Goal: Task Accomplishment & Management: Use online tool/utility

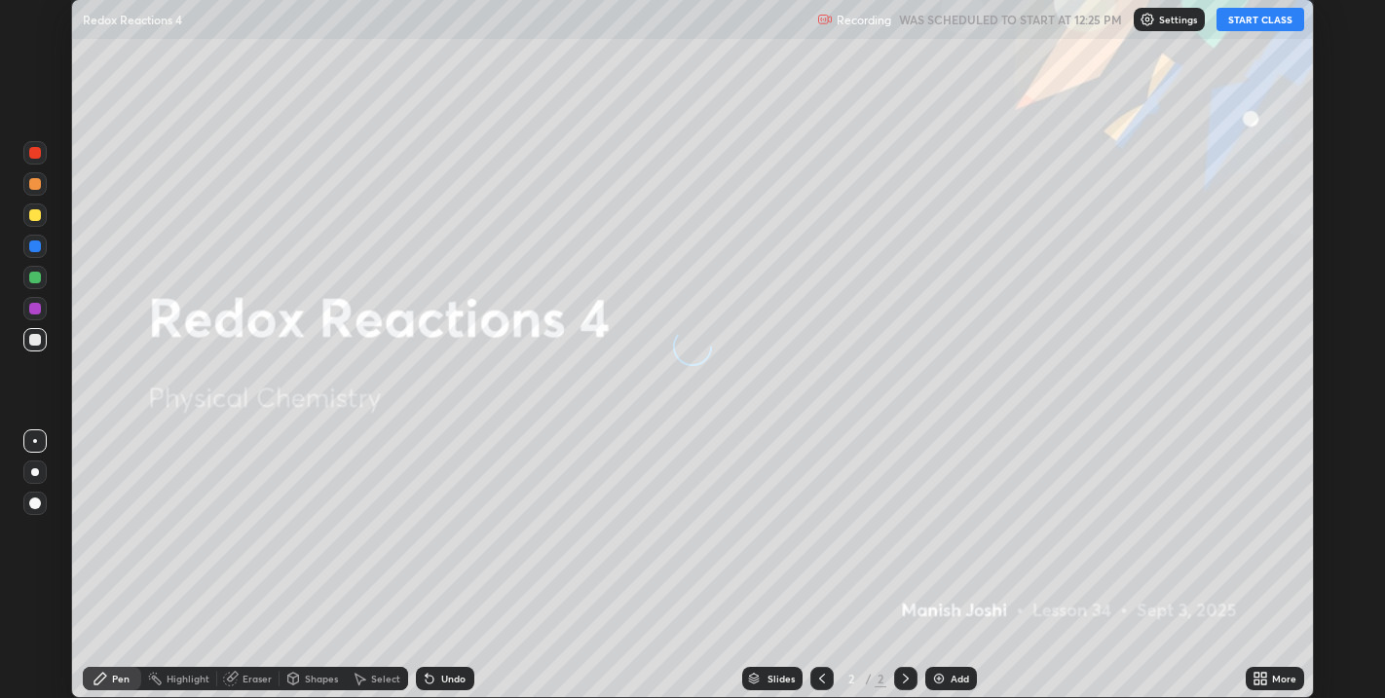
scroll to position [698, 1385]
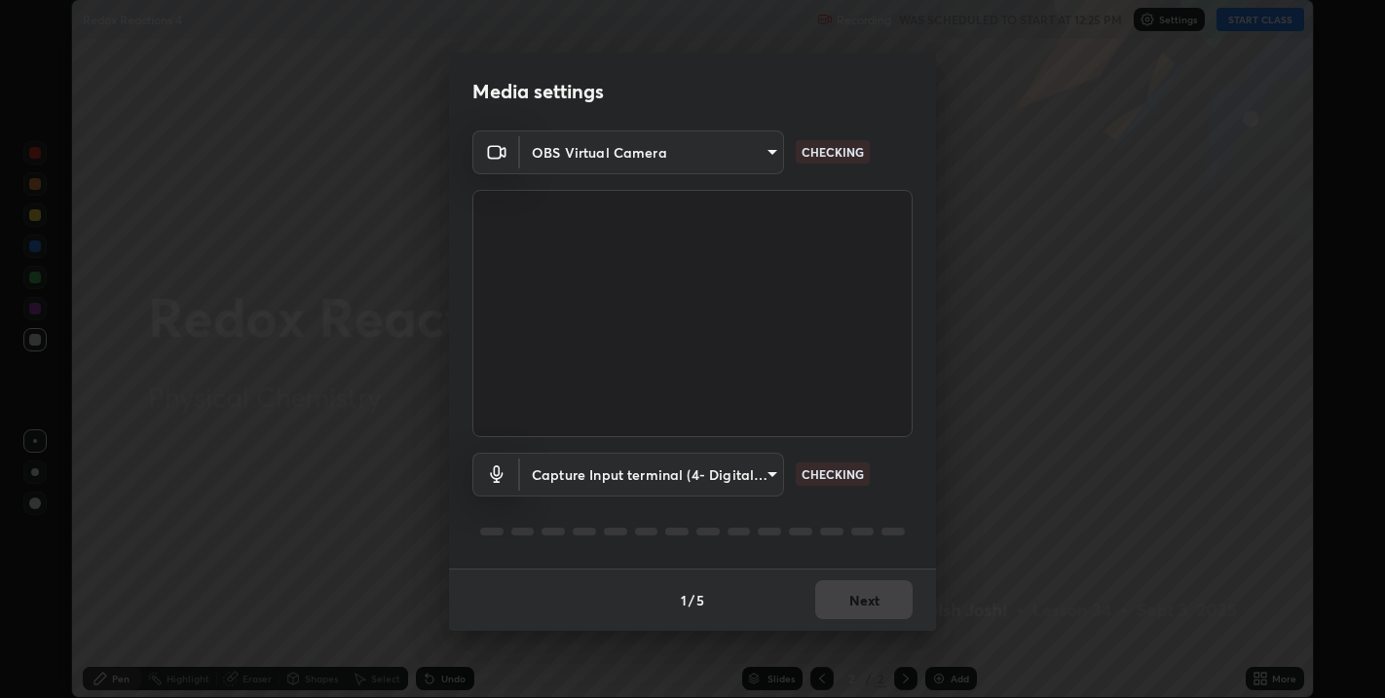
type input "67417adfccfa8b42c30ef4407fe4a6c493a28e79373338af571501226f50bce5"
click at [776, 475] on body "Erase all Redox Reactions 4 Recording WAS SCHEDULED TO START AT 12:25 PM Settin…" at bounding box center [692, 349] width 1385 height 698
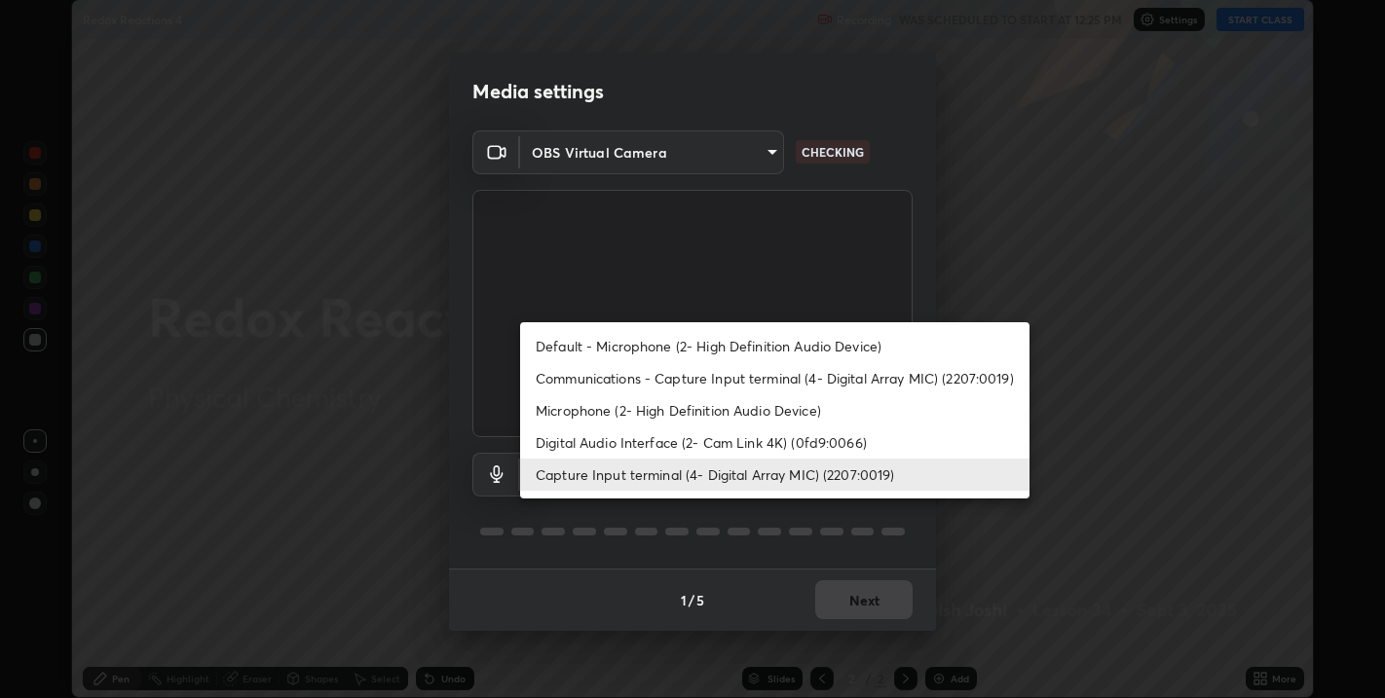
click at [653, 349] on li "Default - Microphone (2- High Definition Audio Device)" at bounding box center [774, 346] width 509 height 32
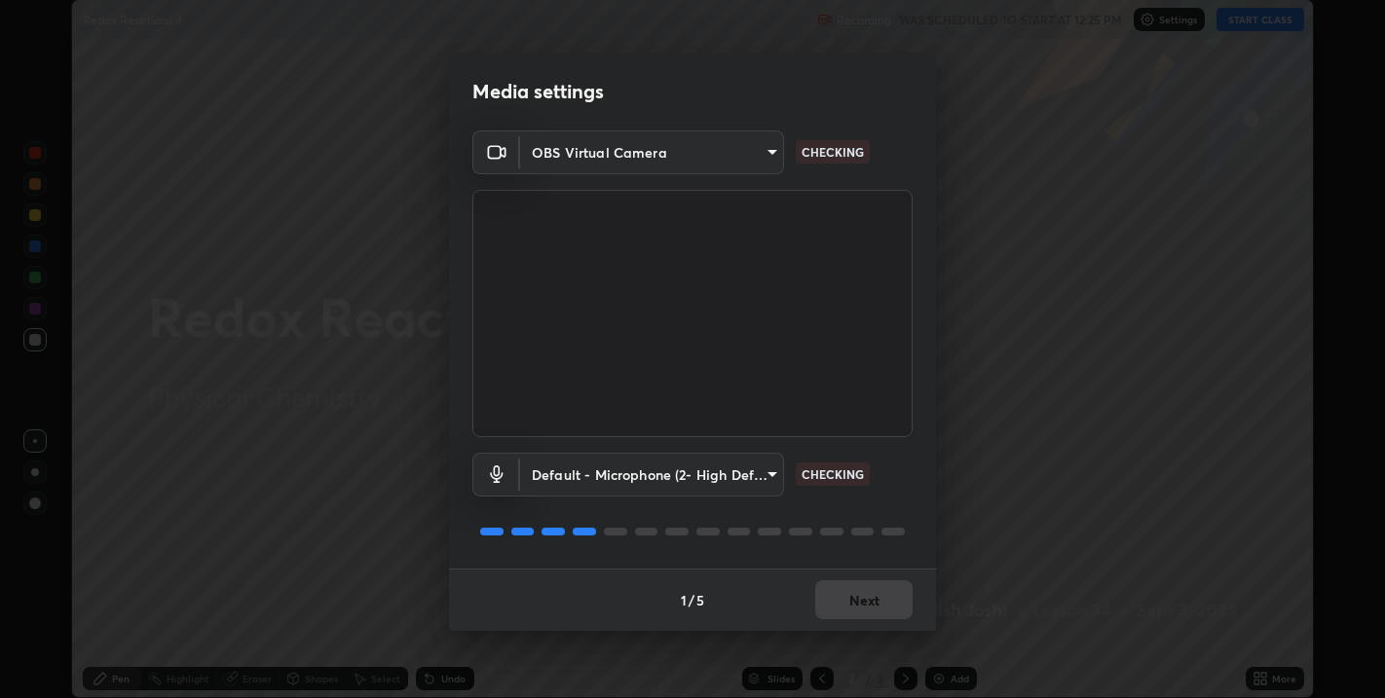
click at [777, 475] on body "Erase all Redox Reactions 4 Recording WAS SCHEDULED TO START AT 12:25 PM Settin…" at bounding box center [692, 349] width 1385 height 698
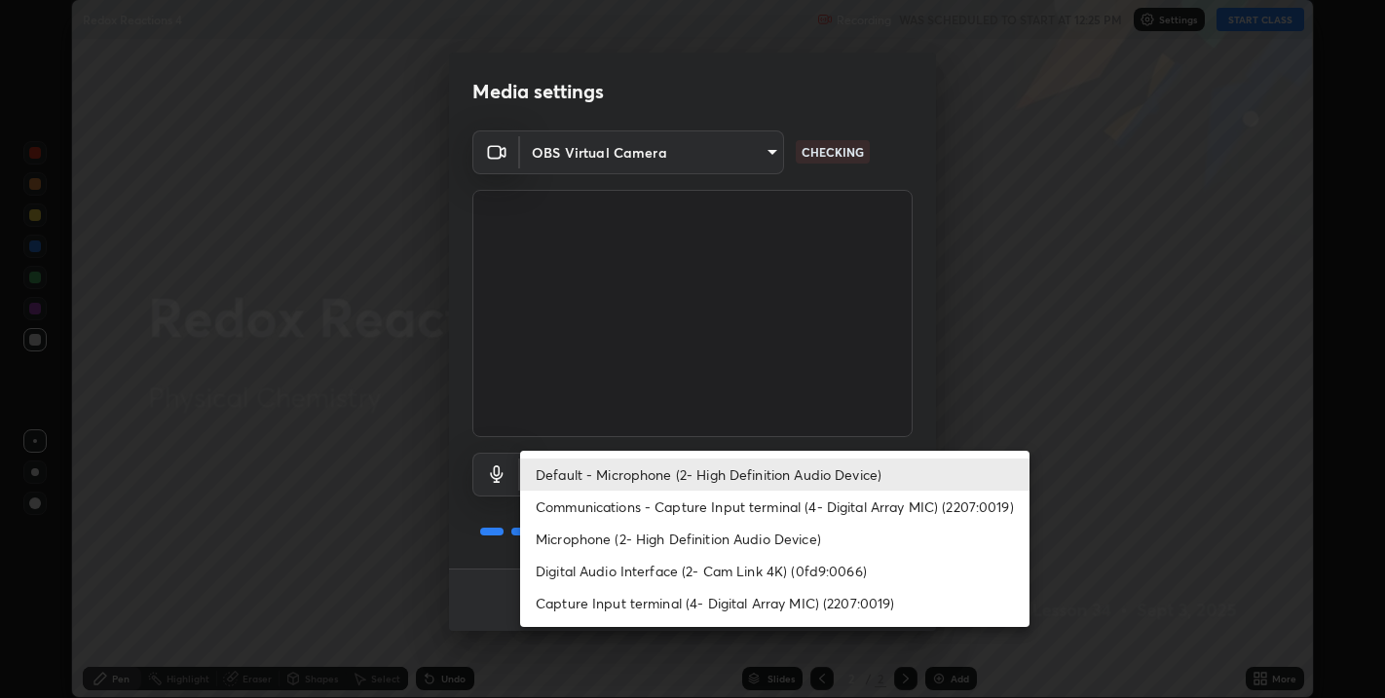
click at [720, 570] on li "Digital Audio Interface (2- Cam Link 4K) (0fd9:0066)" at bounding box center [774, 571] width 509 height 32
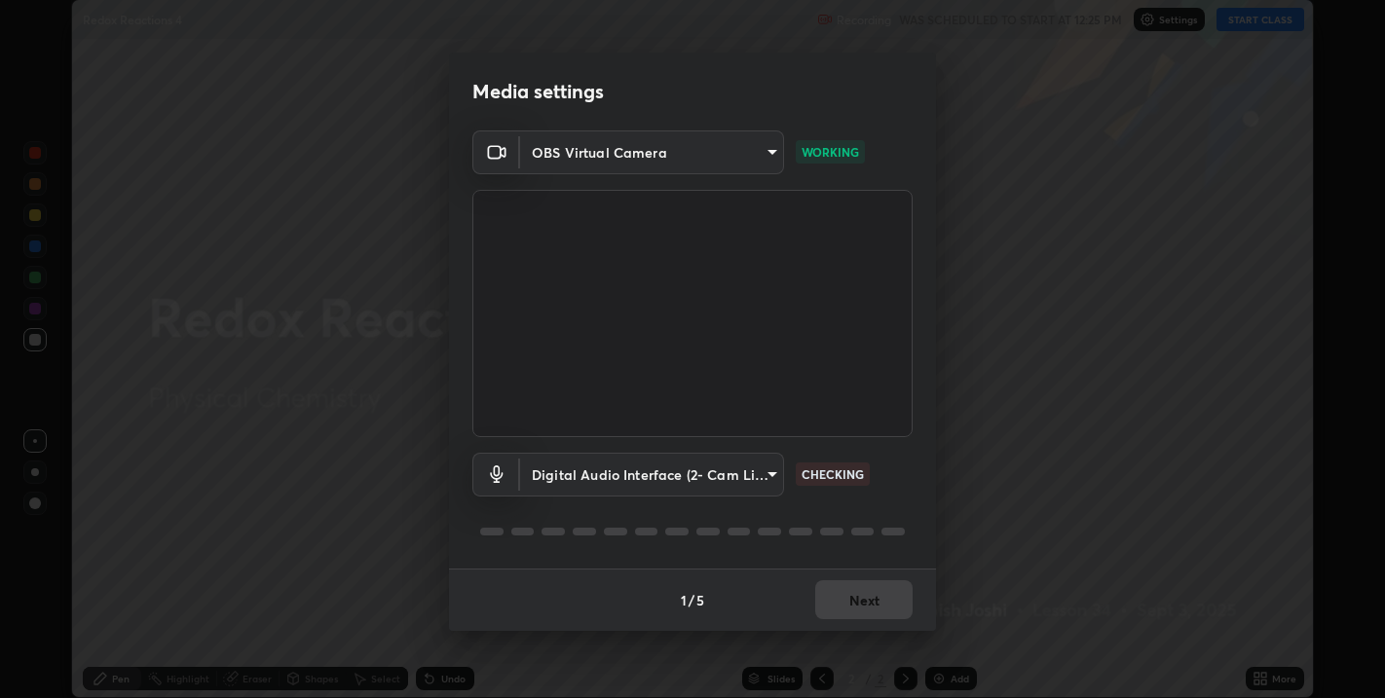
click at [772, 479] on body "Erase all Redox Reactions 4 Recording WAS SCHEDULED TO START AT 12:25 PM Settin…" at bounding box center [692, 349] width 1385 height 698
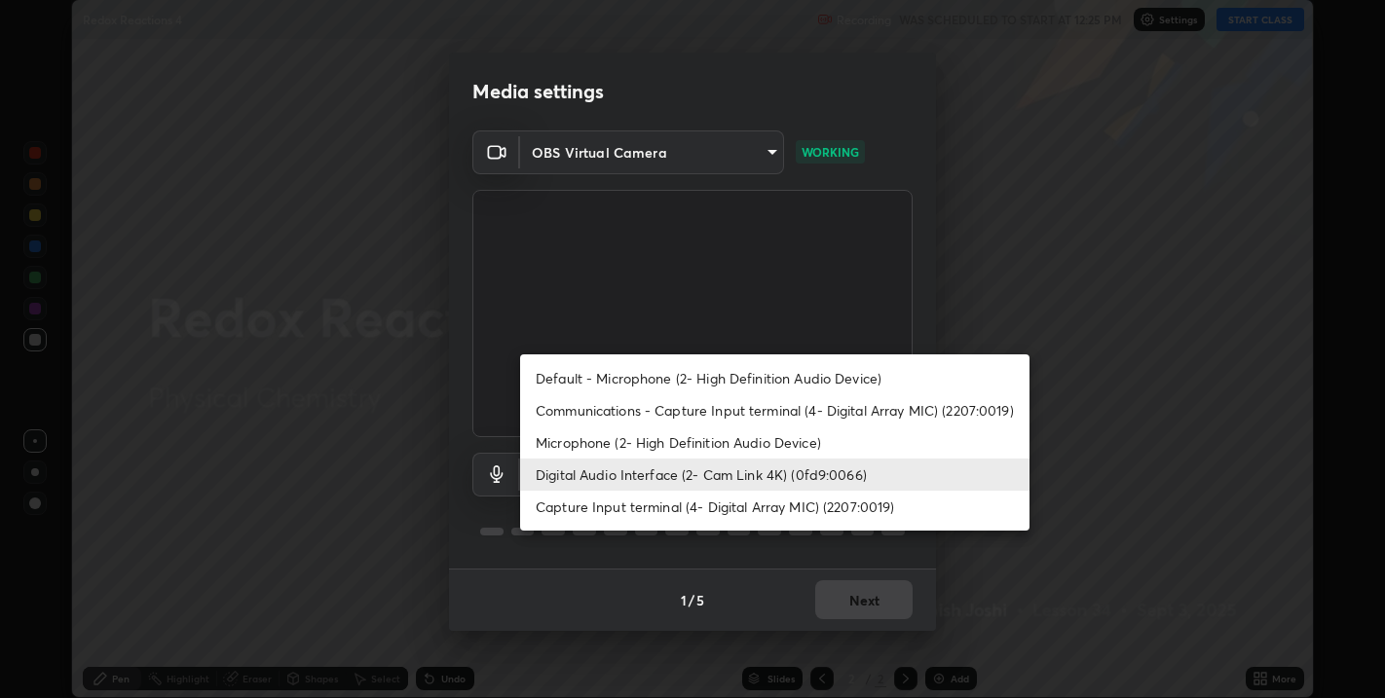
click at [664, 382] on li "Default - Microphone (2- High Definition Audio Device)" at bounding box center [774, 378] width 509 height 32
type input "default"
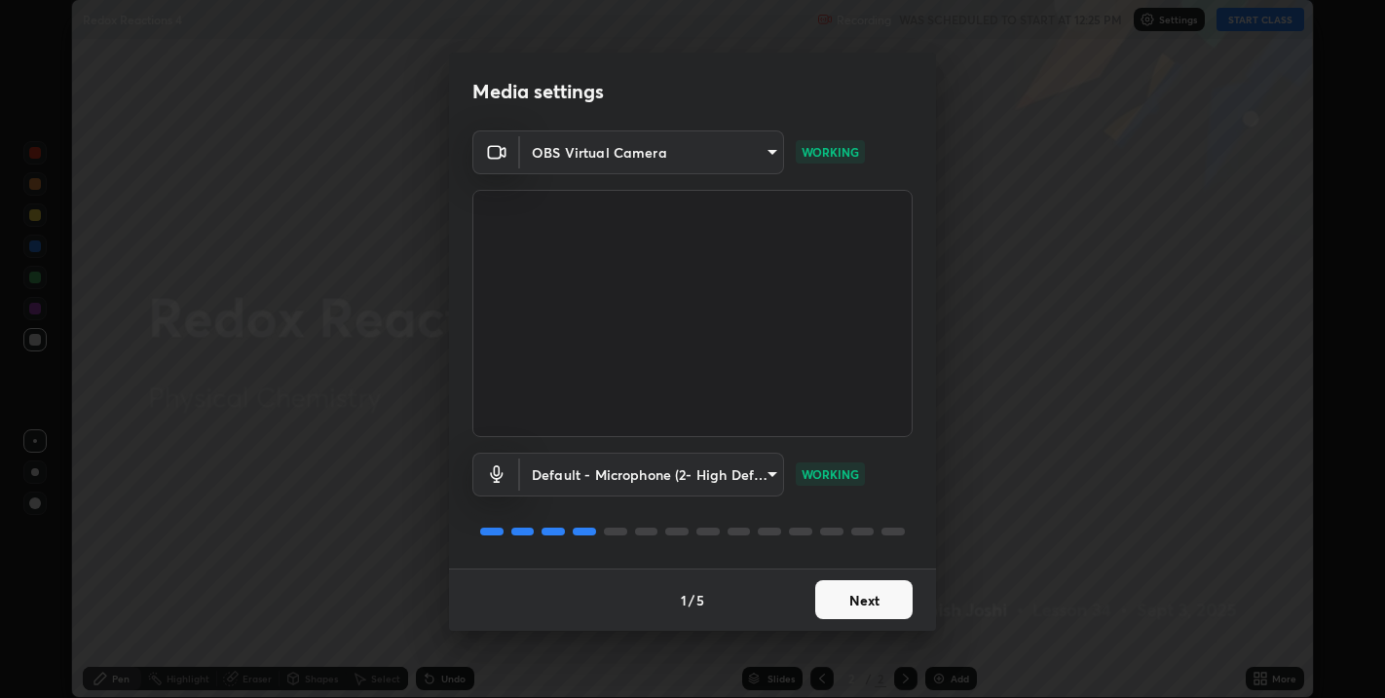
click at [881, 605] on button "Next" at bounding box center [863, 599] width 97 height 39
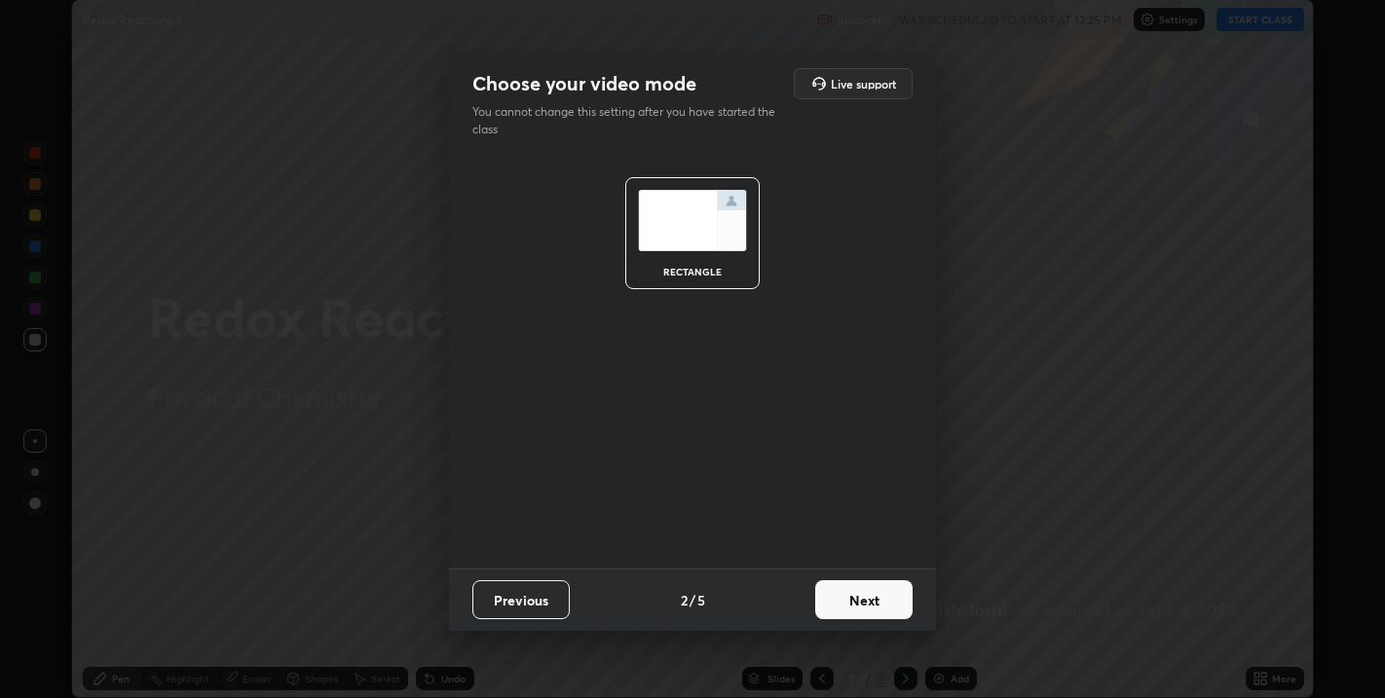
click at [882, 608] on button "Next" at bounding box center [863, 599] width 97 height 39
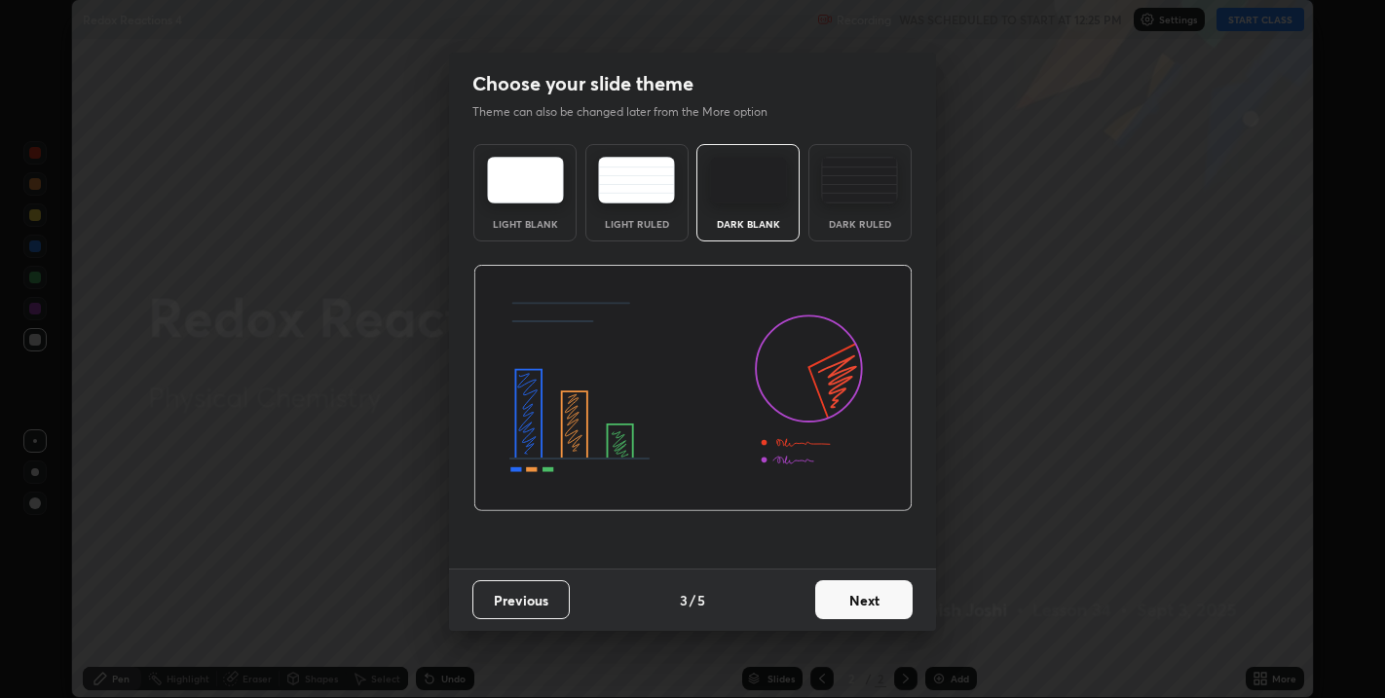
click at [884, 603] on button "Next" at bounding box center [863, 599] width 97 height 39
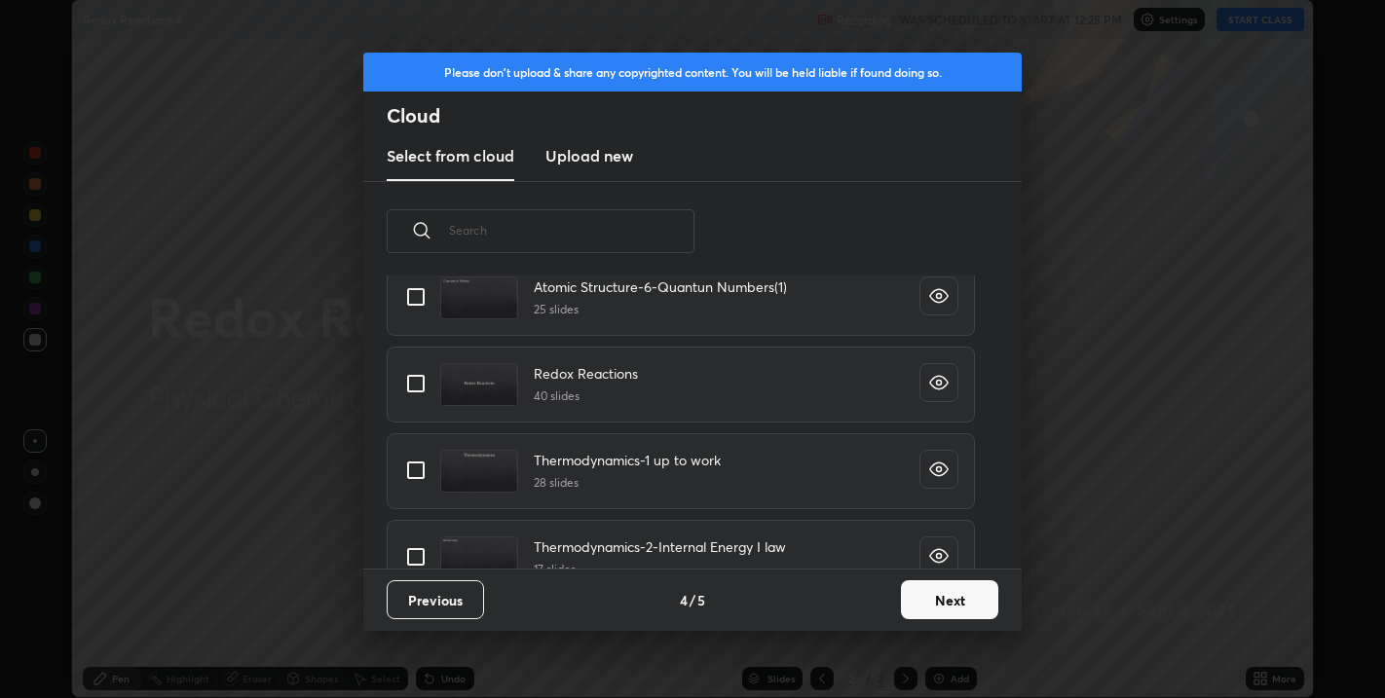
scroll to position [1112, 0]
click at [416, 386] on input "grid" at bounding box center [415, 384] width 41 height 41
checkbox input "true"
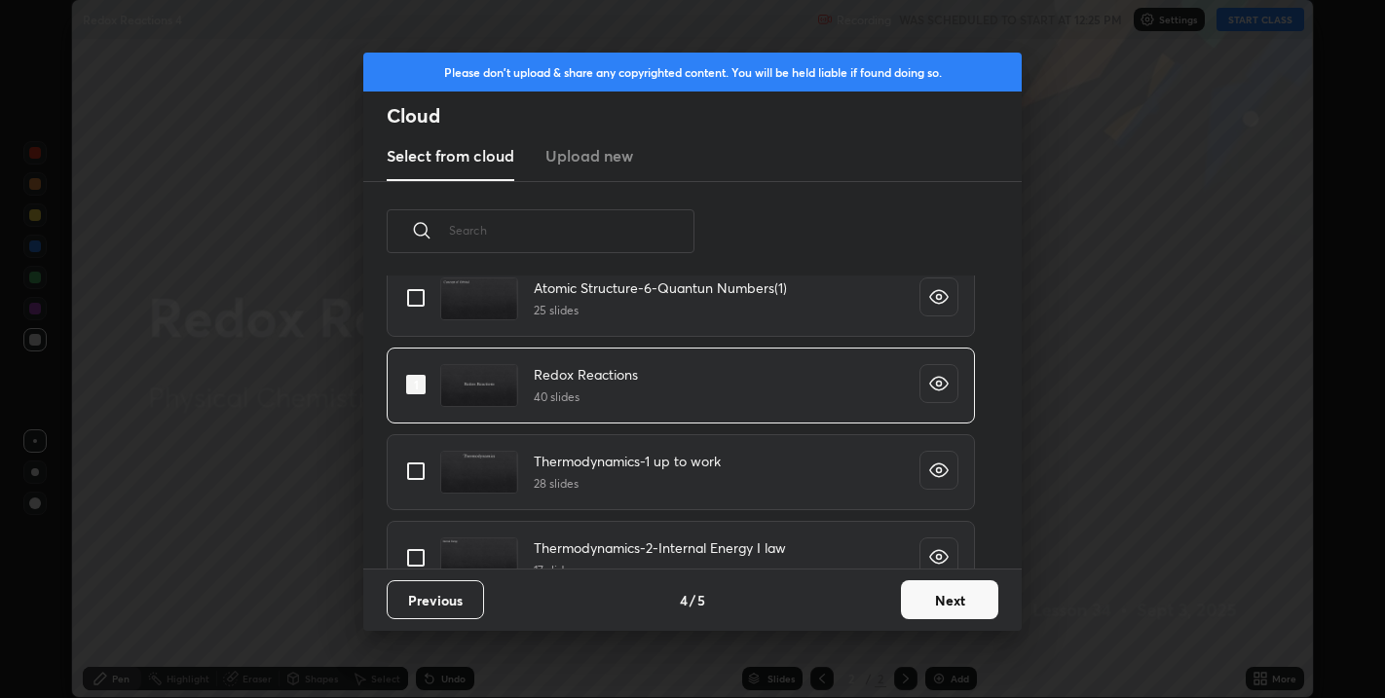
click at [928, 604] on button "Next" at bounding box center [949, 599] width 97 height 39
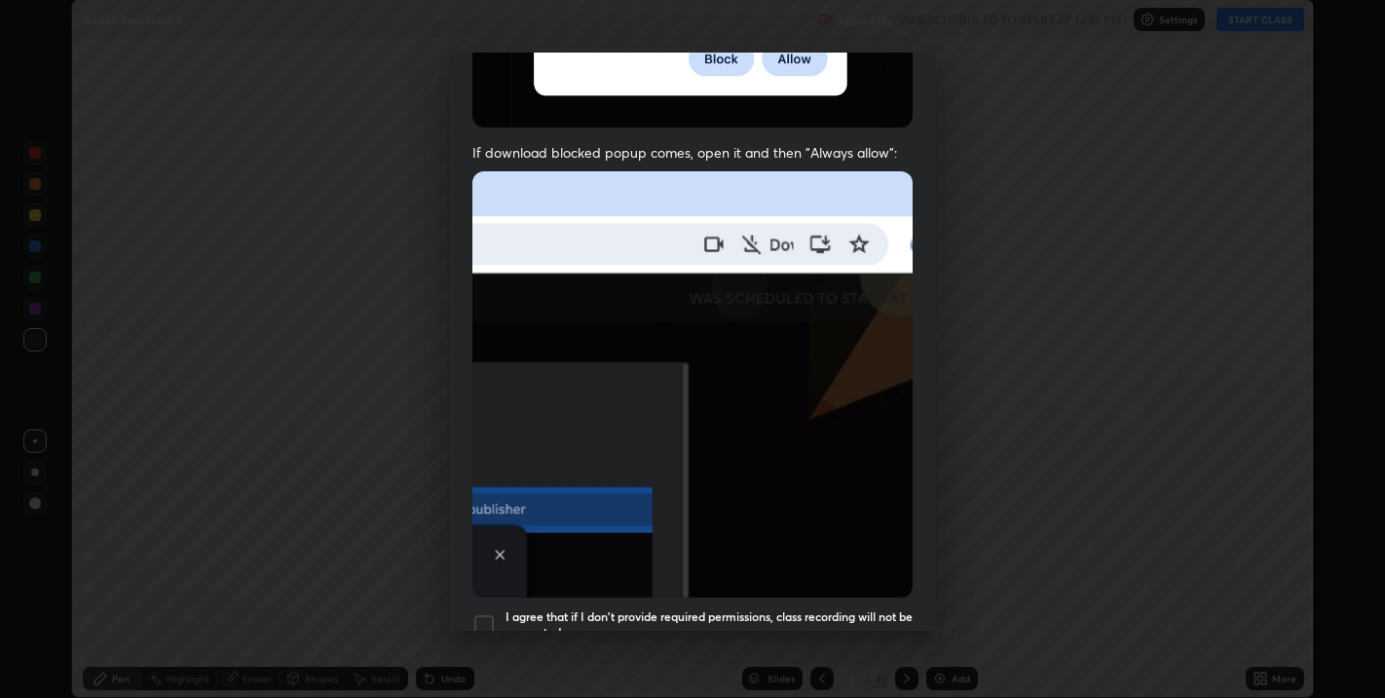
scroll to position [394, 0]
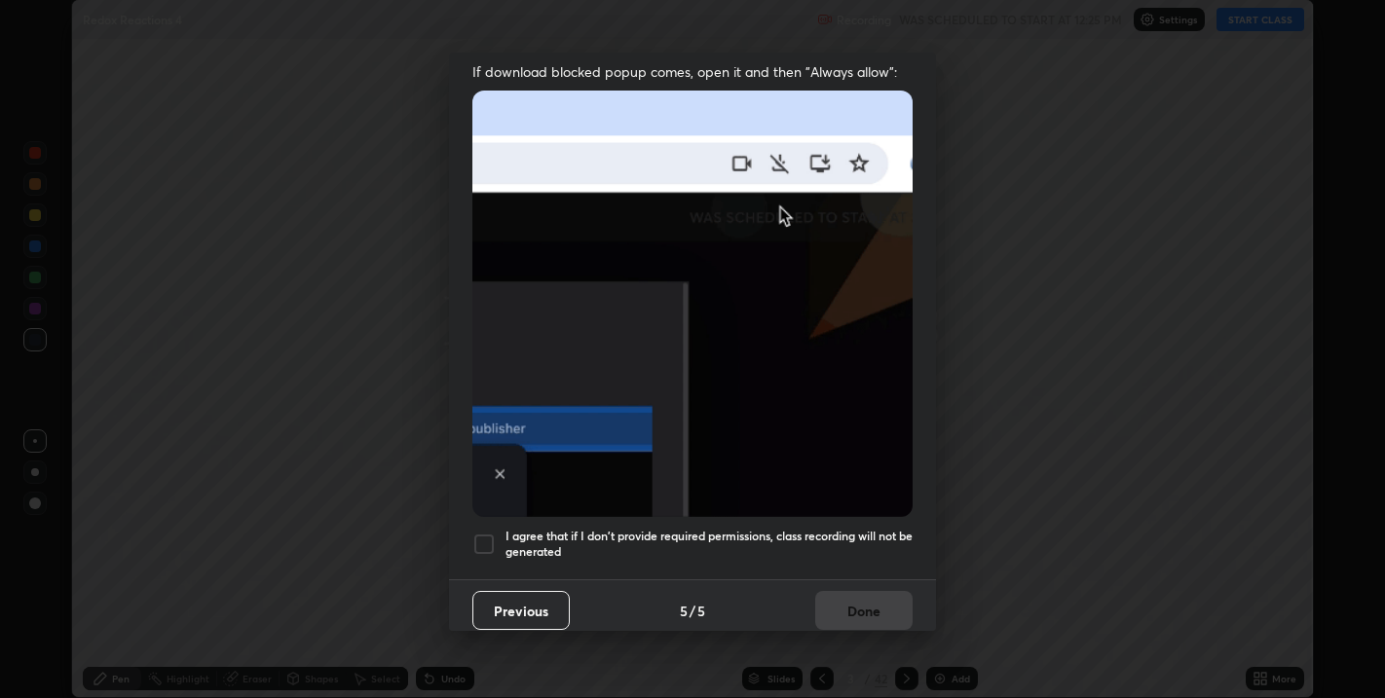
click at [487, 533] on div at bounding box center [483, 544] width 23 height 23
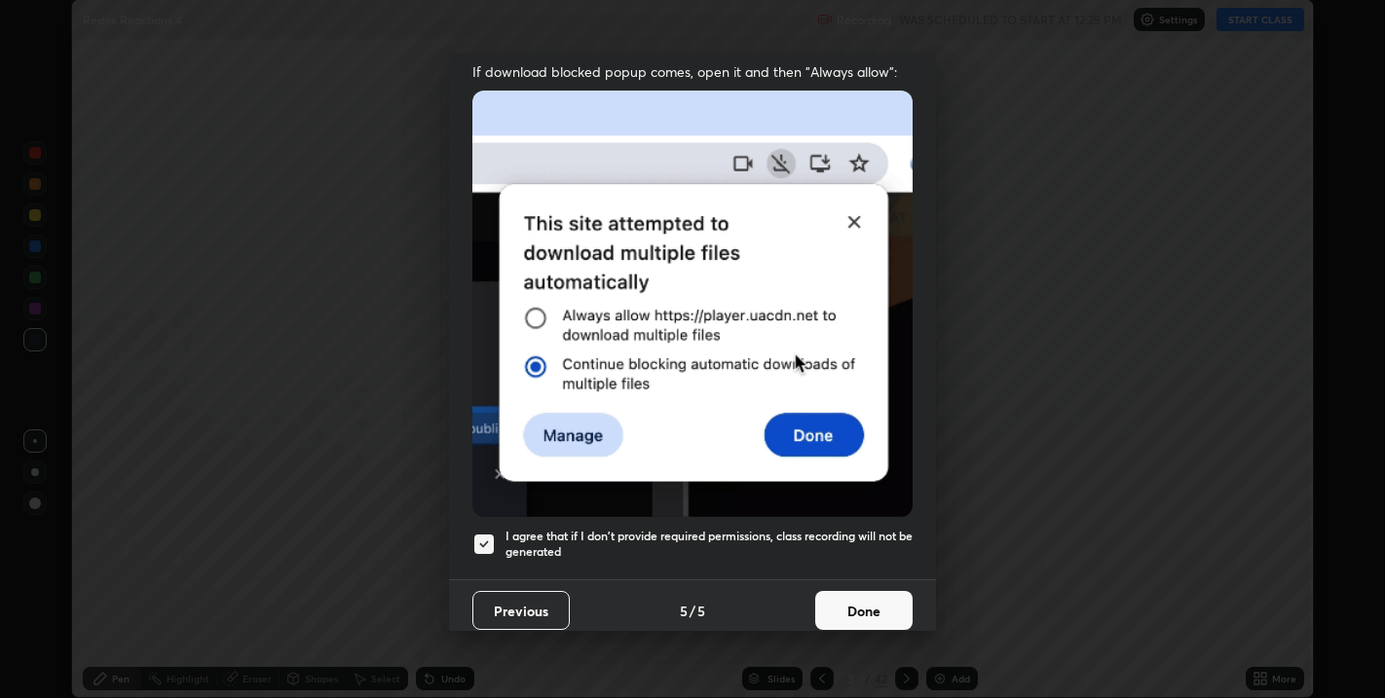
click at [852, 603] on button "Done" at bounding box center [863, 610] width 97 height 39
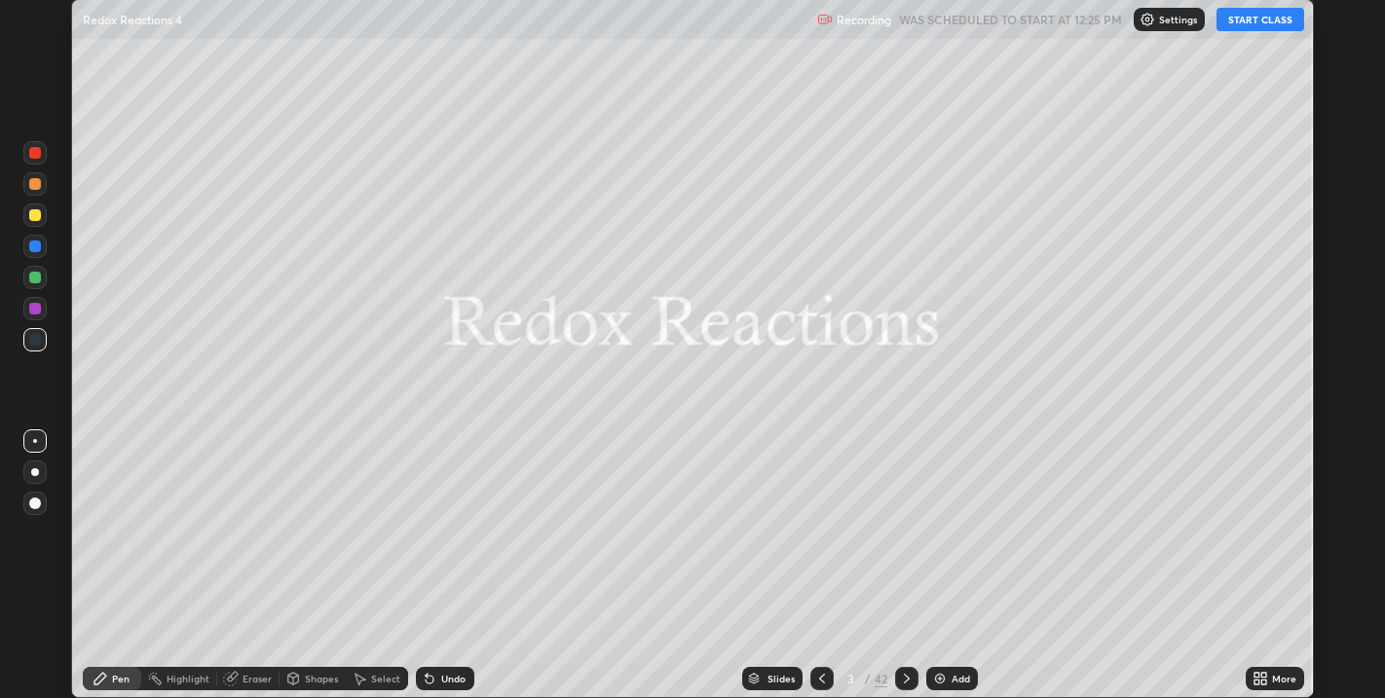
click at [1247, 20] on button "START CLASS" at bounding box center [1260, 19] width 88 height 23
click at [783, 677] on div "Slides" at bounding box center [780, 679] width 27 height 10
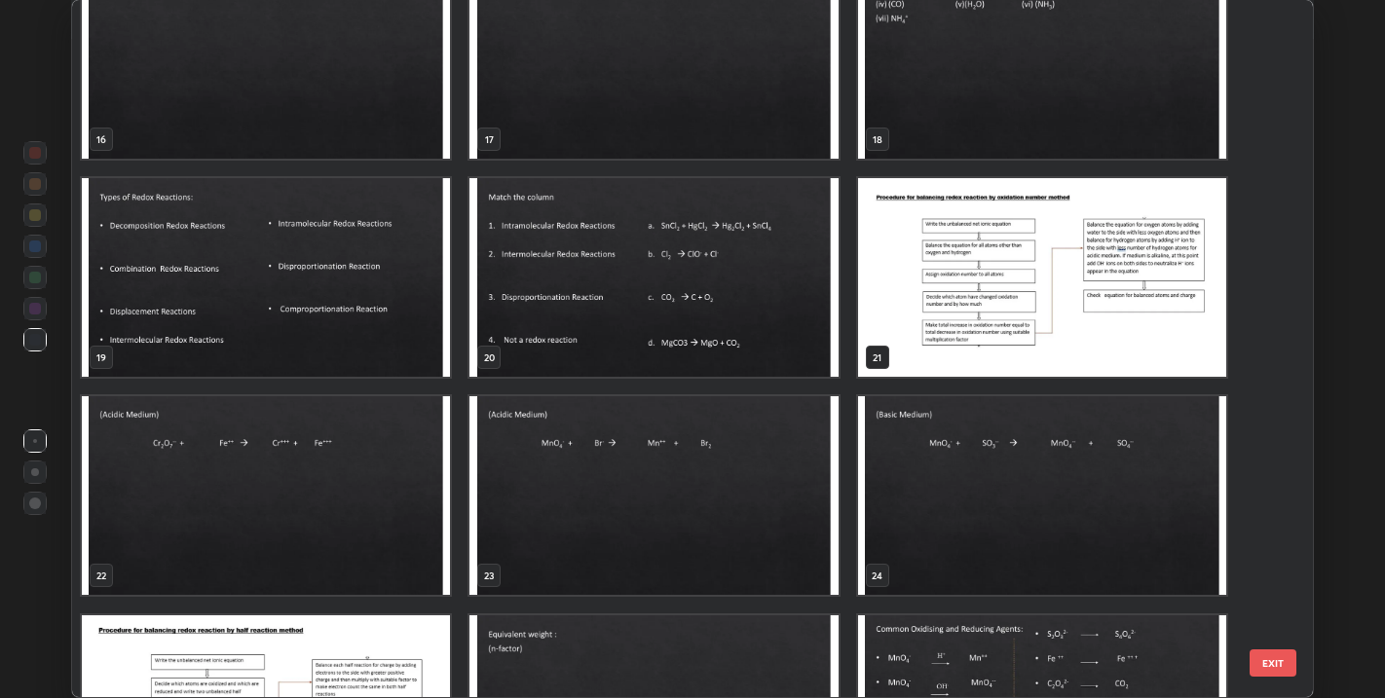
scroll to position [1145, 0]
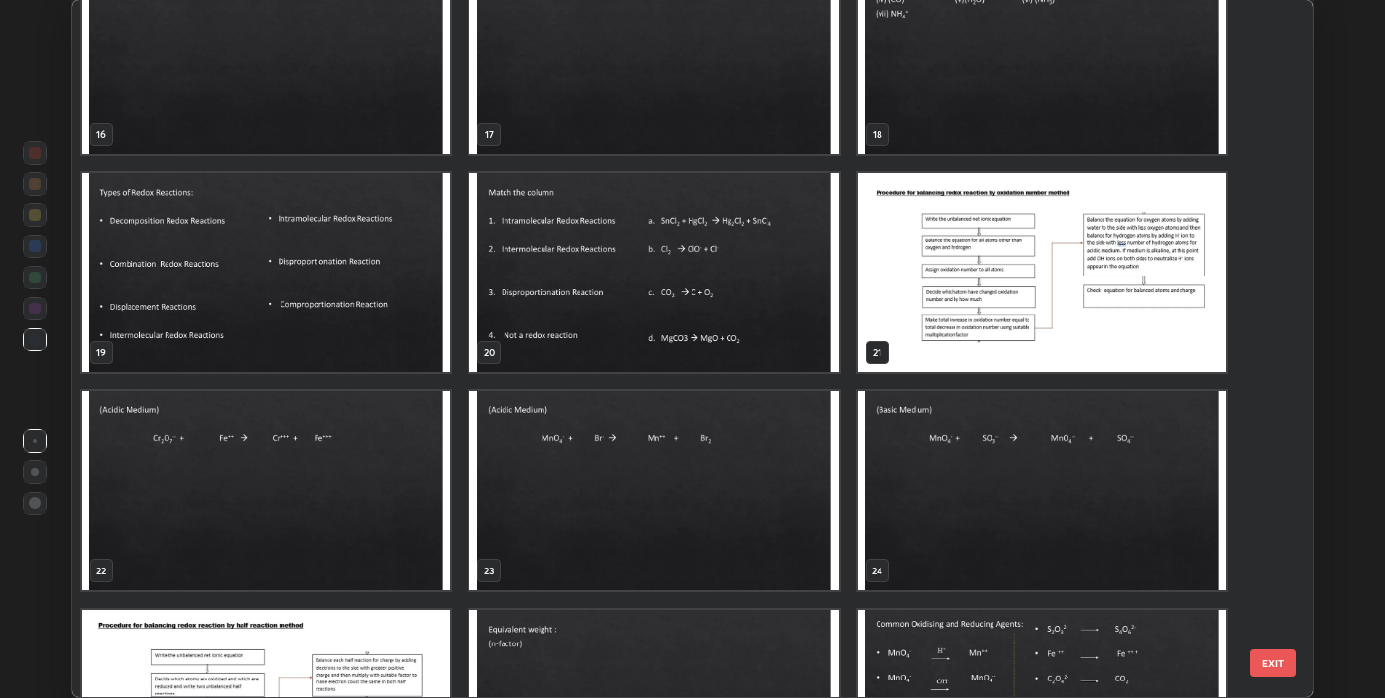
click at [789, 478] on img "grid" at bounding box center [653, 491] width 368 height 199
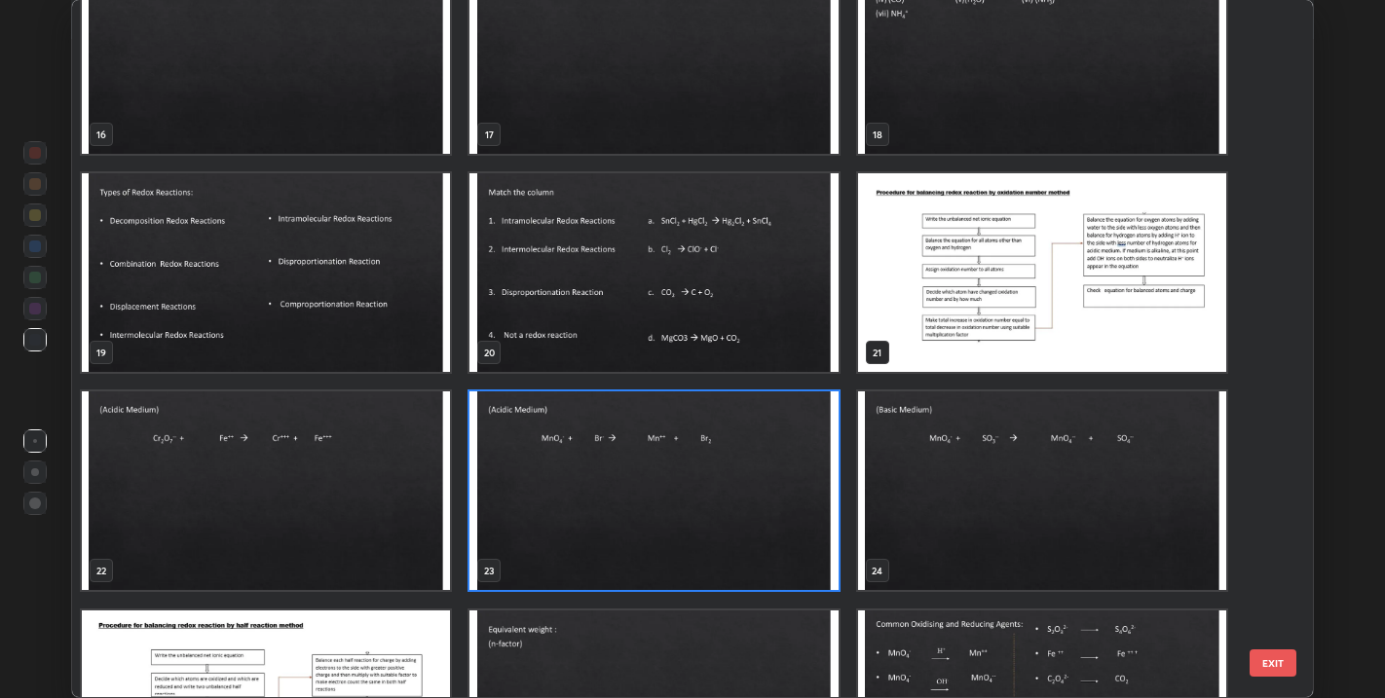
click at [788, 475] on img "grid" at bounding box center [653, 491] width 368 height 199
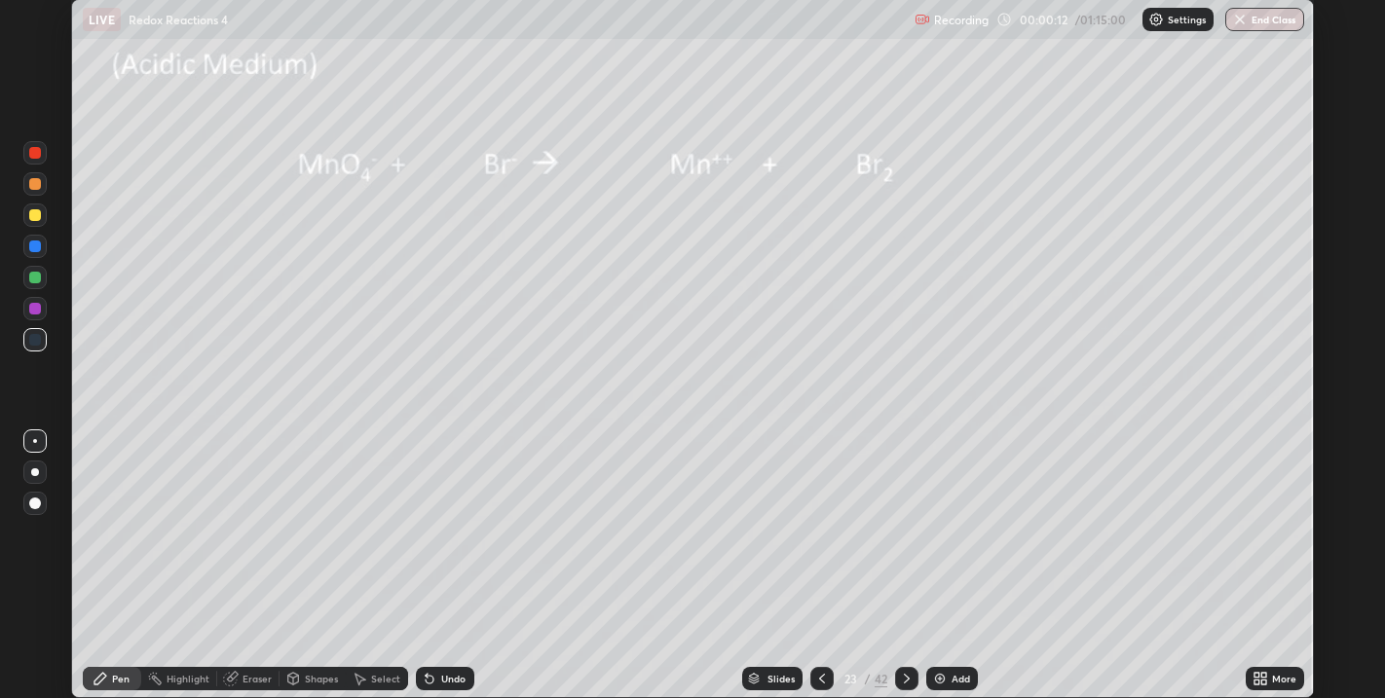
click at [937, 681] on img at bounding box center [940, 679] width 16 height 16
click at [38, 345] on div at bounding box center [35, 340] width 12 height 12
click at [39, 344] on div at bounding box center [35, 340] width 12 height 12
click at [428, 680] on icon at bounding box center [430, 680] width 8 height 8
click at [429, 677] on icon at bounding box center [430, 680] width 8 height 8
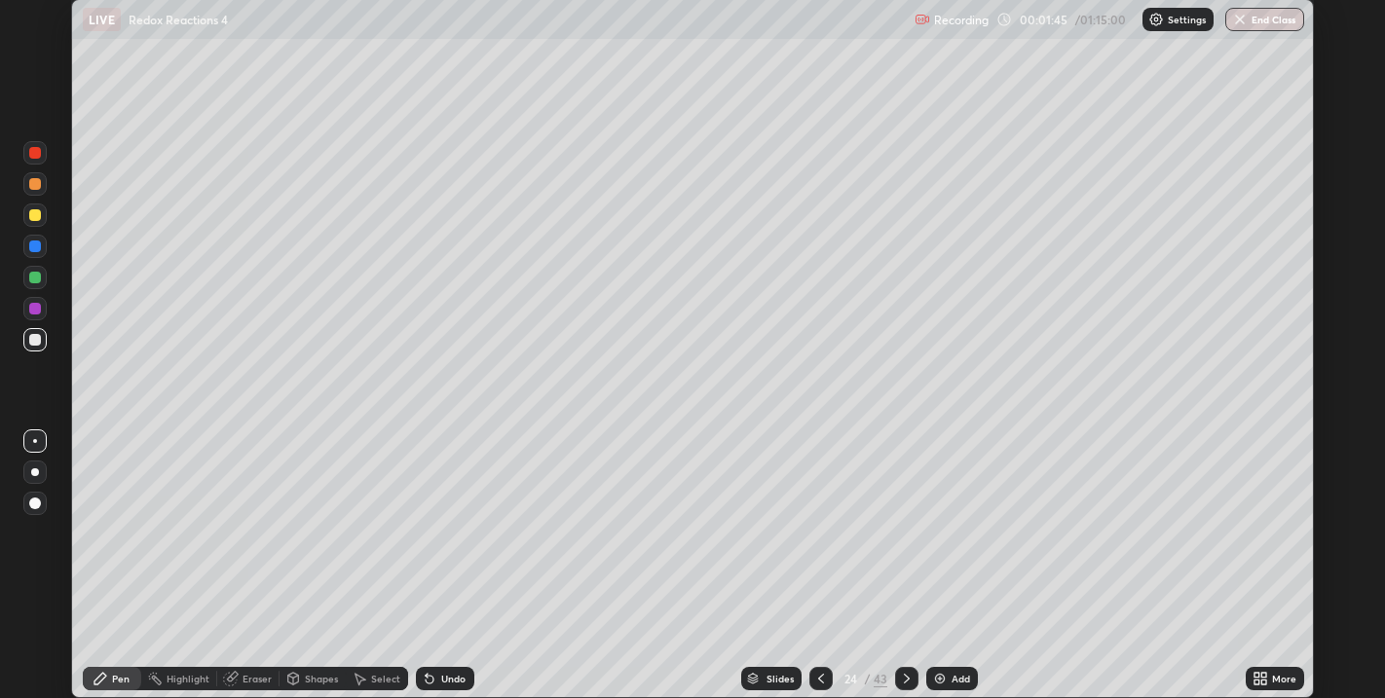
click at [427, 677] on icon at bounding box center [430, 680] width 8 height 8
click at [426, 678] on icon at bounding box center [430, 680] width 8 height 8
click at [450, 679] on div "Undo" at bounding box center [453, 679] width 24 height 10
click at [440, 687] on div "Undo" at bounding box center [445, 678] width 58 height 23
click at [403, 675] on div "Select" at bounding box center [377, 678] width 62 height 23
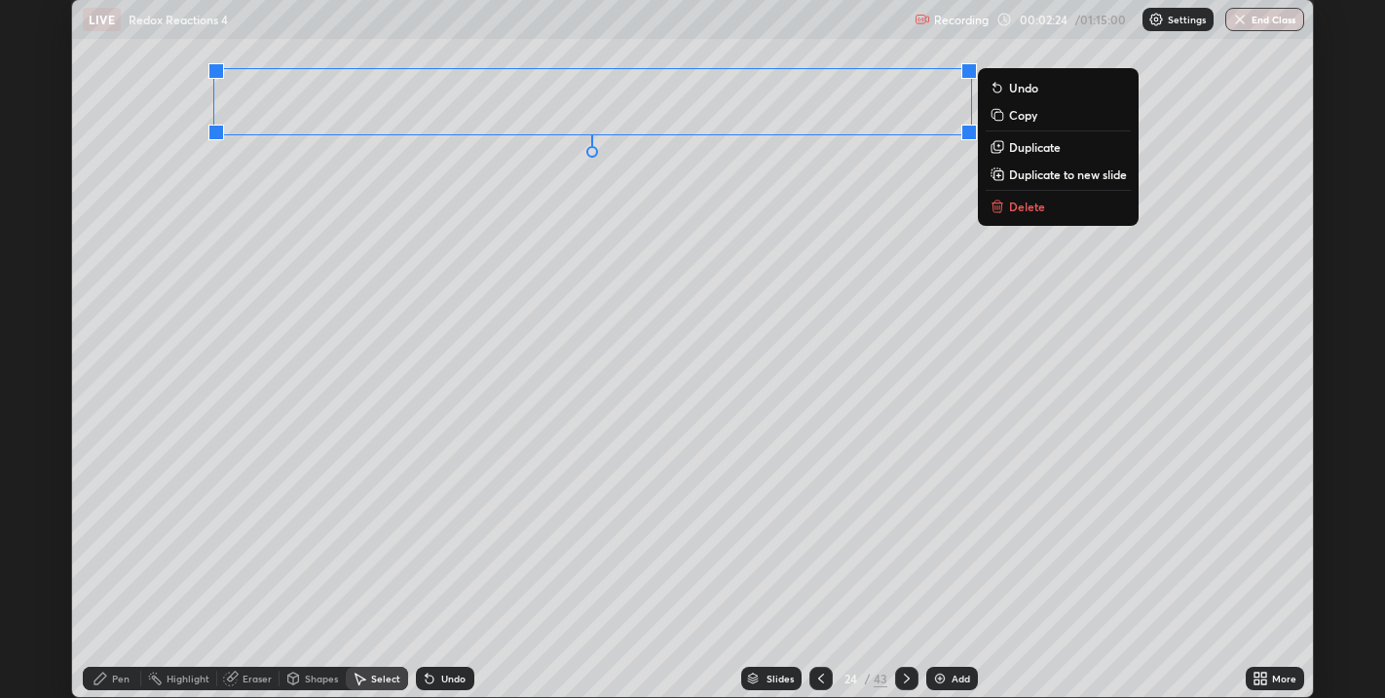
click at [765, 300] on div "0 ° Undo Copy Duplicate Duplicate to new slide Delete" at bounding box center [693, 348] width 1242 height 697
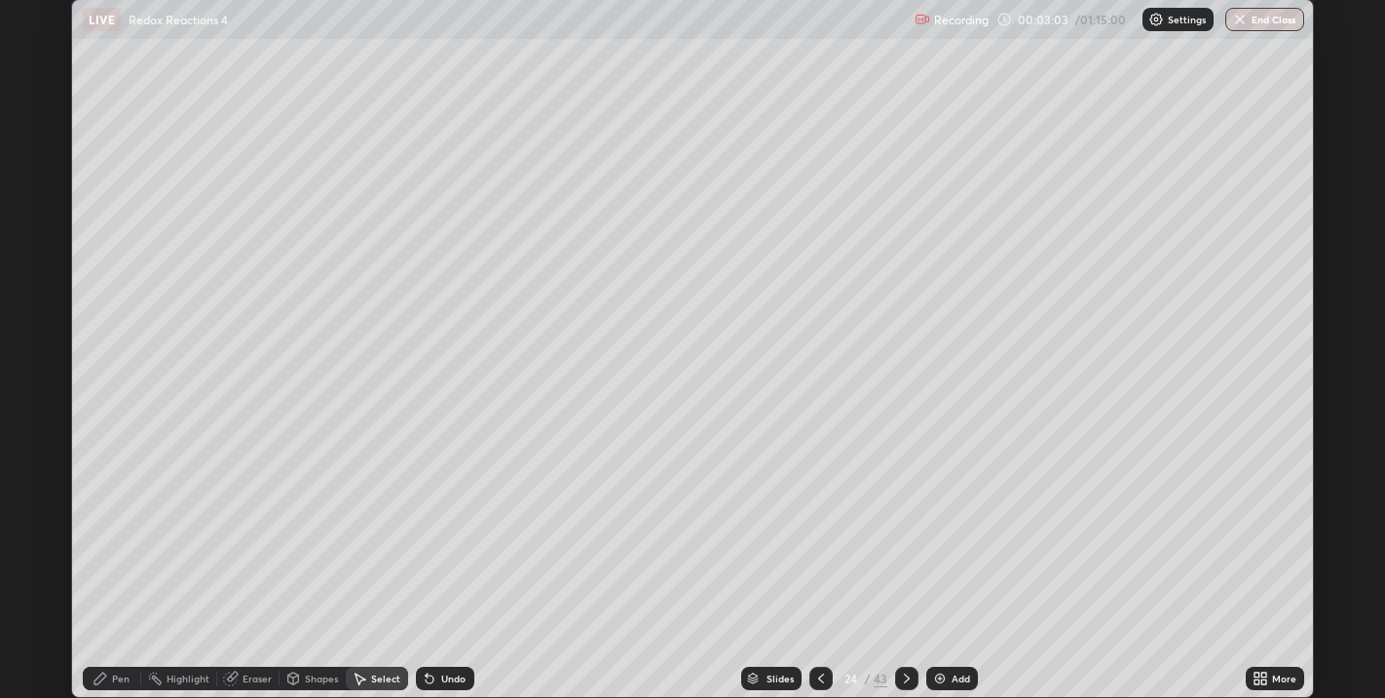
click at [131, 667] on div "Pen" at bounding box center [112, 678] width 58 height 23
click at [36, 215] on div at bounding box center [35, 215] width 12 height 12
click at [39, 280] on div at bounding box center [35, 278] width 12 height 12
click at [36, 340] on div at bounding box center [35, 340] width 12 height 12
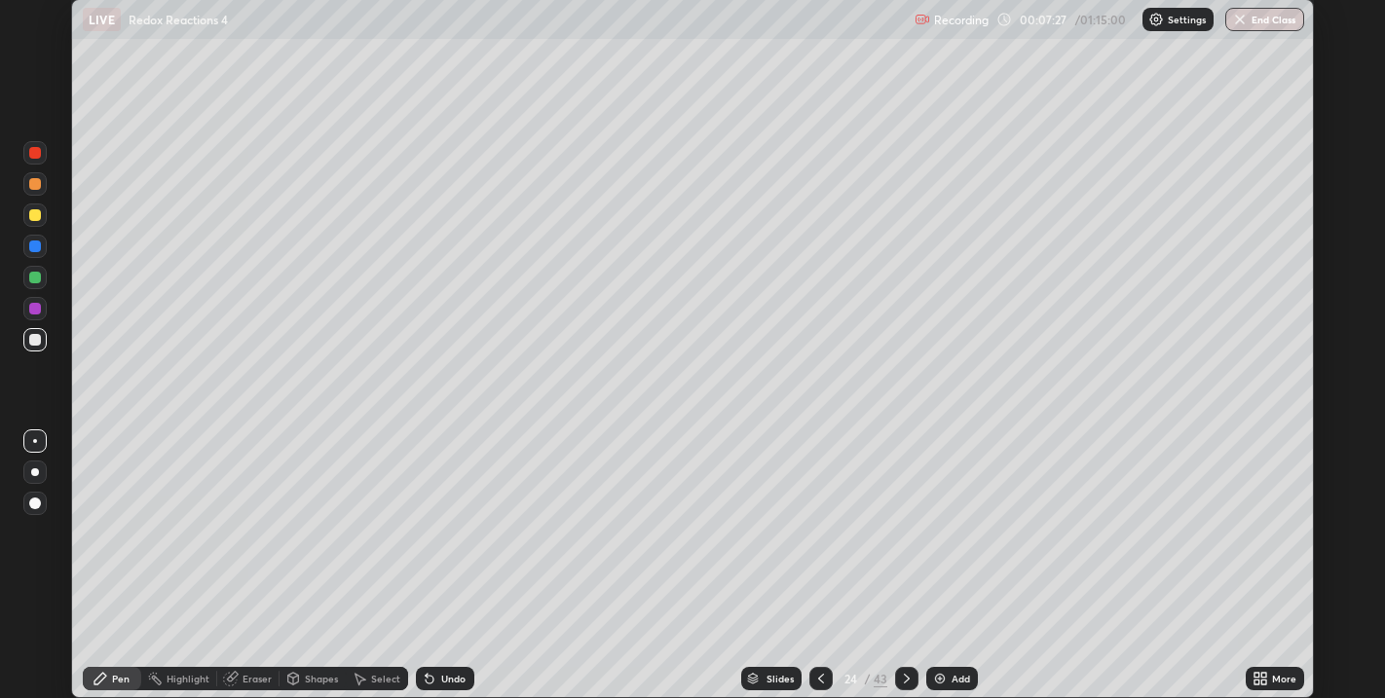
click at [745, 673] on div "Slides" at bounding box center [771, 678] width 60 height 23
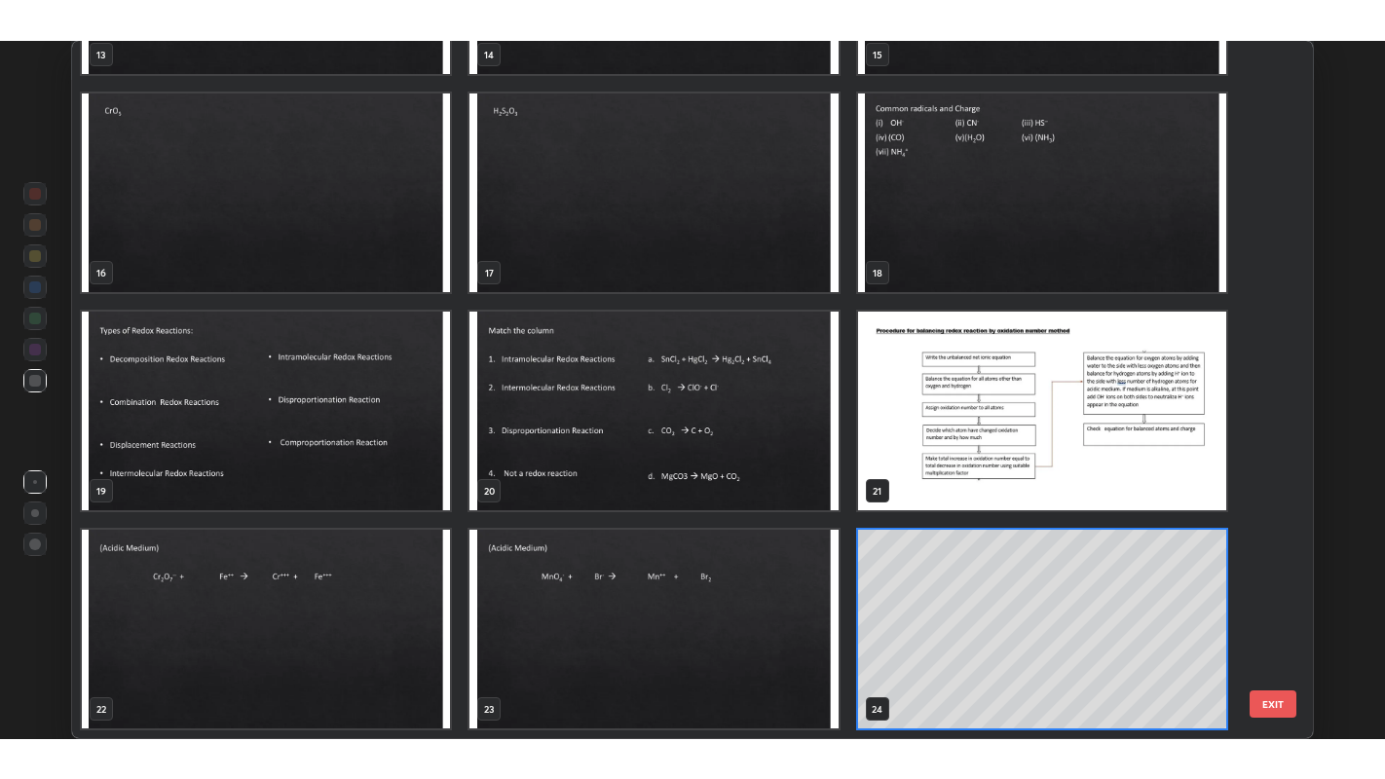
scroll to position [691, 1232]
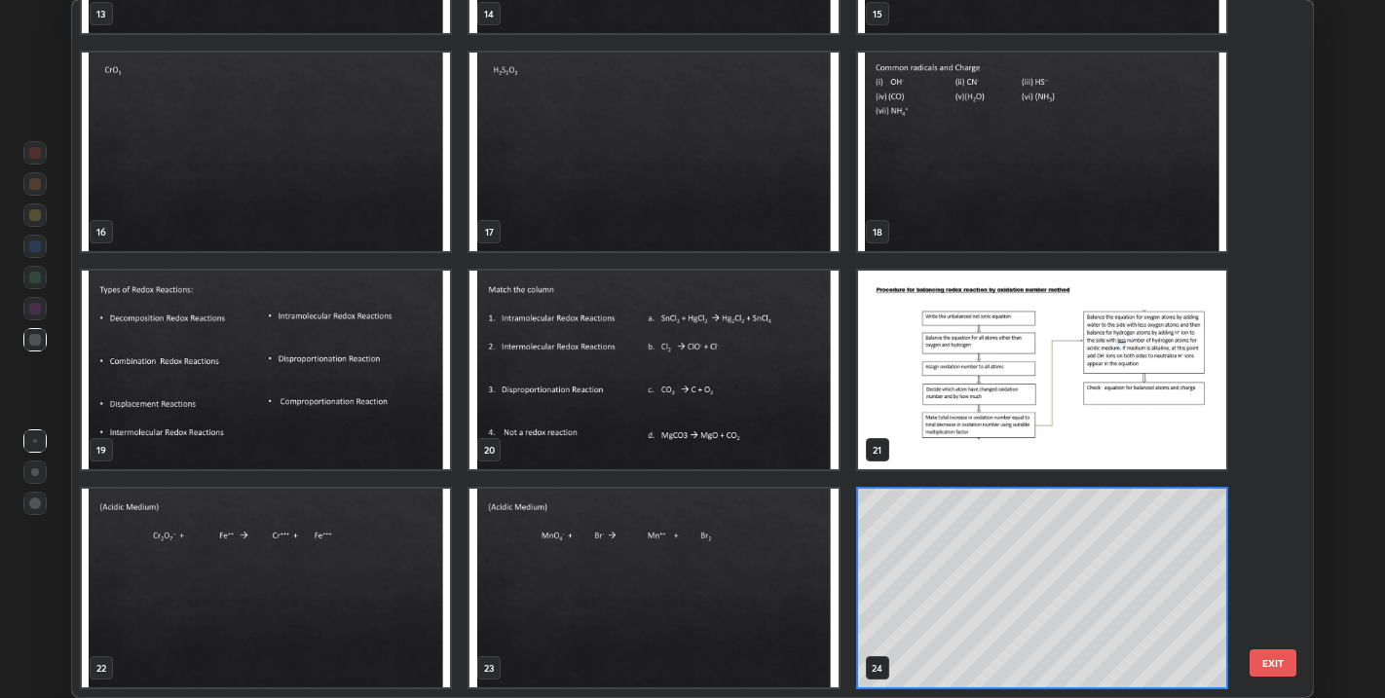
click at [906, 408] on img "grid" at bounding box center [1042, 371] width 368 height 199
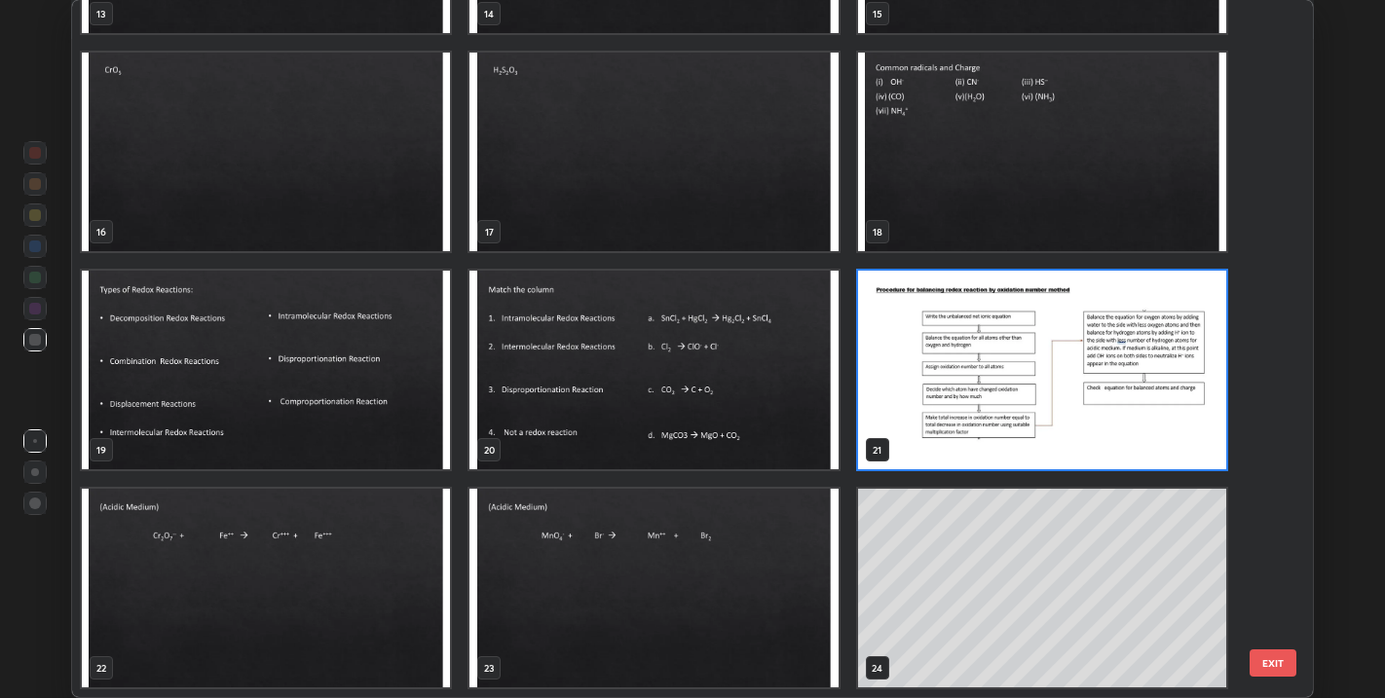
click at [908, 409] on img "grid" at bounding box center [1042, 371] width 368 height 199
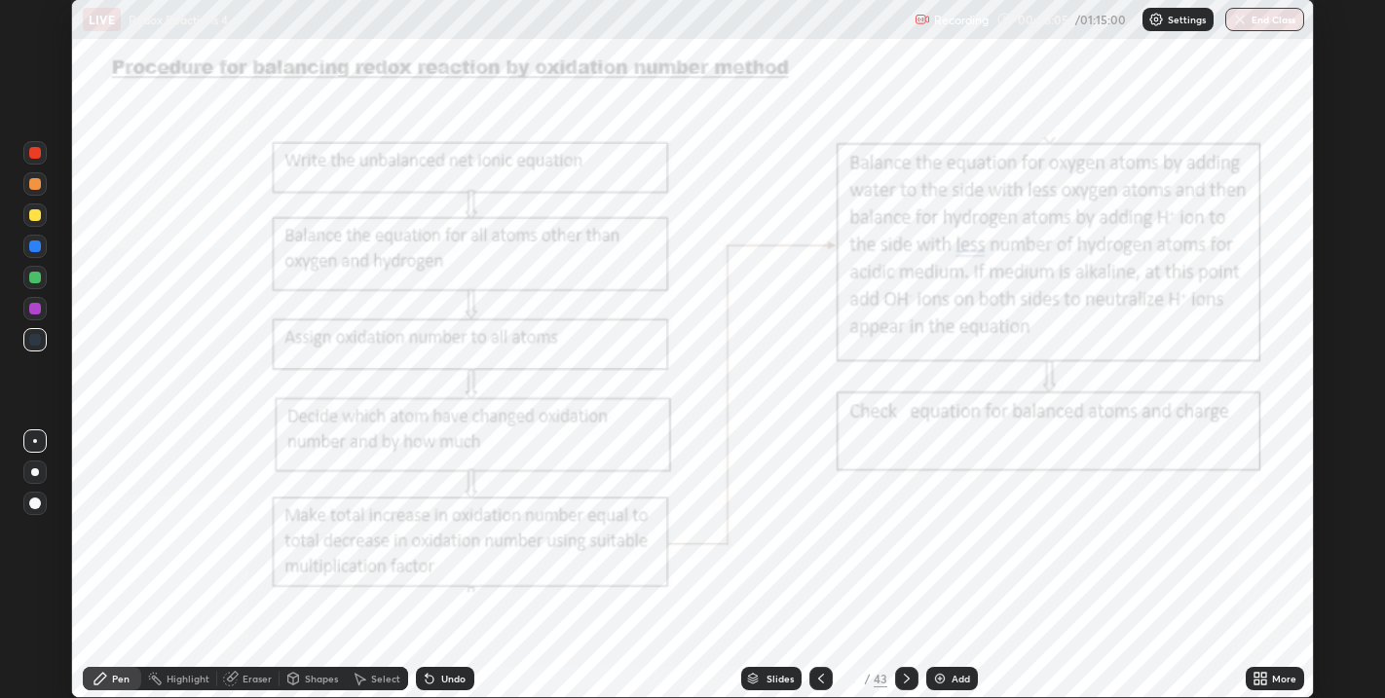
click at [904, 680] on icon at bounding box center [907, 679] width 16 height 16
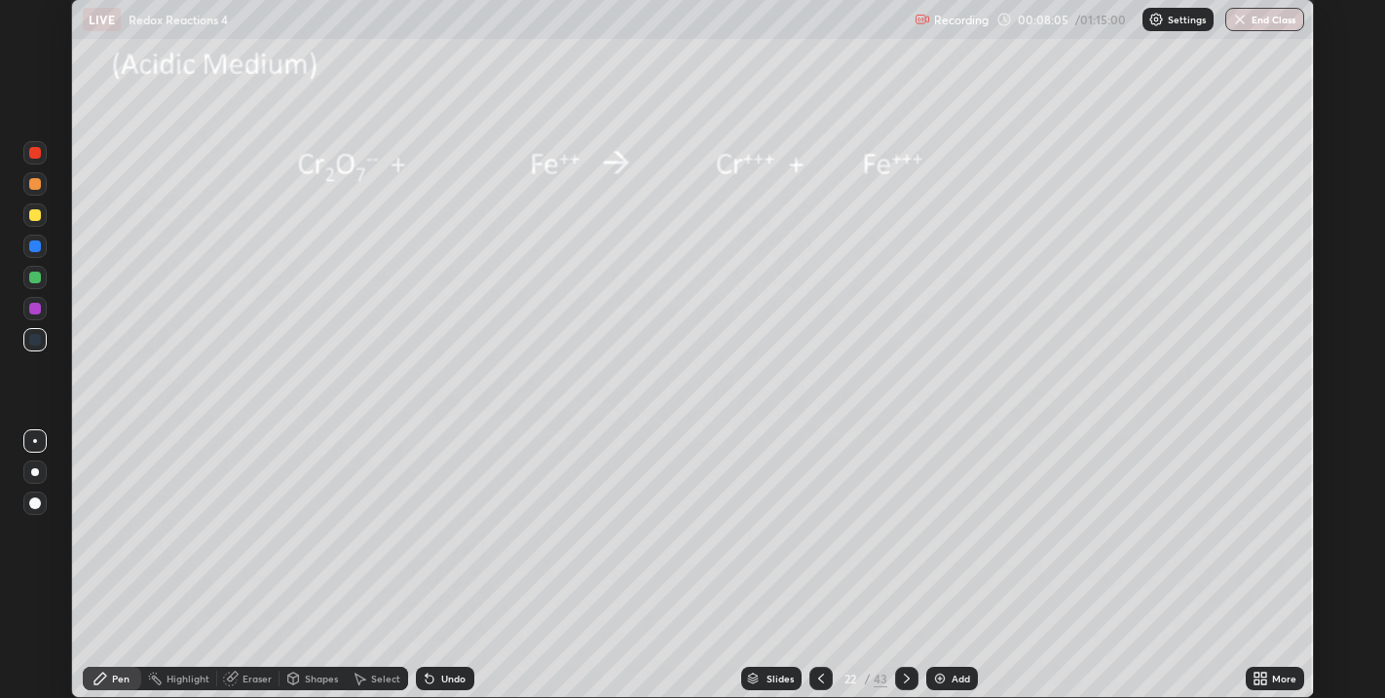
click at [905, 679] on icon at bounding box center [907, 679] width 16 height 16
click at [32, 183] on div at bounding box center [35, 184] width 12 height 12
click at [426, 675] on icon at bounding box center [427, 675] width 2 height 2
click at [429, 677] on icon at bounding box center [430, 680] width 8 height 8
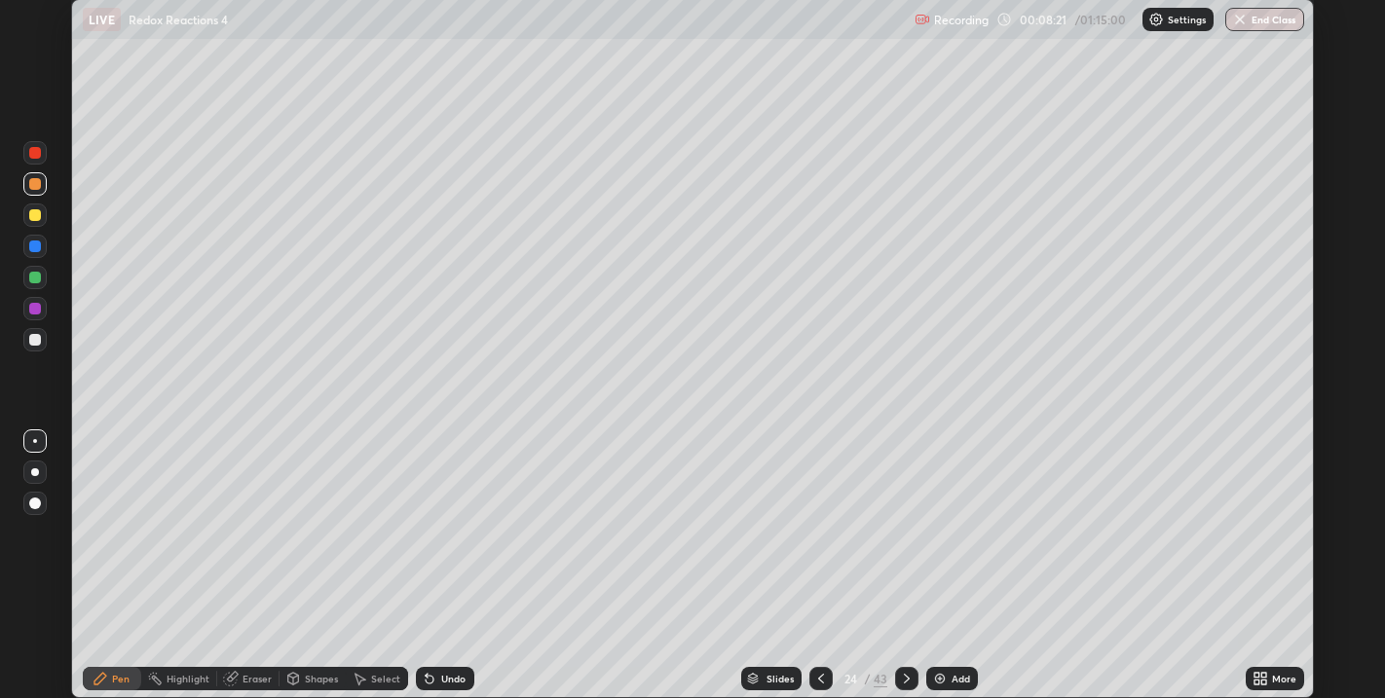
click at [426, 685] on icon at bounding box center [430, 679] width 16 height 16
click at [904, 680] on icon at bounding box center [907, 679] width 16 height 16
click at [820, 679] on icon at bounding box center [821, 679] width 16 height 16
click at [905, 679] on icon at bounding box center [907, 679] width 16 height 16
click at [38, 219] on div at bounding box center [35, 215] width 12 height 12
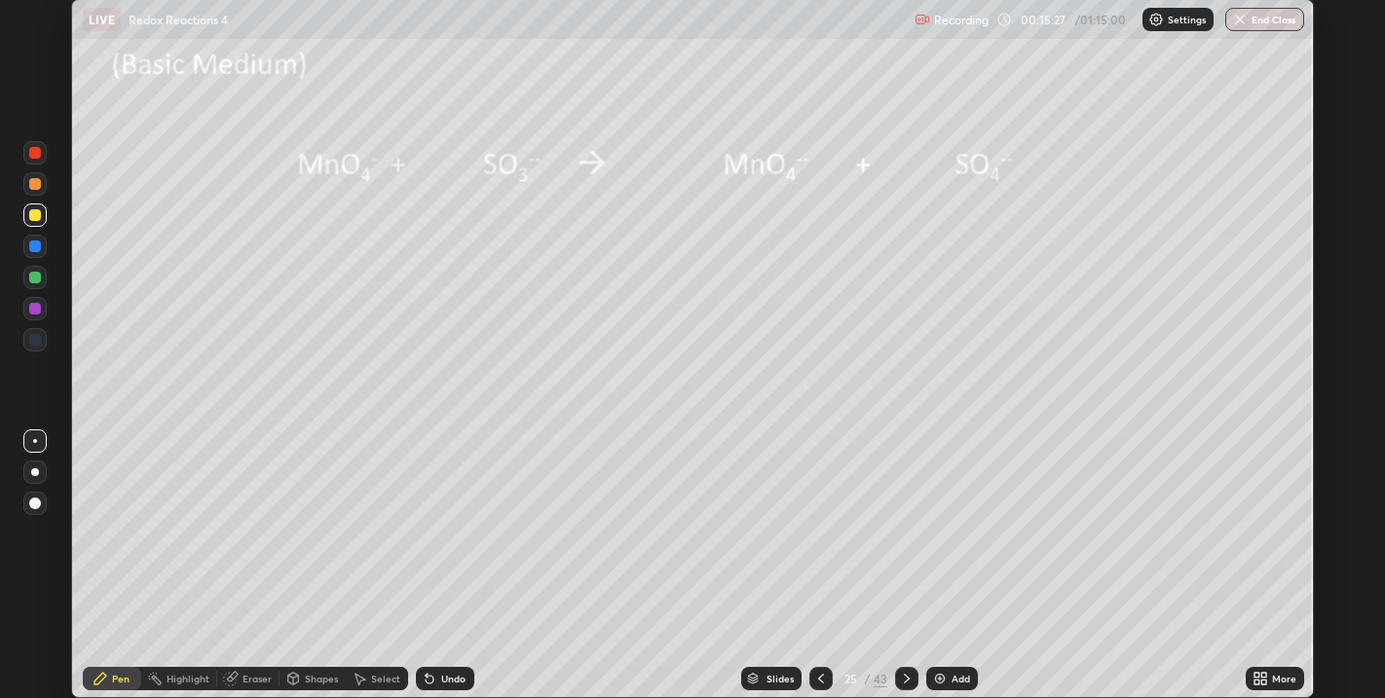
click at [365, 681] on icon at bounding box center [360, 679] width 16 height 16
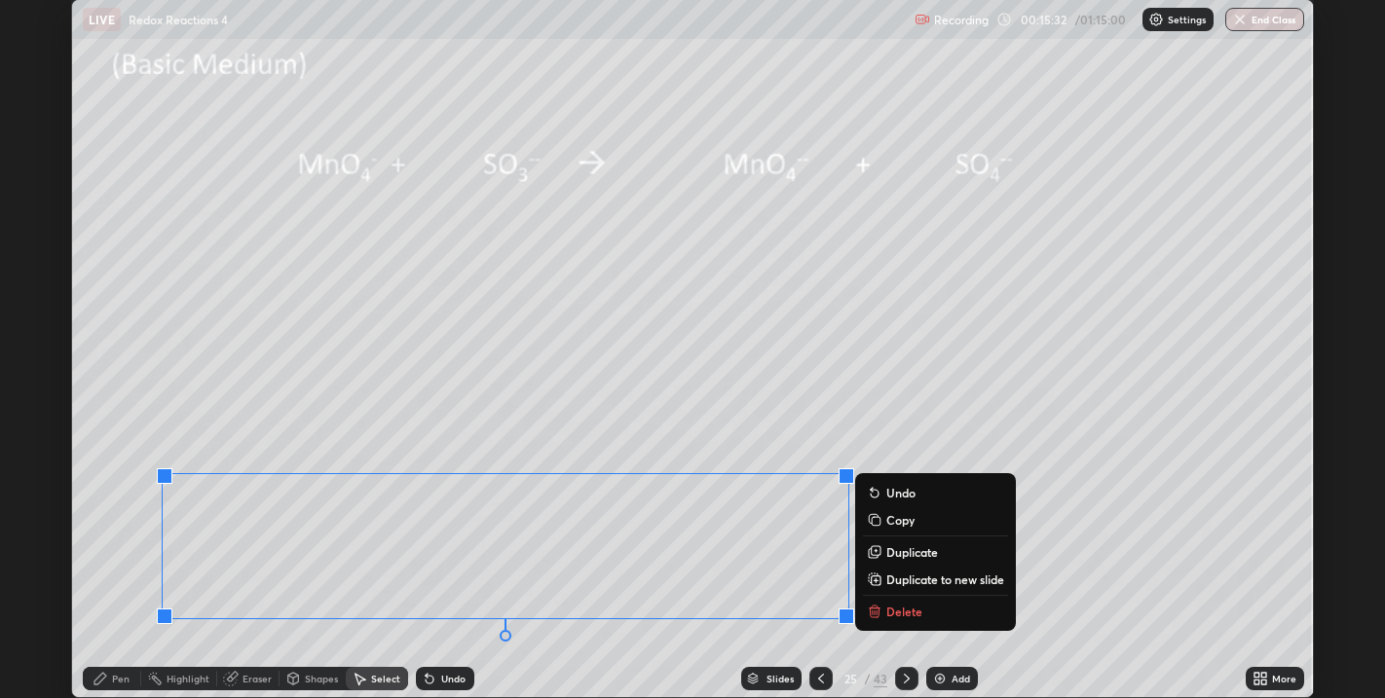
click at [874, 608] on icon at bounding box center [875, 607] width 7 height 3
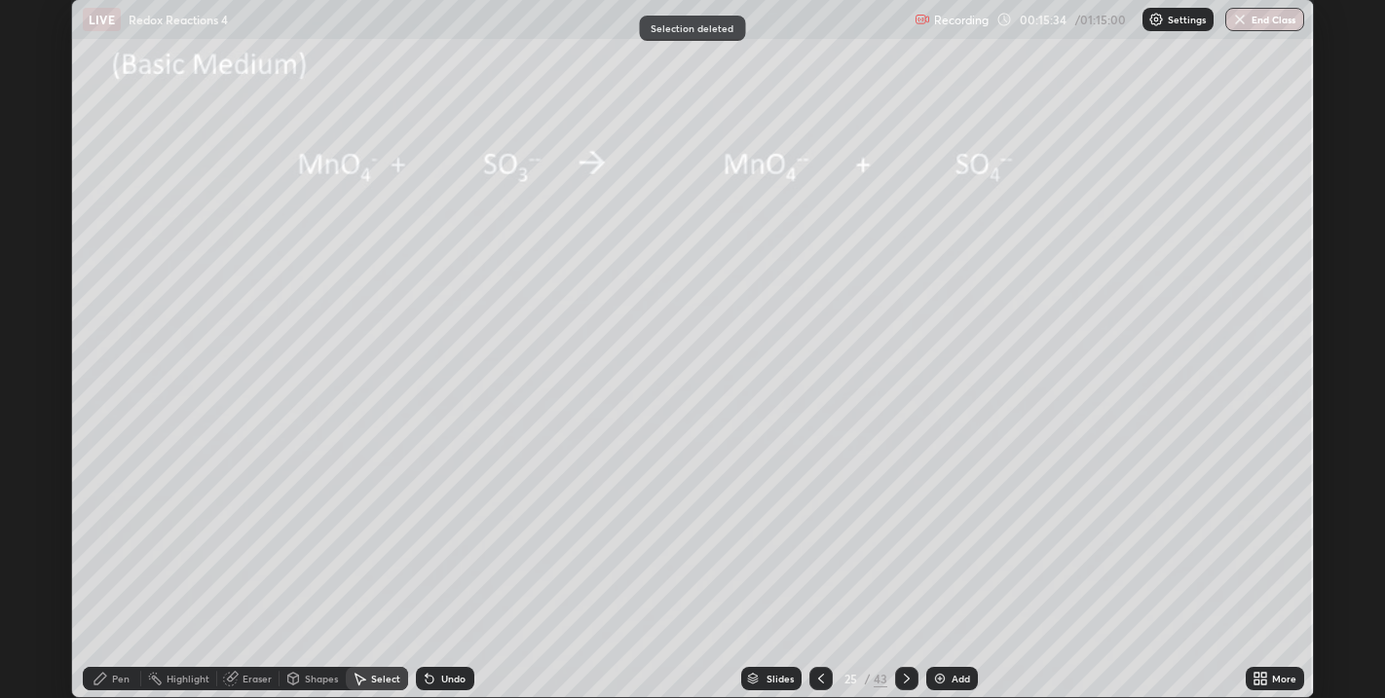
click at [122, 670] on div "Pen" at bounding box center [112, 678] width 58 height 23
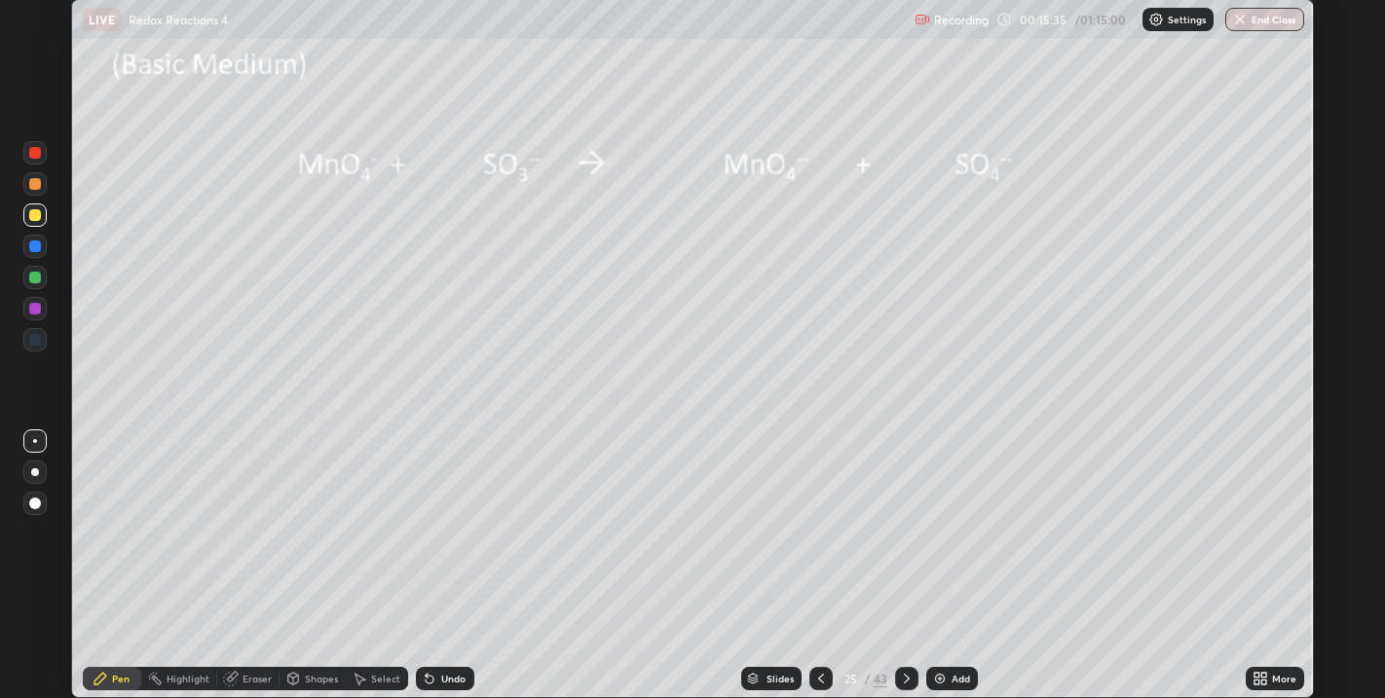
click at [36, 216] on div at bounding box center [35, 215] width 12 height 12
click at [37, 216] on div at bounding box center [35, 215] width 12 height 12
click at [36, 278] on div at bounding box center [35, 278] width 12 height 12
click at [39, 221] on div at bounding box center [35, 215] width 12 height 12
click at [36, 186] on div at bounding box center [35, 184] width 12 height 12
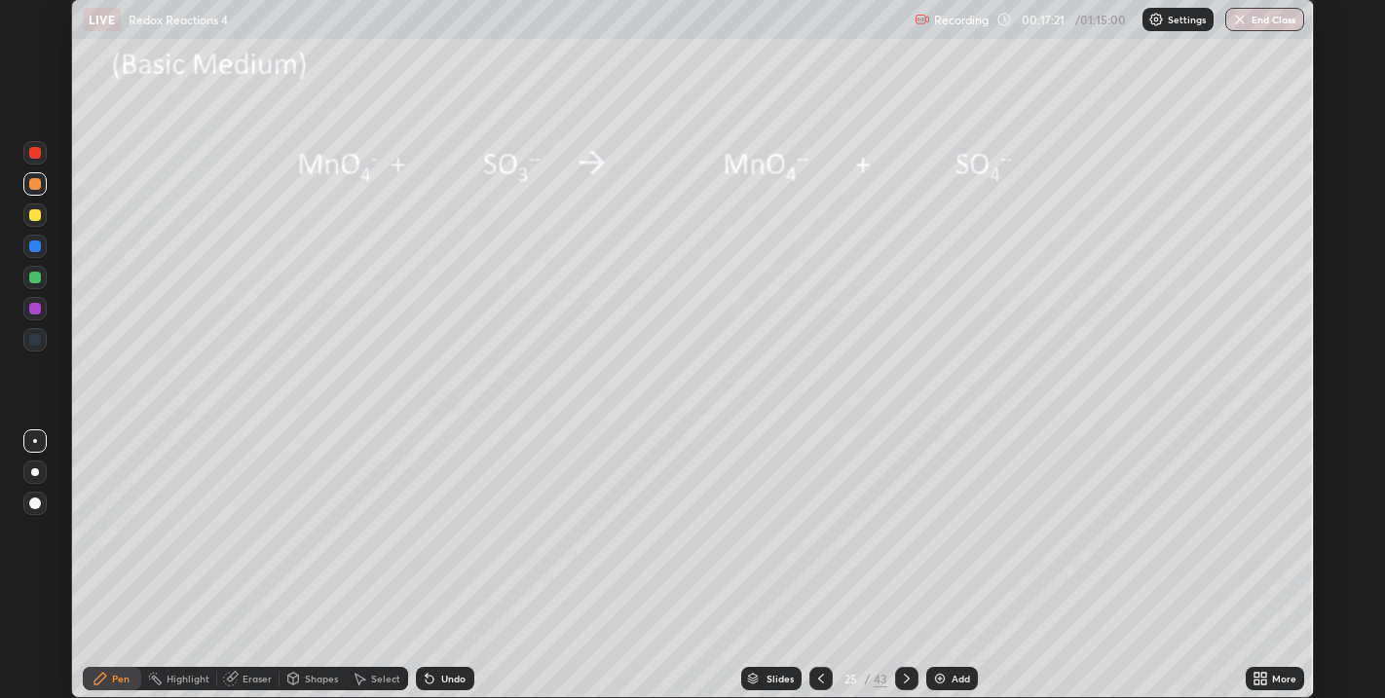
click at [38, 214] on div at bounding box center [35, 215] width 12 height 12
click at [945, 679] on img at bounding box center [940, 679] width 16 height 16
click at [40, 342] on div at bounding box center [35, 340] width 12 height 12
click at [437, 678] on div "Undo" at bounding box center [445, 678] width 58 height 23
click at [441, 679] on div "Undo" at bounding box center [453, 679] width 24 height 10
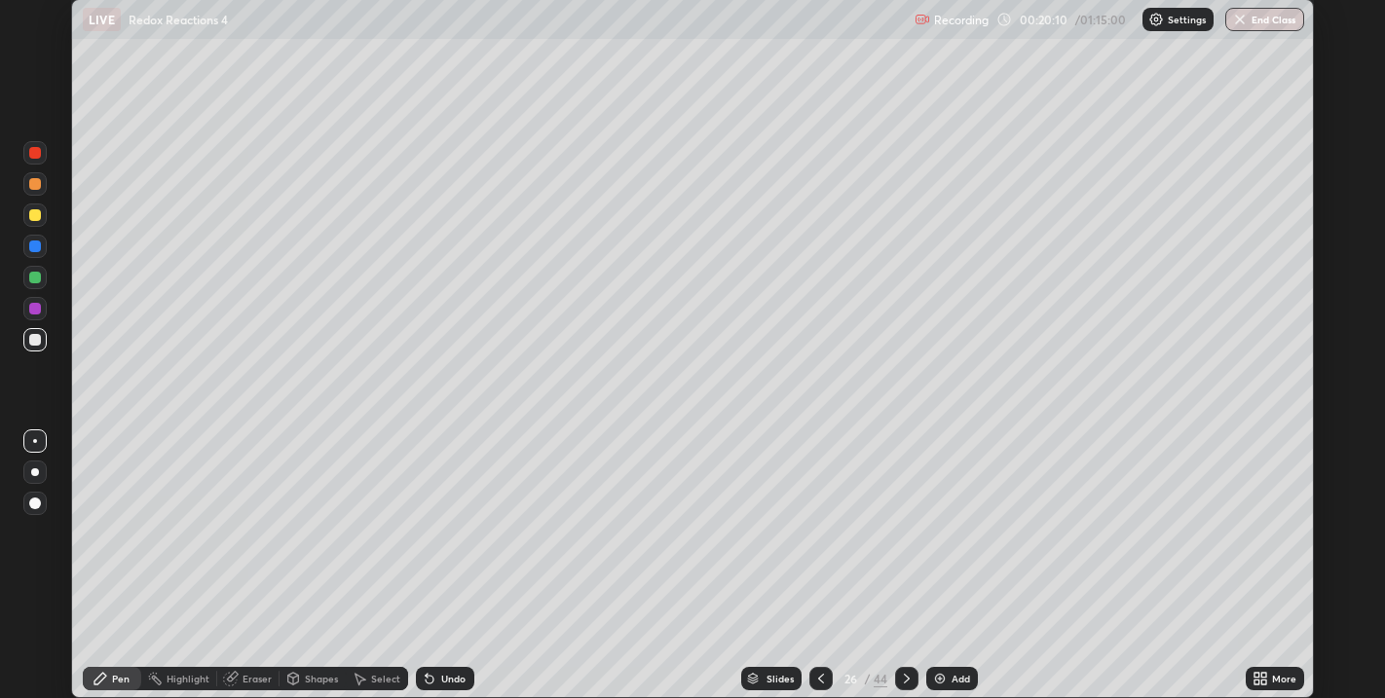
click at [34, 341] on div at bounding box center [35, 340] width 12 height 12
click at [820, 679] on icon at bounding box center [821, 679] width 16 height 16
click at [903, 676] on icon at bounding box center [907, 679] width 16 height 16
click at [40, 280] on div at bounding box center [35, 278] width 12 height 12
click at [39, 219] on div at bounding box center [35, 215] width 12 height 12
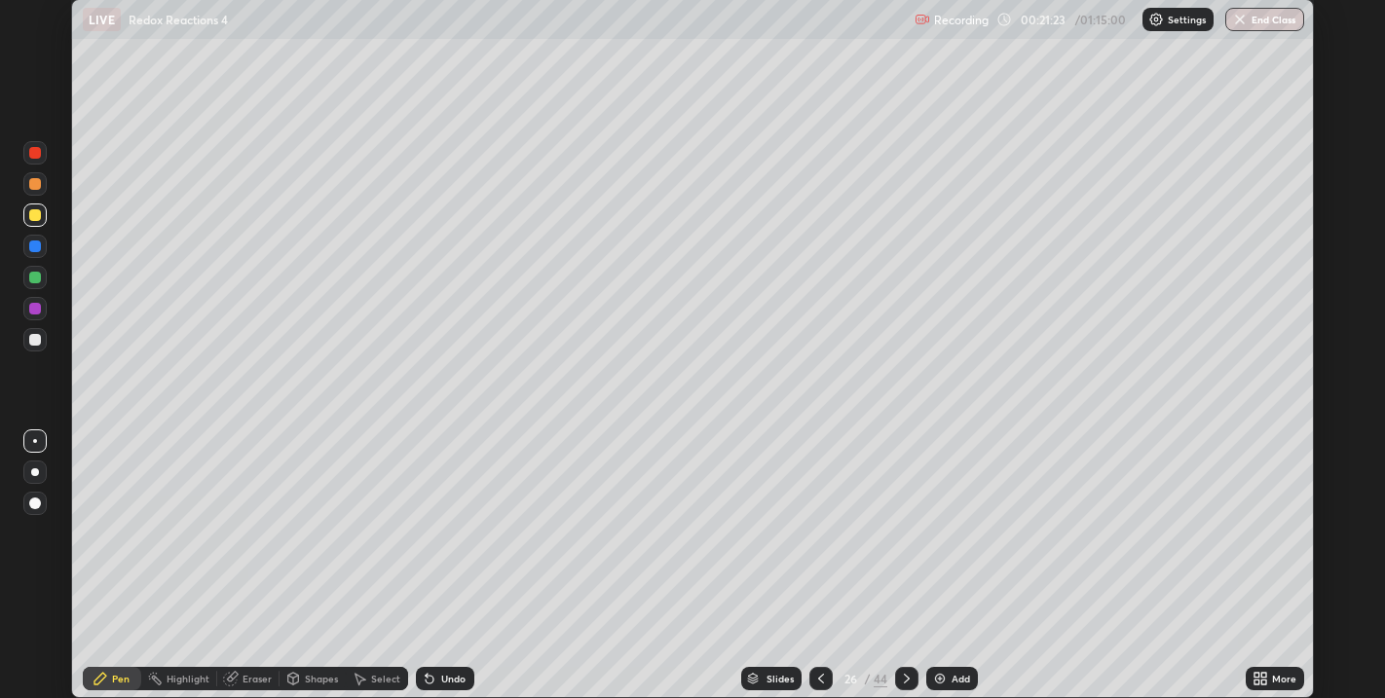
click at [40, 276] on div at bounding box center [35, 278] width 12 height 12
click at [36, 215] on div at bounding box center [35, 215] width 12 height 12
click at [367, 679] on div "Select" at bounding box center [377, 678] width 62 height 23
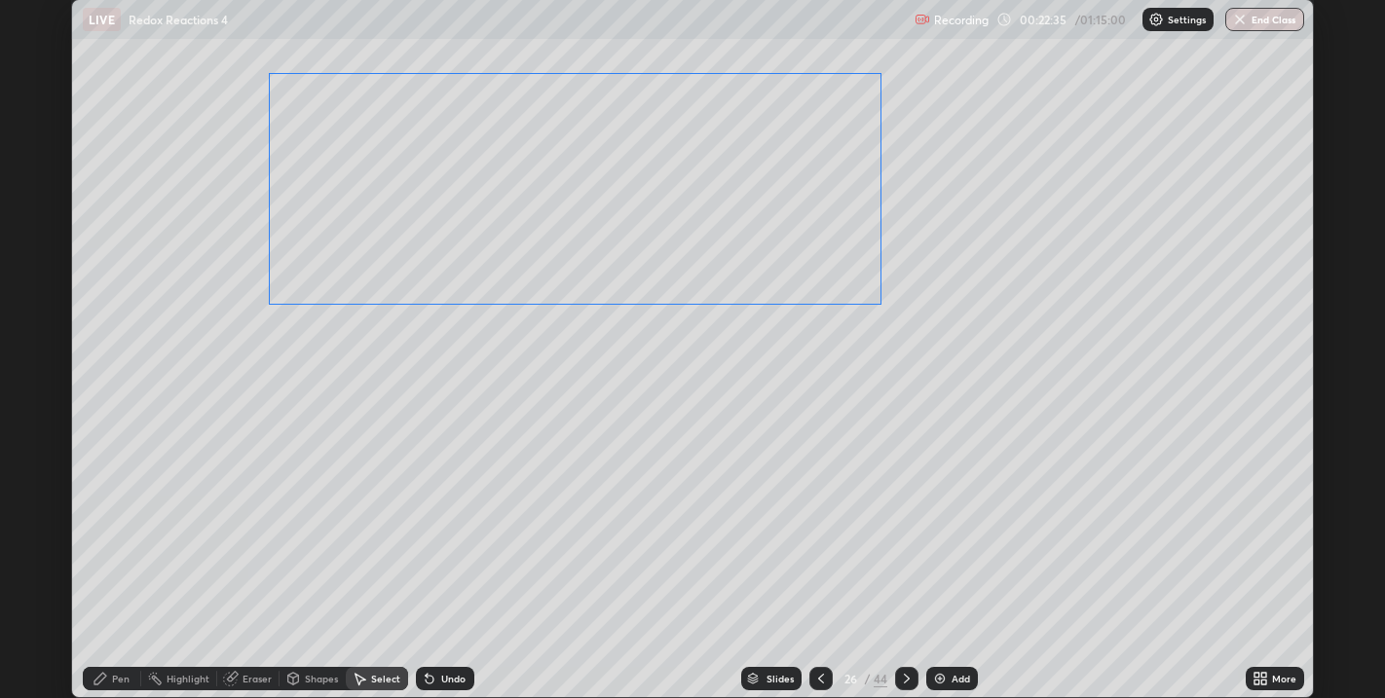
click at [688, 201] on div "0 ° Undo Copy Duplicate Duplicate to new slide Delete" at bounding box center [693, 348] width 1242 height 697
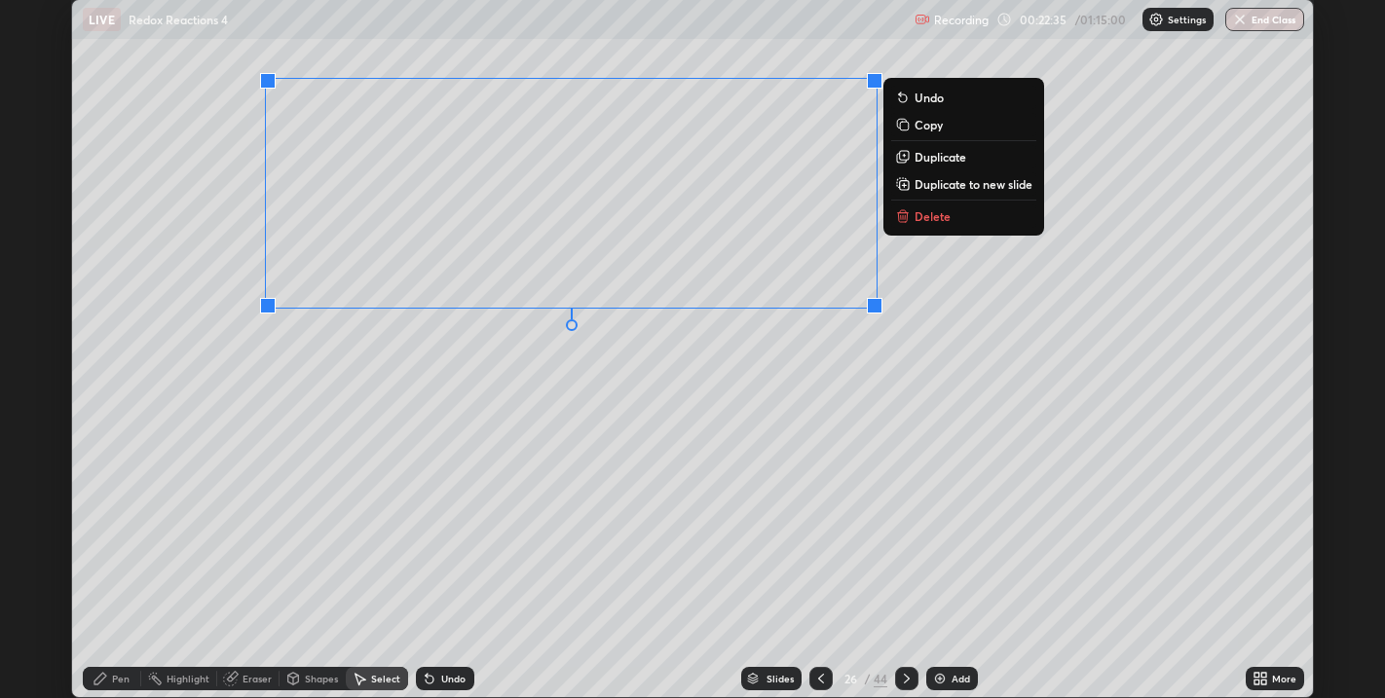
click at [722, 397] on div "0 ° Undo Copy Duplicate Duplicate to new slide Delete" at bounding box center [693, 348] width 1242 height 697
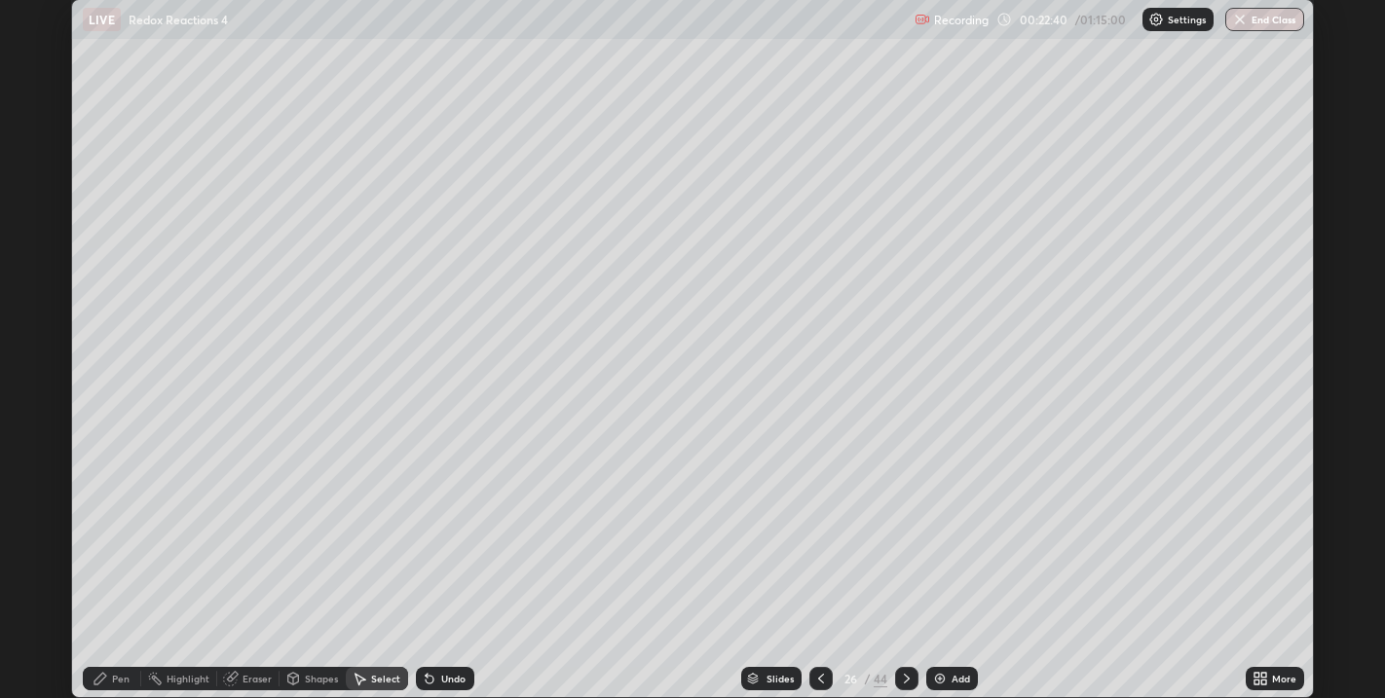
click at [131, 671] on div "Pen" at bounding box center [112, 678] width 58 height 23
click at [38, 343] on div at bounding box center [35, 340] width 12 height 12
click at [34, 185] on div at bounding box center [35, 184] width 12 height 12
click at [455, 670] on div "Undo" at bounding box center [445, 678] width 58 height 23
click at [446, 675] on div "Undo" at bounding box center [453, 679] width 24 height 10
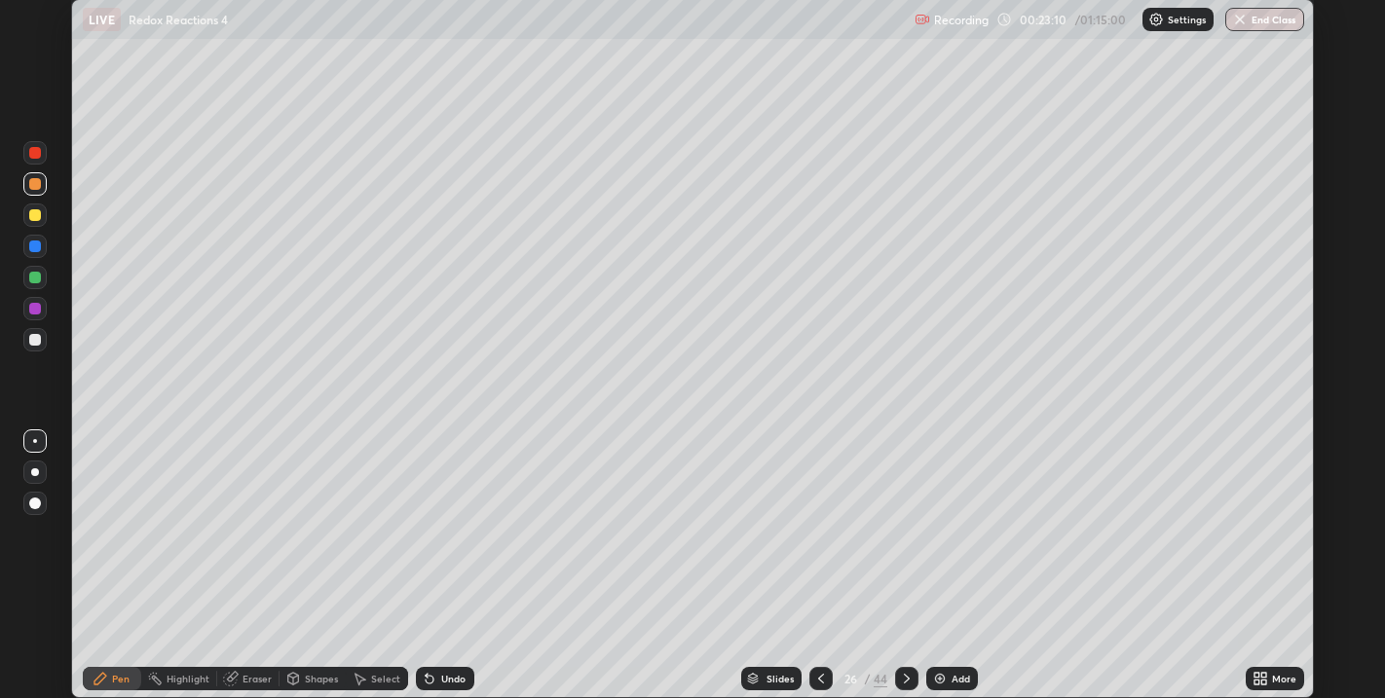
click at [450, 682] on div "Undo" at bounding box center [453, 679] width 24 height 10
click at [452, 689] on div "Undo" at bounding box center [445, 678] width 58 height 23
click at [453, 680] on div "Undo" at bounding box center [453, 679] width 24 height 10
click at [449, 687] on div "Undo" at bounding box center [445, 678] width 58 height 23
click at [450, 689] on div "Undo" at bounding box center [445, 678] width 58 height 23
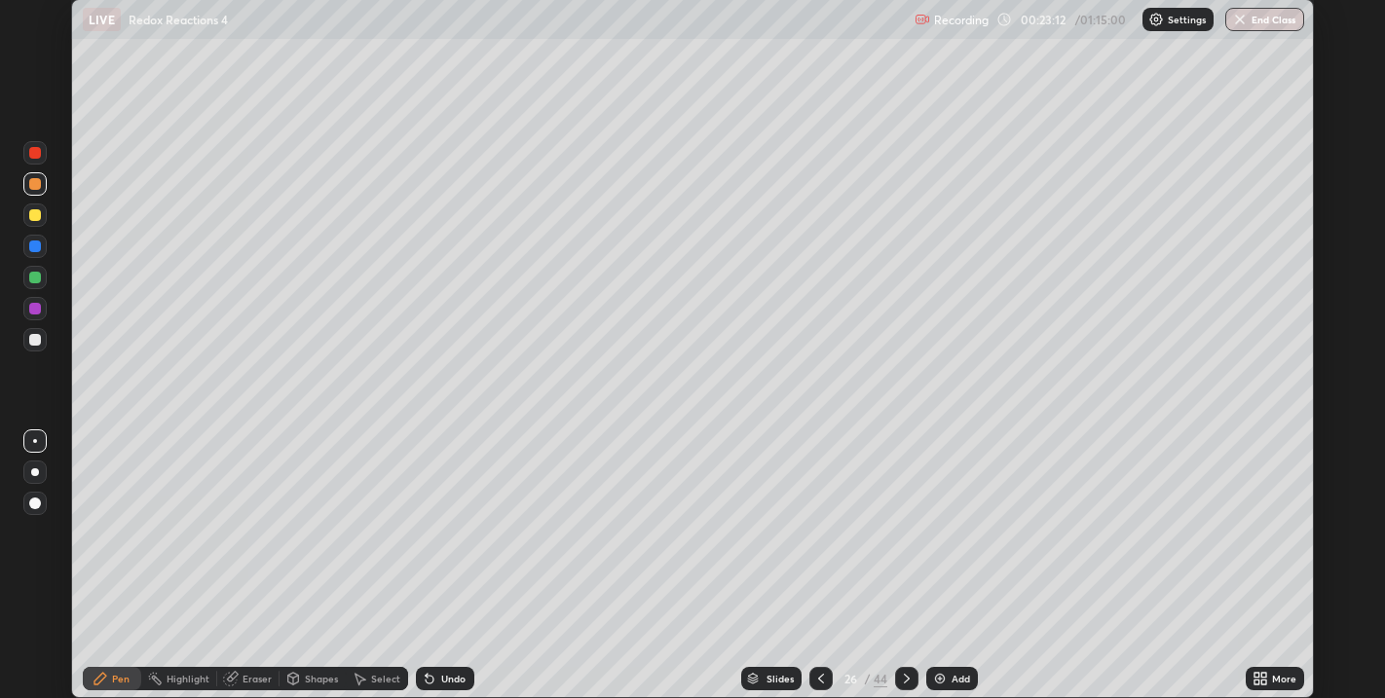
click at [435, 686] on icon at bounding box center [430, 679] width 16 height 16
click at [40, 339] on div at bounding box center [35, 340] width 12 height 12
click at [34, 216] on div at bounding box center [35, 215] width 12 height 12
click at [370, 671] on div "Select" at bounding box center [377, 678] width 62 height 23
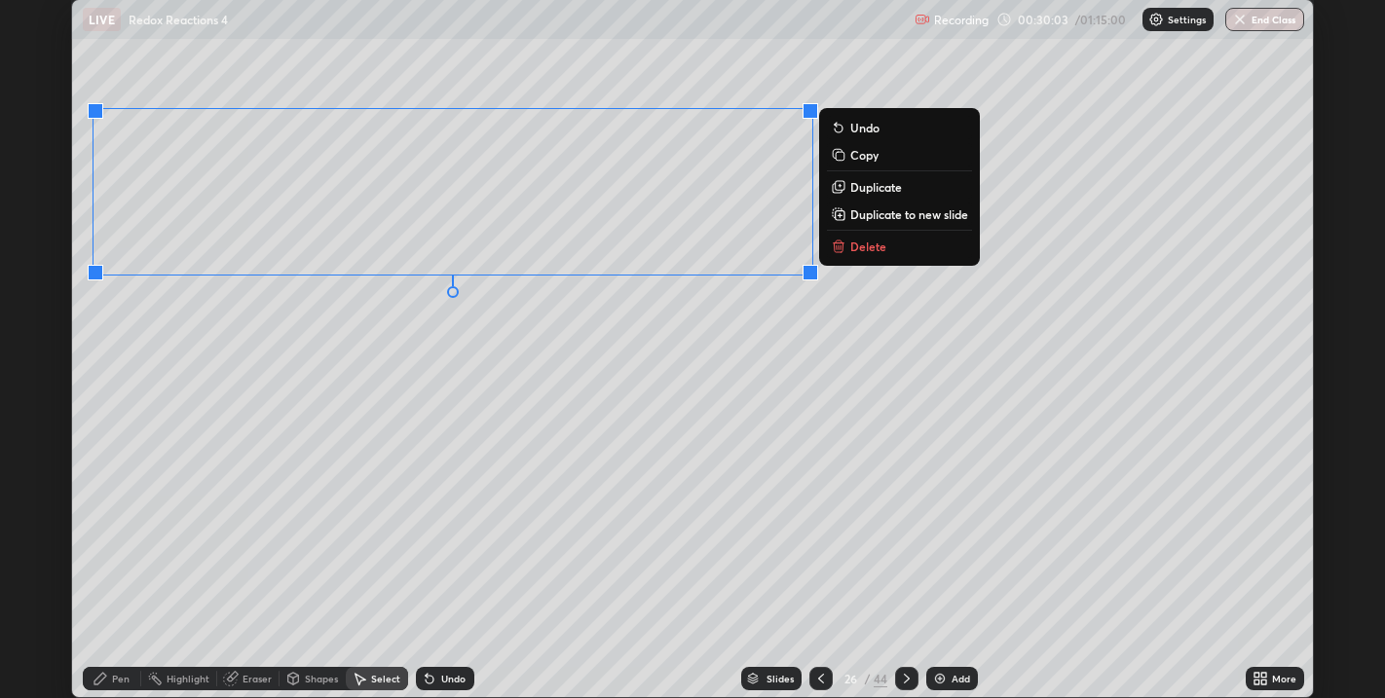
click at [367, 339] on div "0 ° Undo Copy Duplicate Duplicate to new slide Delete" at bounding box center [693, 348] width 1242 height 697
click at [384, 330] on div "0 ° Undo Copy Duplicate Duplicate to new slide Delete" at bounding box center [693, 348] width 1242 height 697
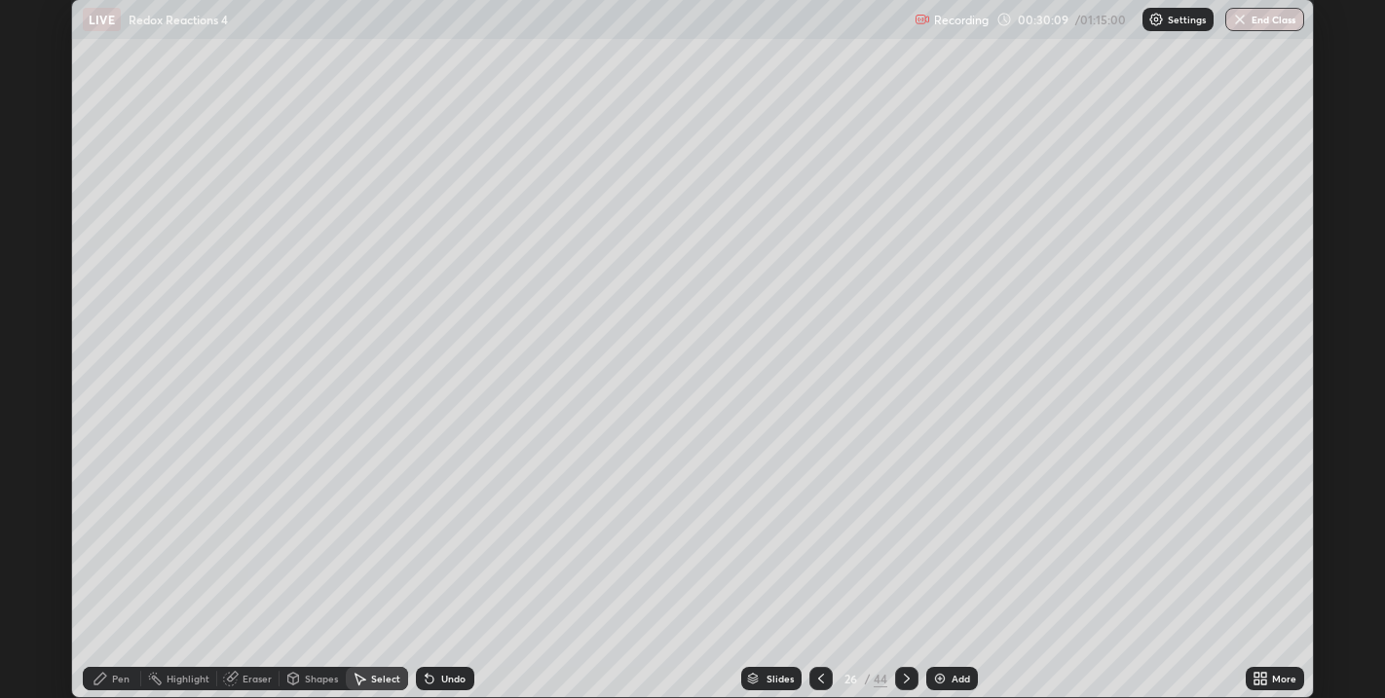
click at [249, 679] on div "Eraser" at bounding box center [257, 679] width 29 height 10
click at [42, 602] on div at bounding box center [34, 612] width 23 height 23
click at [121, 679] on div "Pen" at bounding box center [121, 679] width 18 height 10
click at [35, 342] on div at bounding box center [35, 340] width 12 height 12
click at [908, 681] on icon at bounding box center [907, 679] width 16 height 16
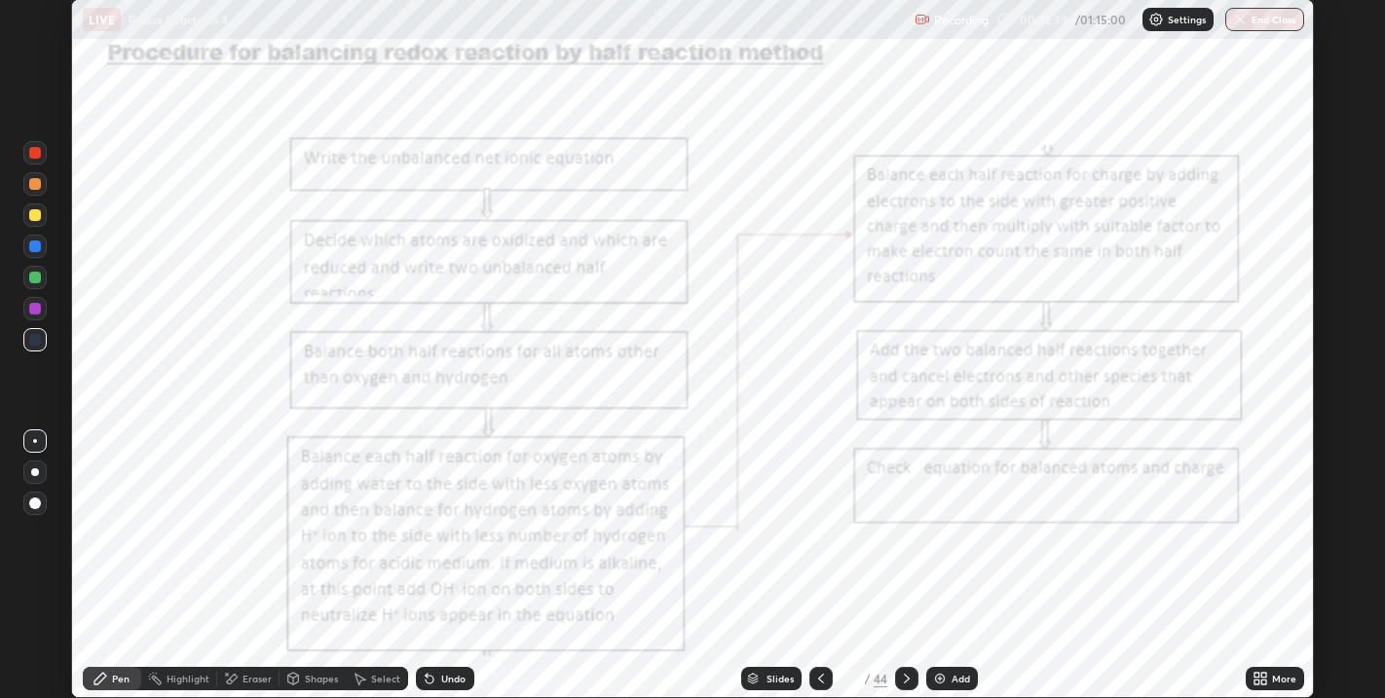
click at [821, 676] on icon at bounding box center [821, 679] width 16 height 16
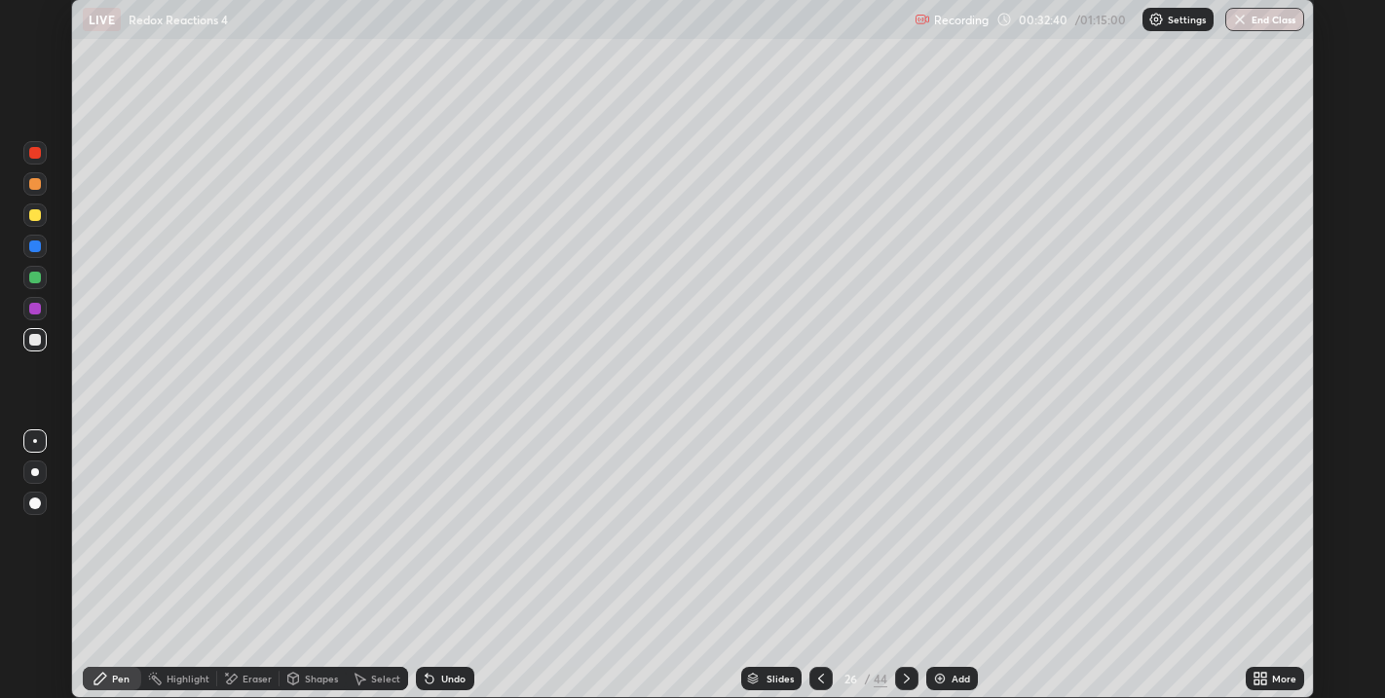
click at [942, 673] on img at bounding box center [940, 679] width 16 height 16
click at [36, 340] on div at bounding box center [35, 340] width 12 height 12
click at [434, 677] on icon at bounding box center [430, 679] width 16 height 16
click at [1260, 677] on icon at bounding box center [1260, 679] width 16 height 16
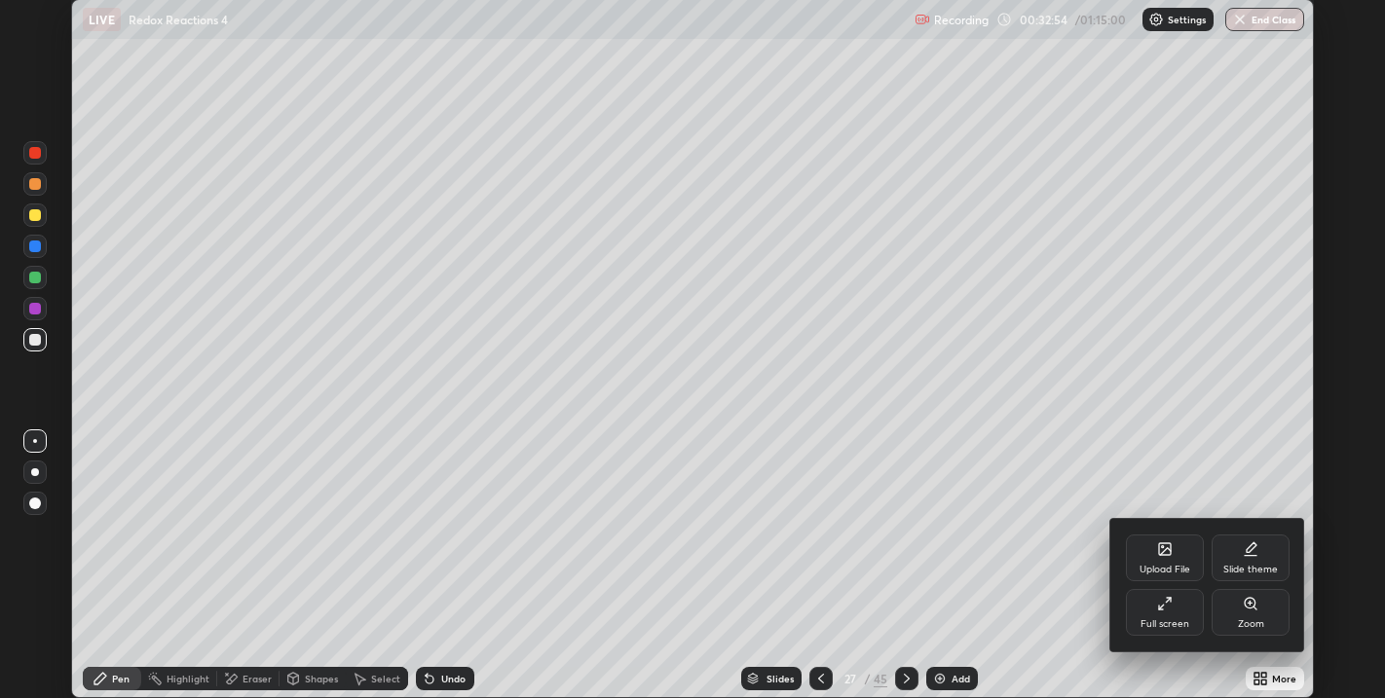
click at [1161, 609] on icon at bounding box center [1161, 607] width 5 height 5
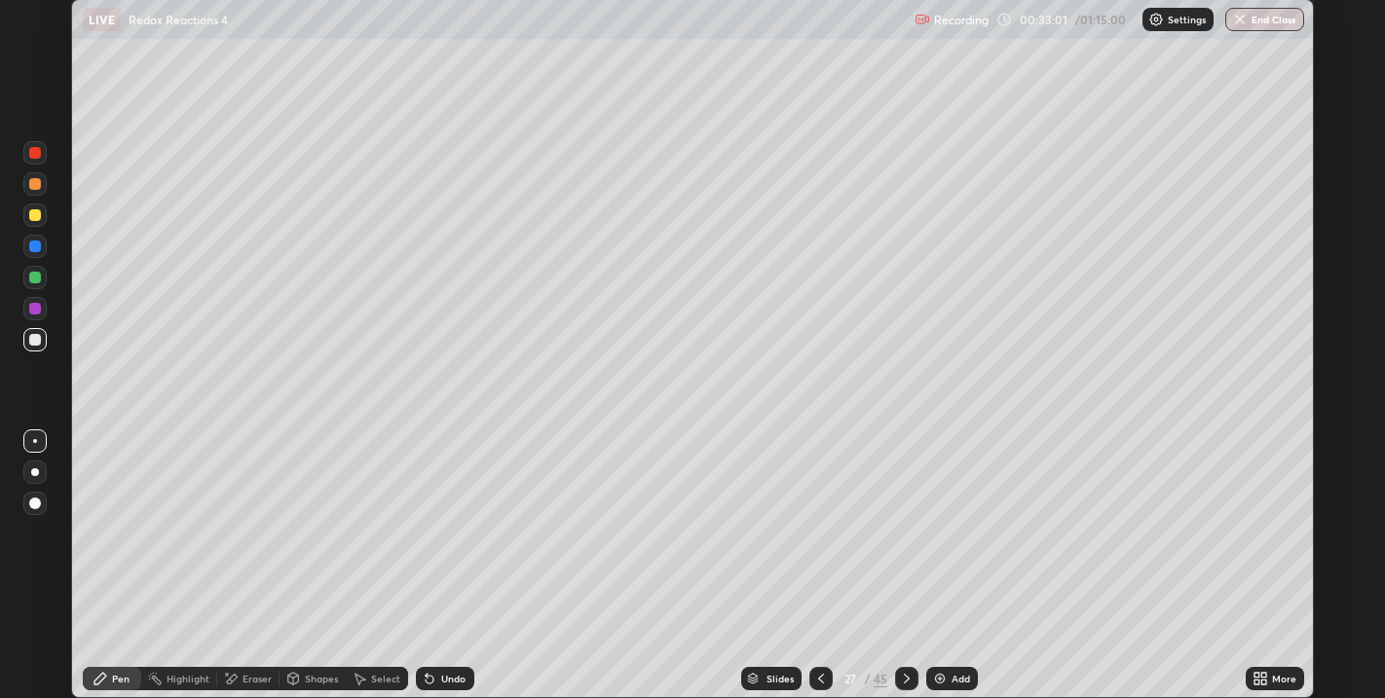
scroll to position [96690, 96004]
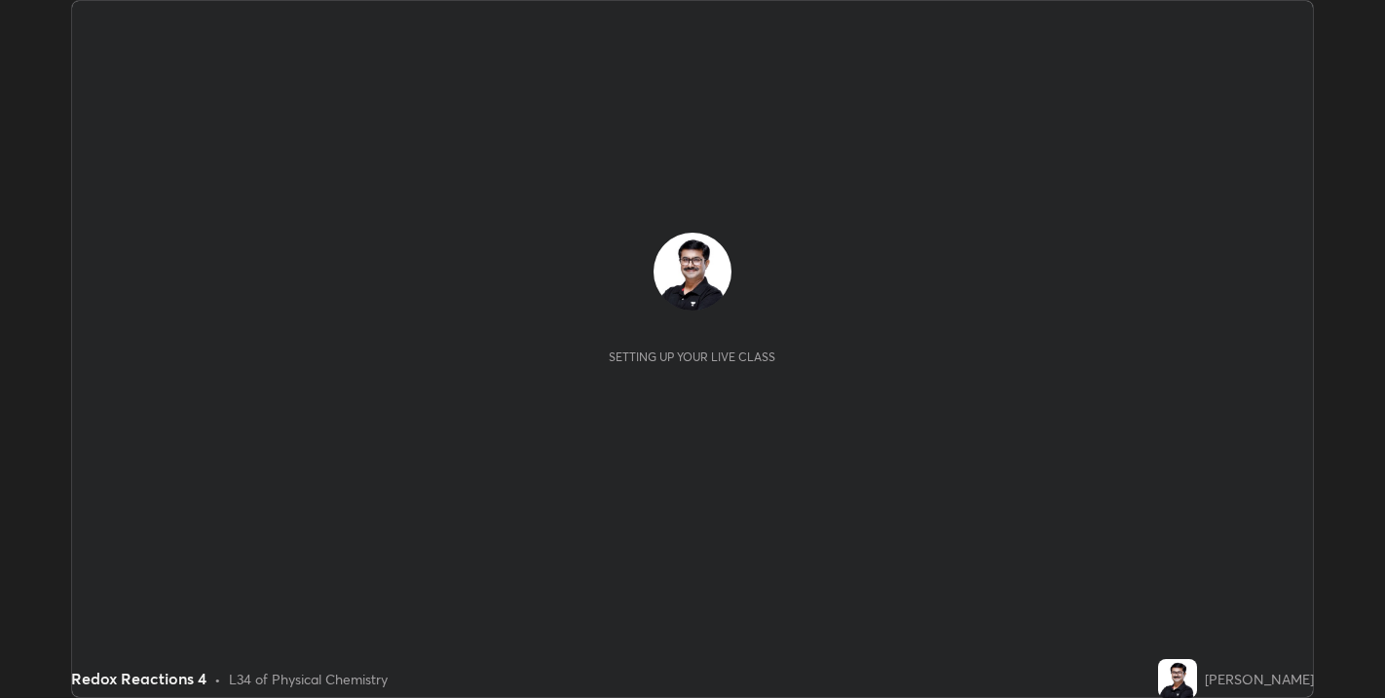
scroll to position [698, 1384]
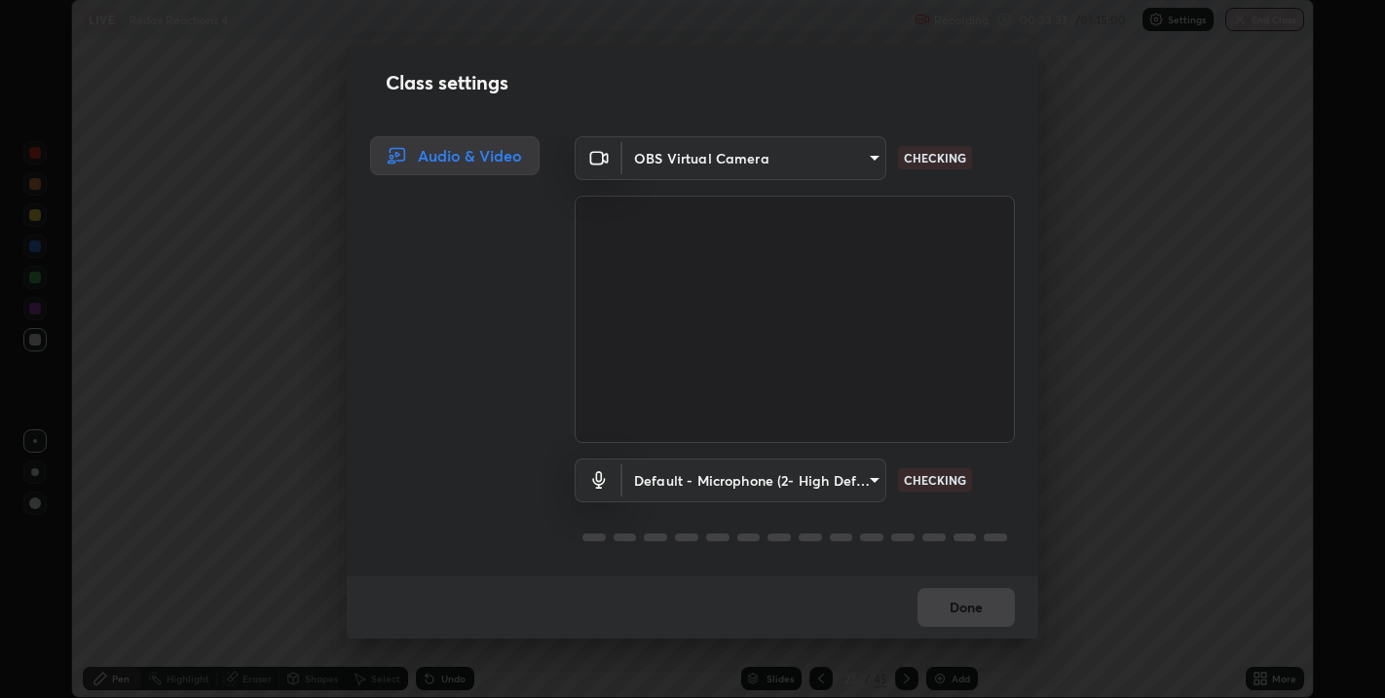
click at [871, 481] on body "Erase all LIVE Redox Reactions 4 Recording 00:33:37 / 01:15:00 Settings End Cla…" at bounding box center [692, 349] width 1385 height 698
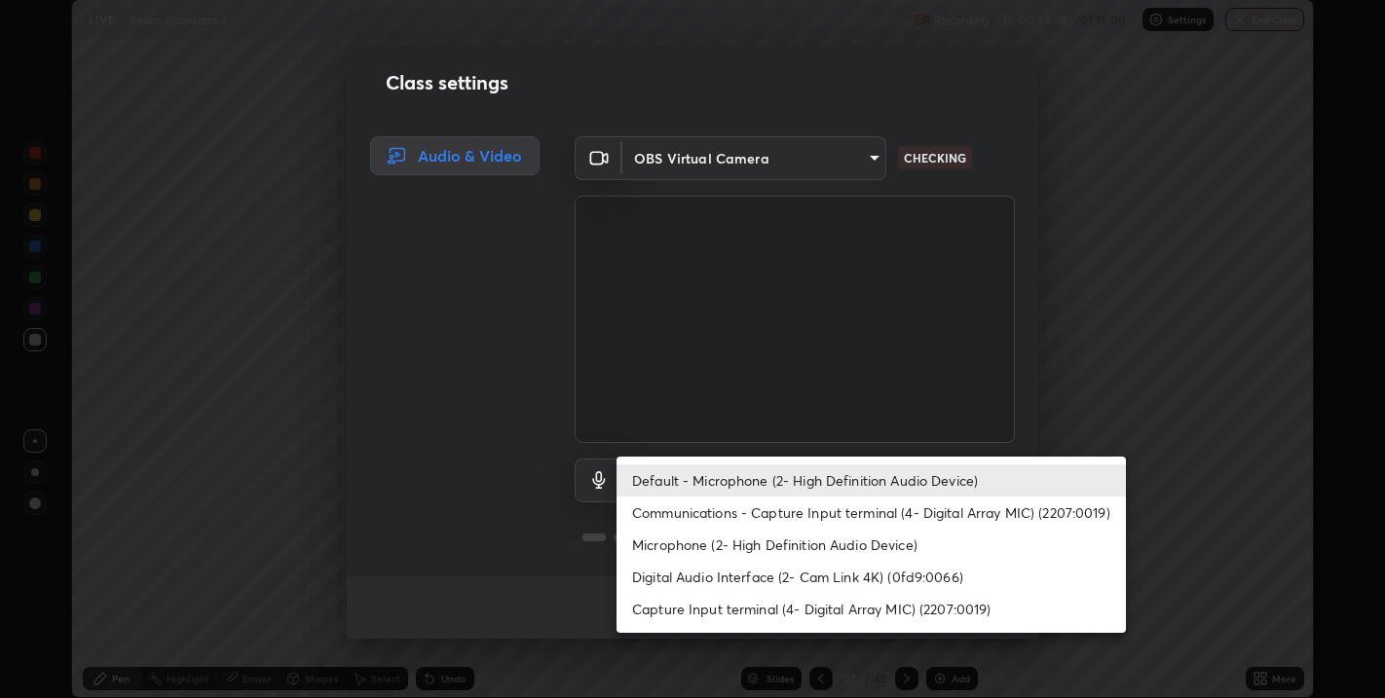
click at [815, 544] on li "Microphone (2- High Definition Audio Device)" at bounding box center [870, 545] width 509 height 32
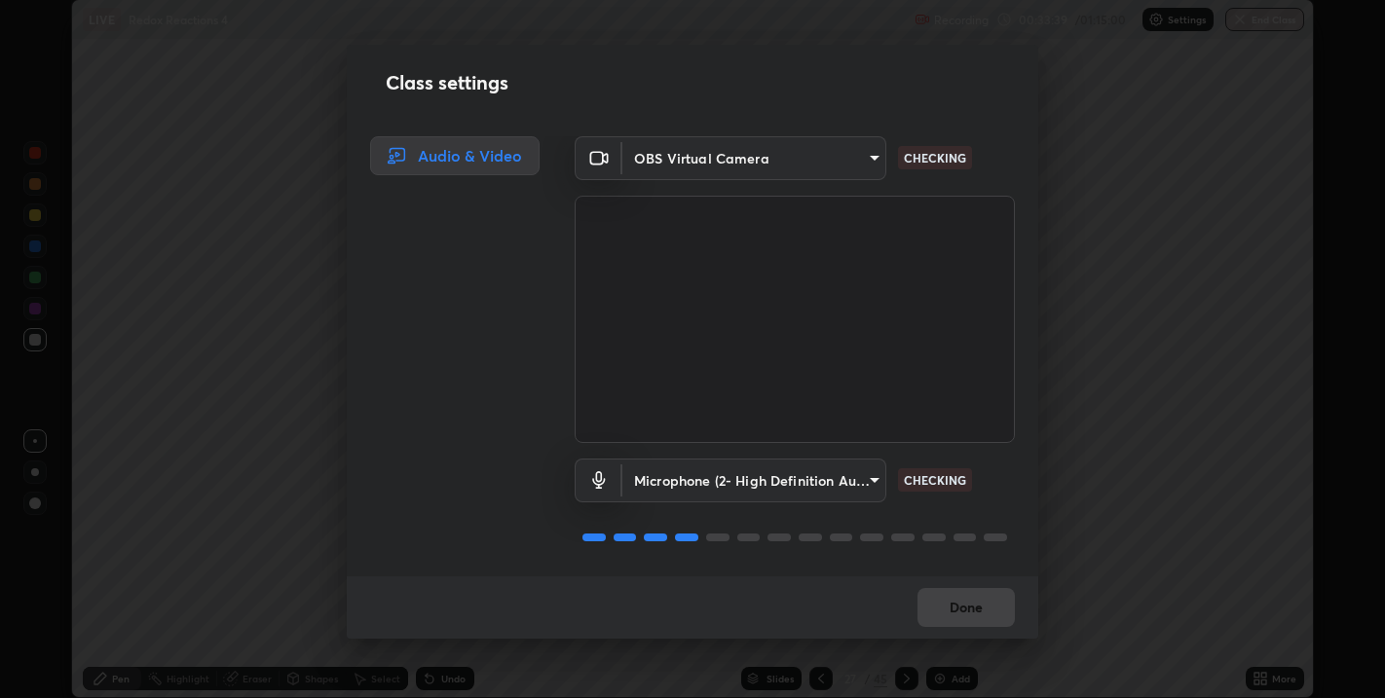
click at [871, 486] on body "Erase all LIVE Redox Reactions 4 Recording 00:33:39 / 01:15:00 Settings End Cla…" at bounding box center [692, 349] width 1385 height 698
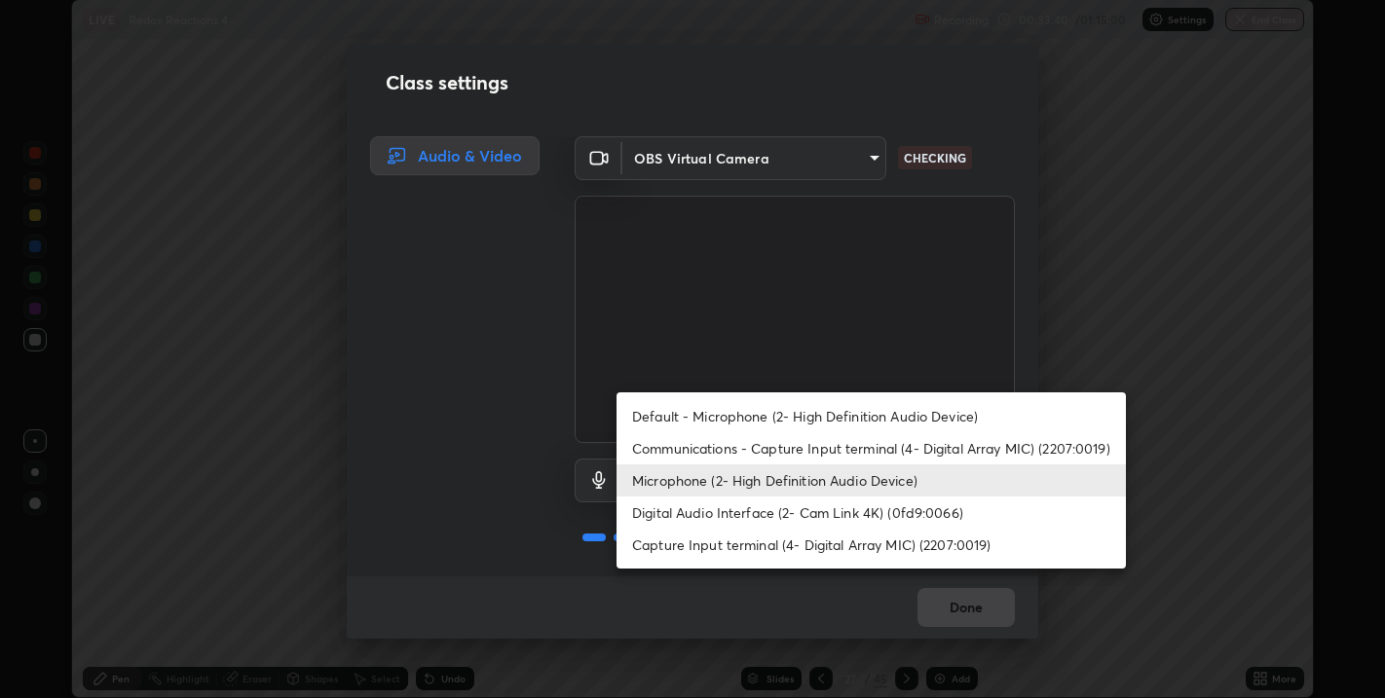
click at [754, 416] on li "Default - Microphone (2- High Definition Audio Device)" at bounding box center [870, 416] width 509 height 32
type input "default"
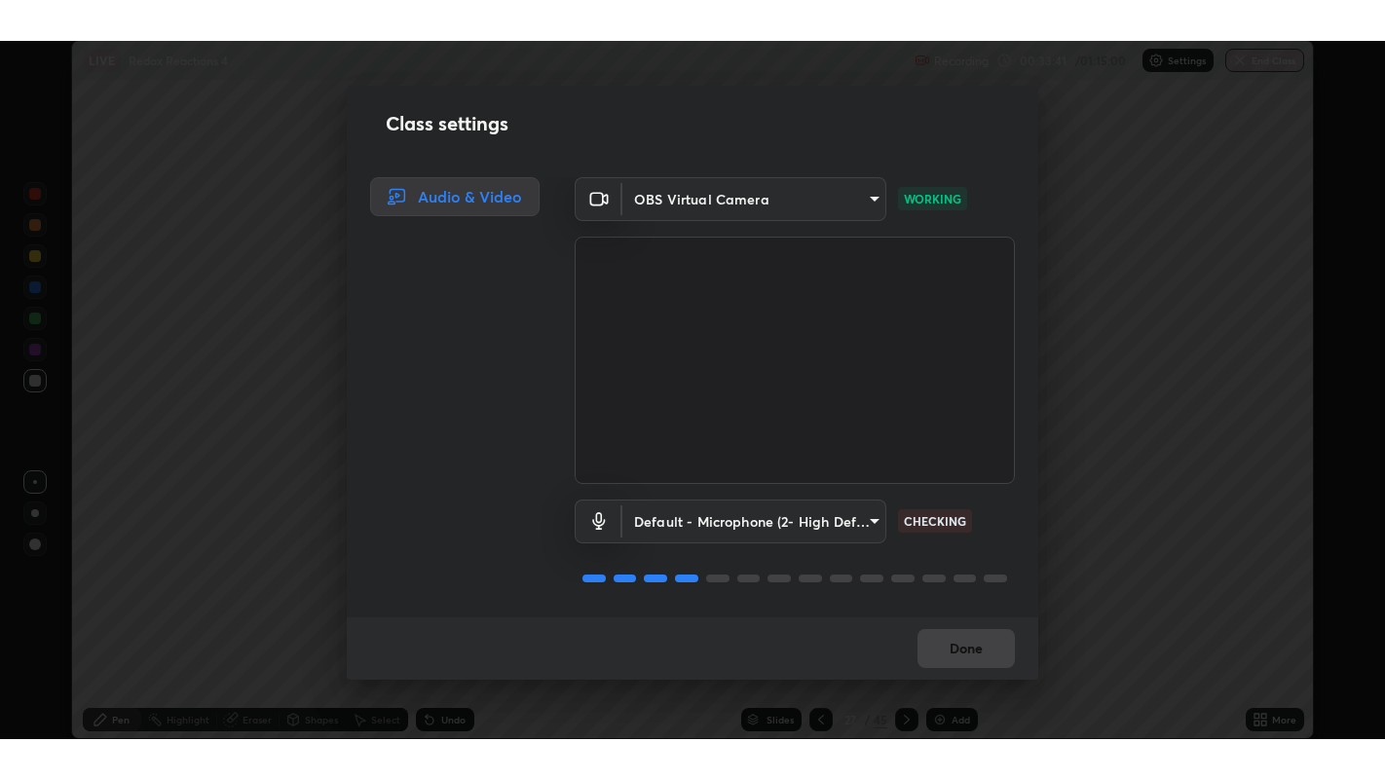
scroll to position [1, 0]
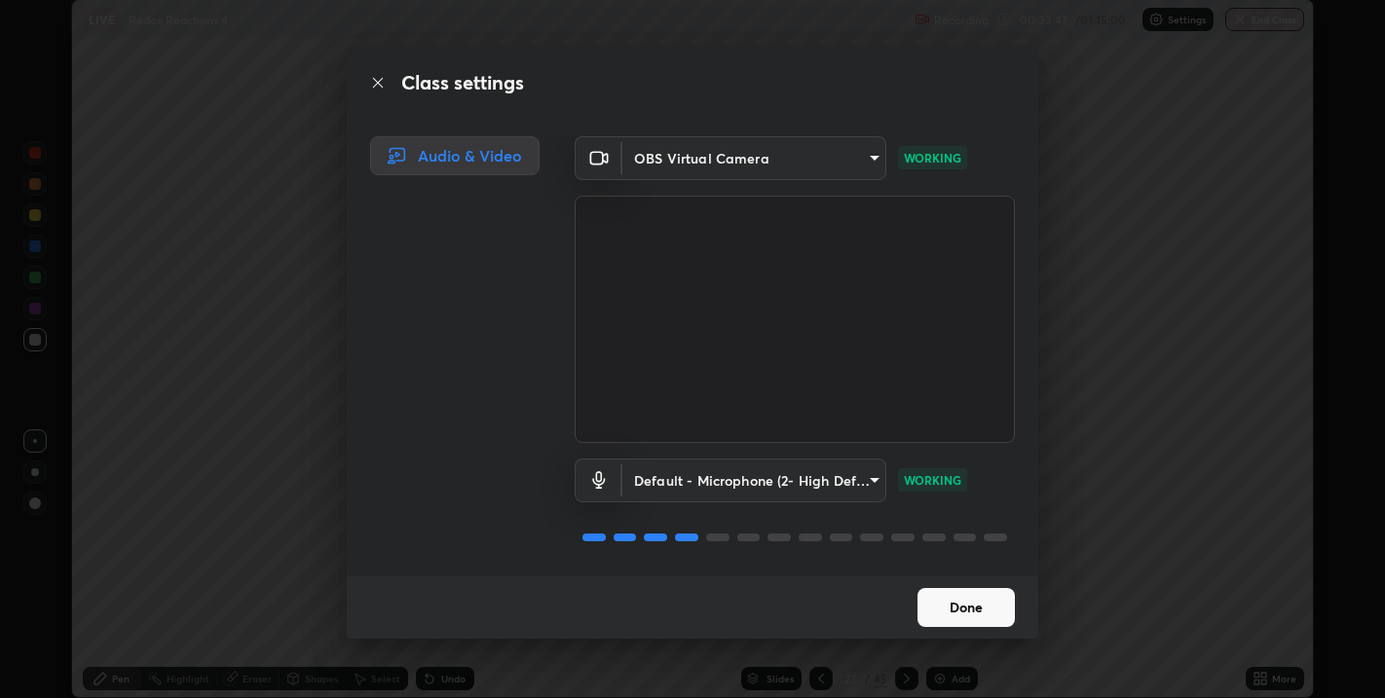
click at [974, 607] on button "Done" at bounding box center [965, 607] width 97 height 39
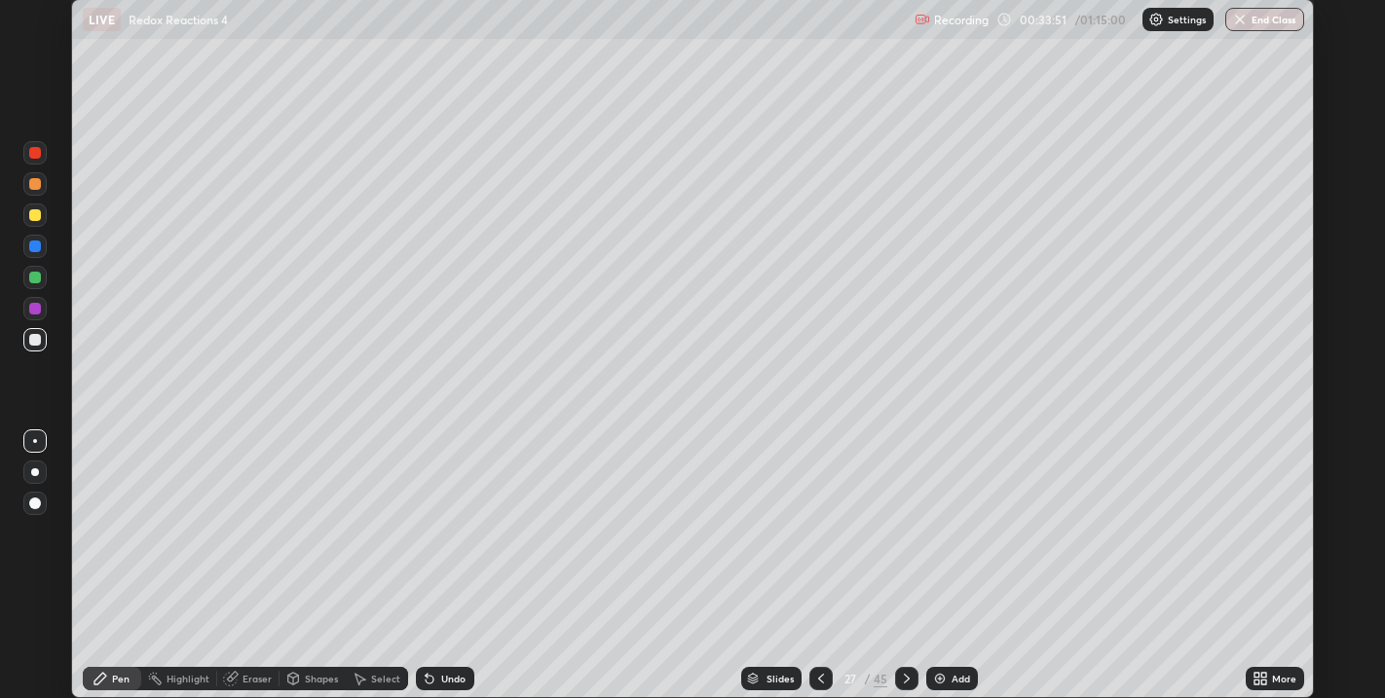
click at [820, 679] on icon at bounding box center [821, 679] width 16 height 16
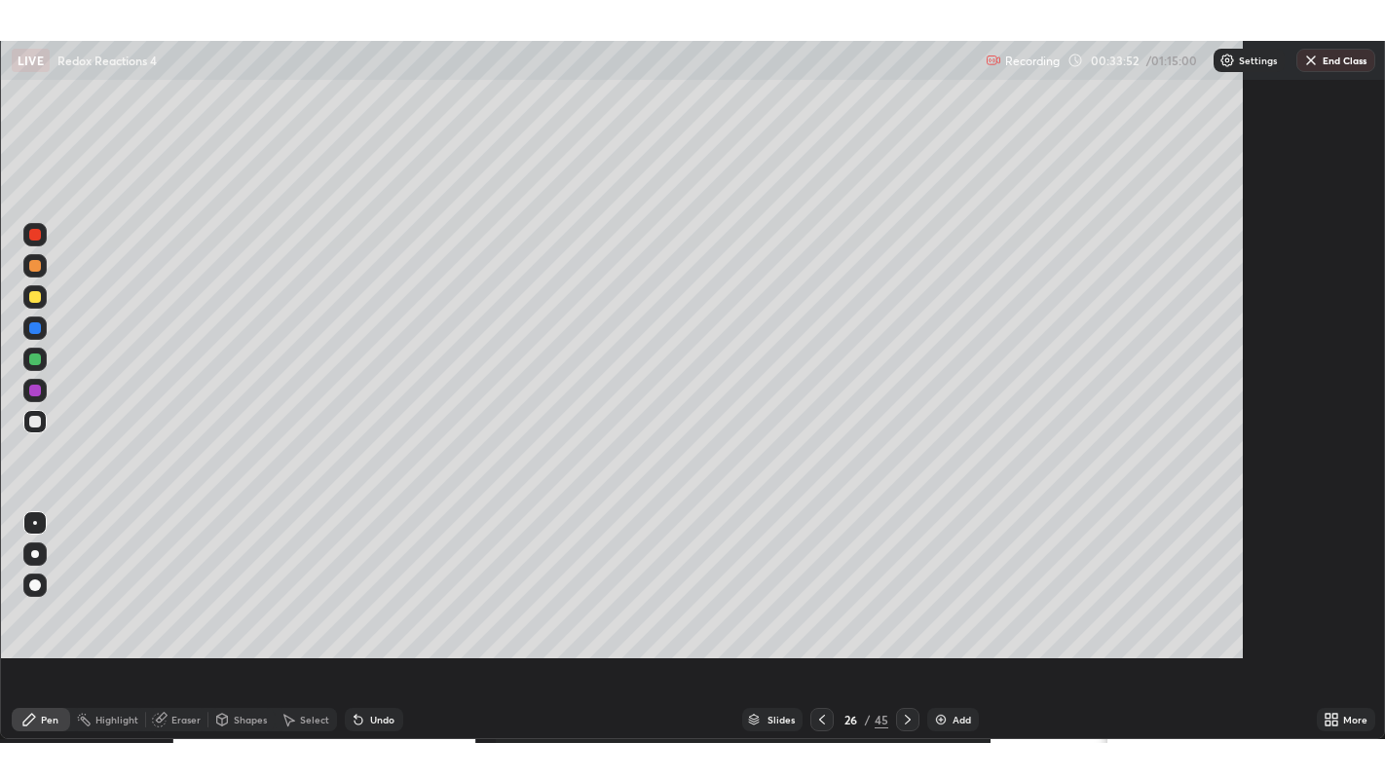
scroll to position [779, 1385]
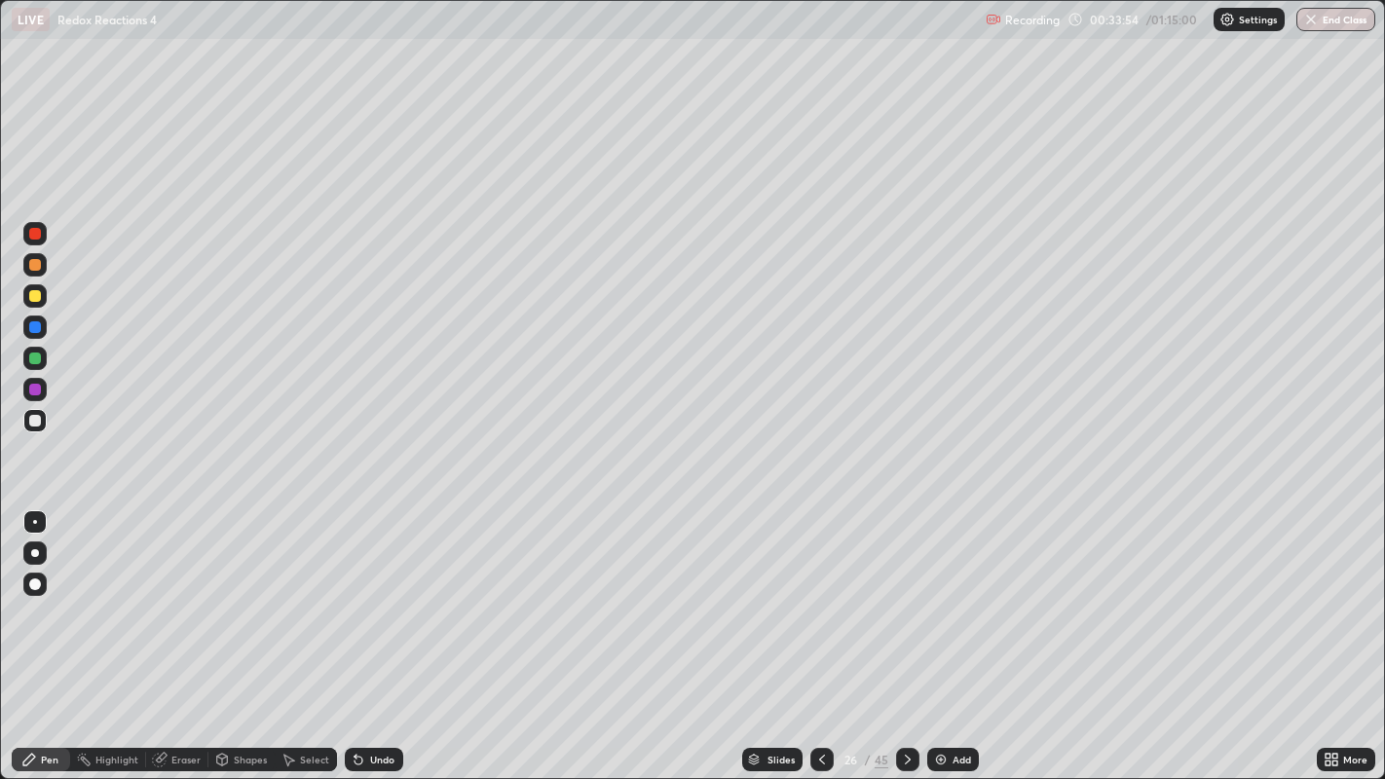
click at [1335, 697] on icon at bounding box center [1334, 756] width 5 height 5
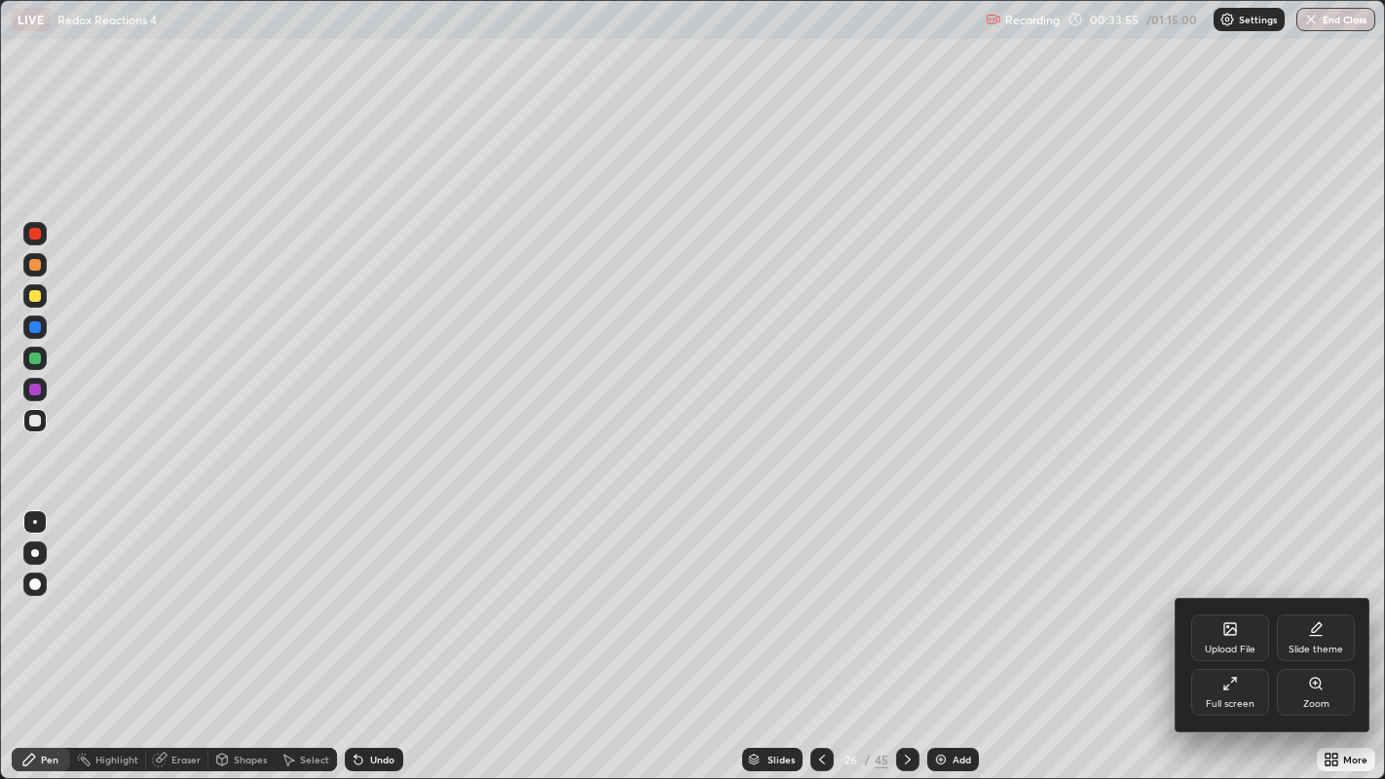
click at [903, 697] on div at bounding box center [692, 389] width 1385 height 779
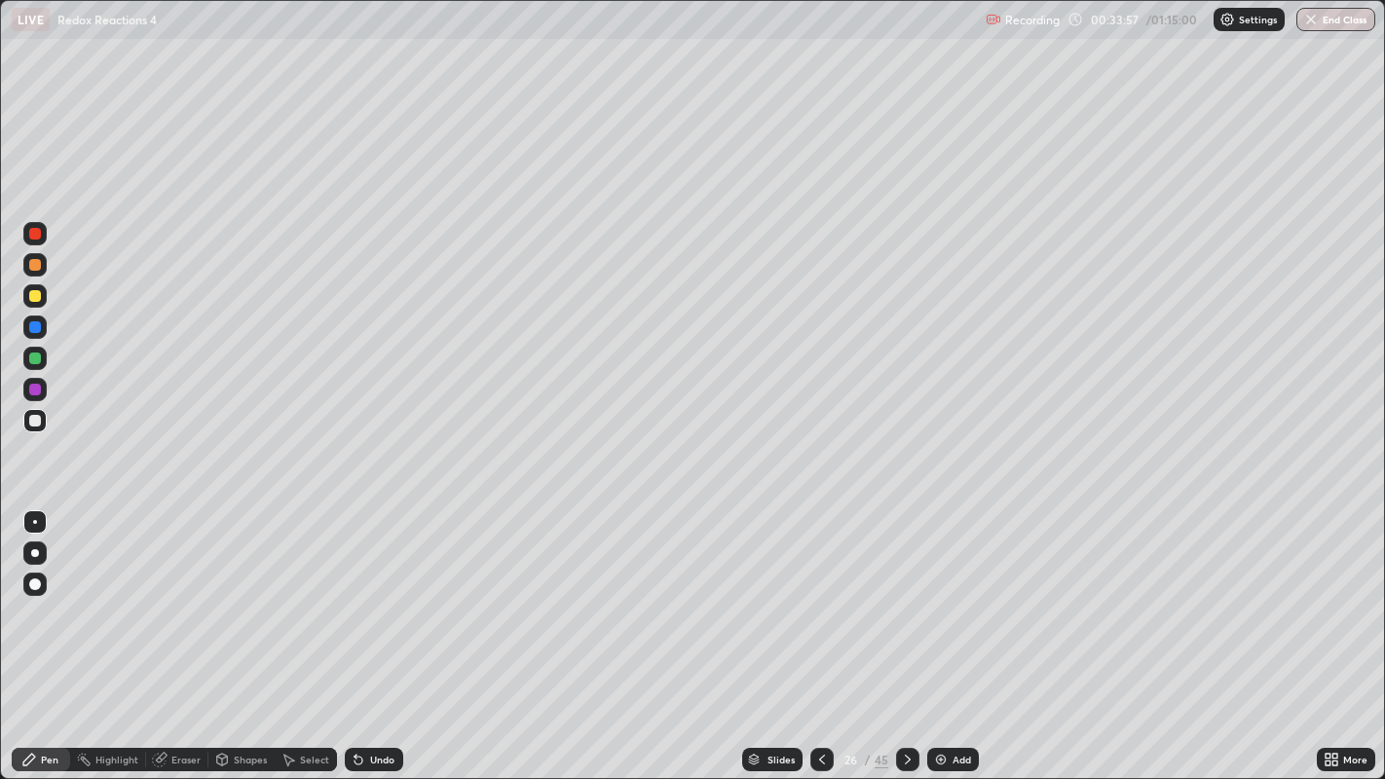
click at [907, 697] on icon at bounding box center [908, 760] width 16 height 16
click at [40, 420] on div at bounding box center [35, 421] width 12 height 12
click at [370, 697] on div "Undo" at bounding box center [382, 760] width 24 height 10
click at [311, 697] on div "Select" at bounding box center [314, 760] width 29 height 10
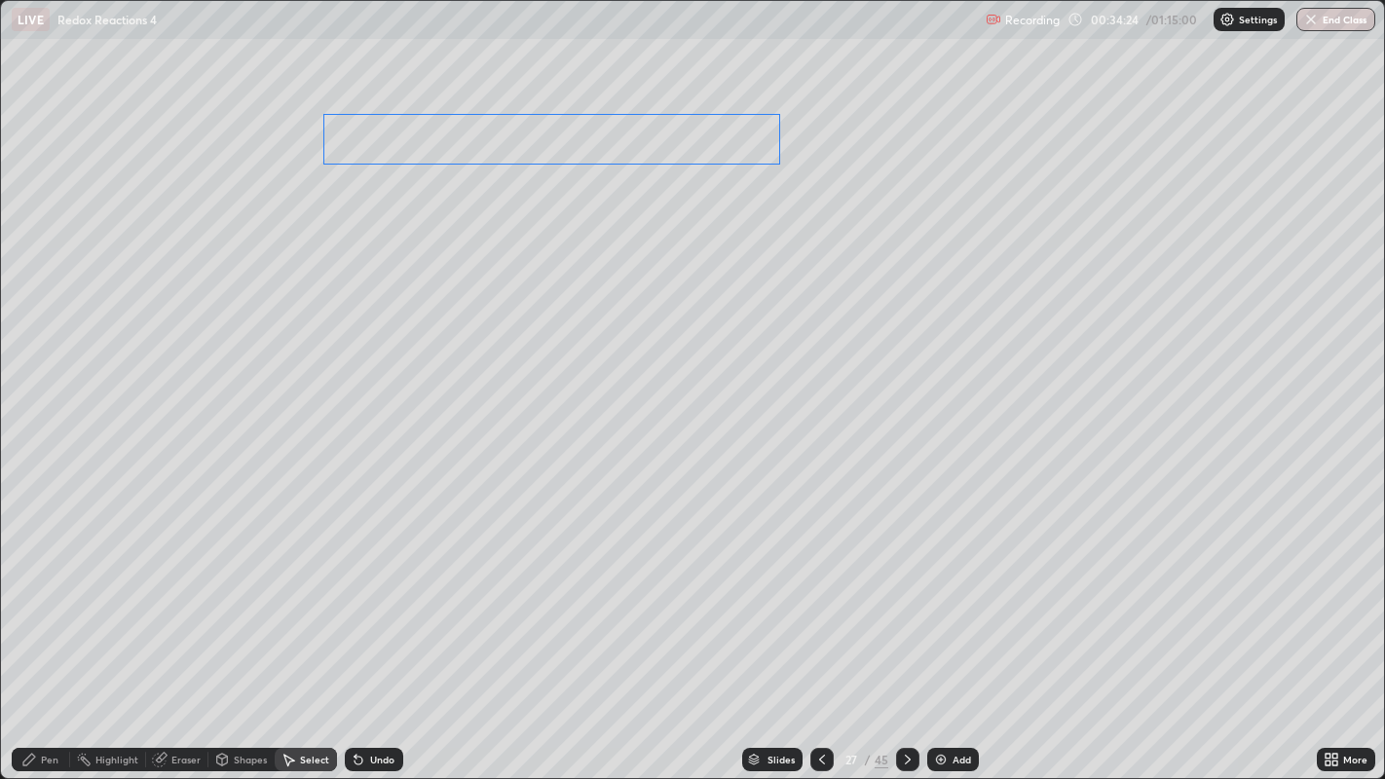
click at [601, 135] on div "0 ° Undo Copy Duplicate Duplicate to new slide Delete" at bounding box center [693, 390] width 1384 height 778
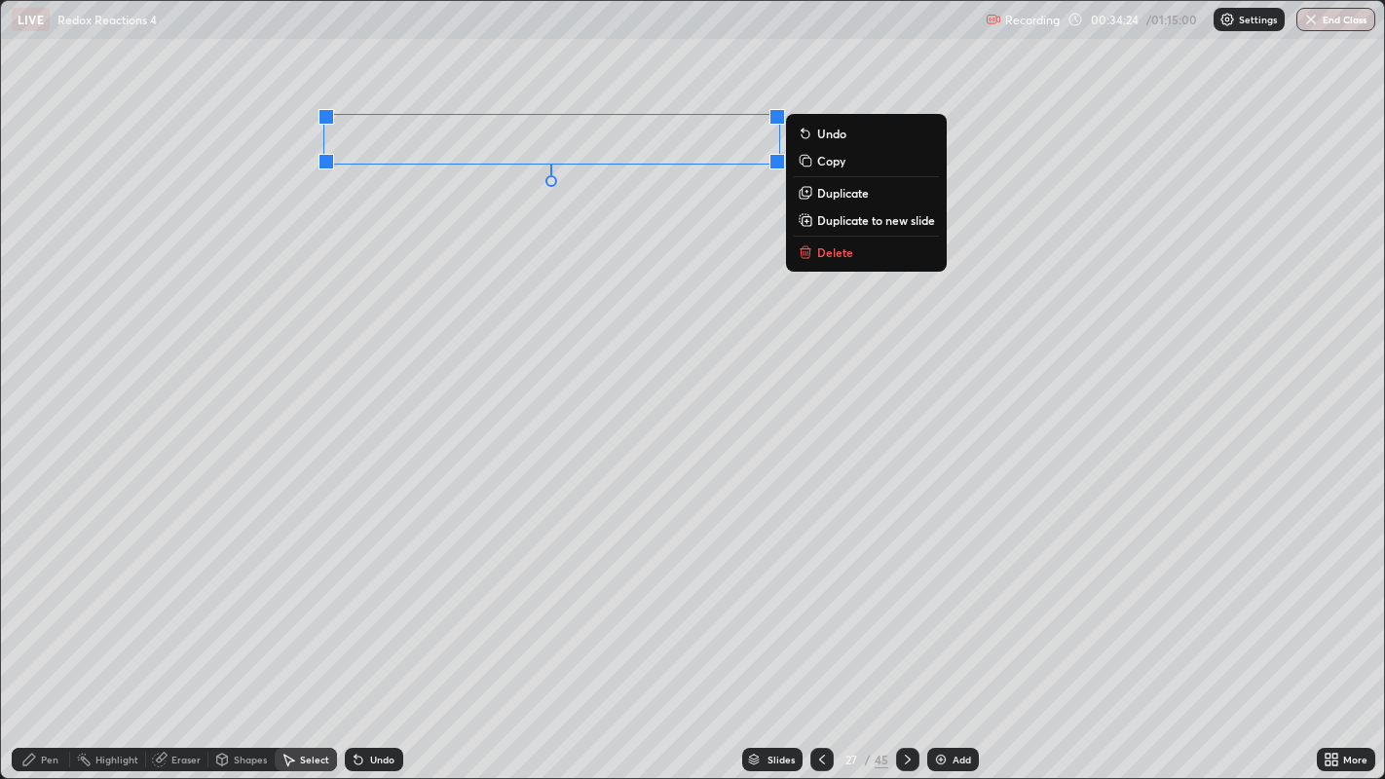
click at [631, 263] on div "0 ° Undo Copy Duplicate Duplicate to new slide Delete" at bounding box center [693, 390] width 1384 height 778
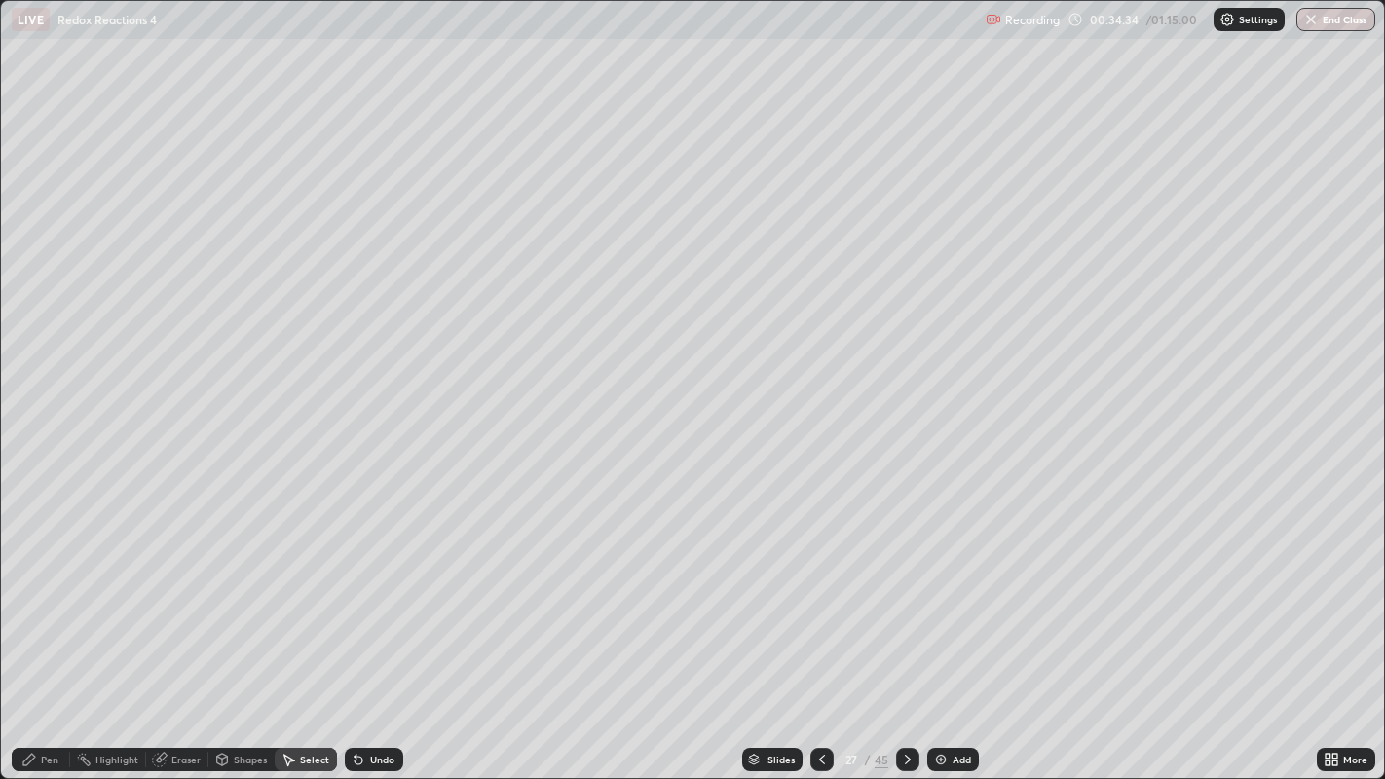
click at [442, 111] on div "0 ° Undo Copy Duplicate Duplicate to new slide Delete" at bounding box center [693, 390] width 1384 height 778
click at [63, 697] on div "Pen" at bounding box center [41, 759] width 58 height 23
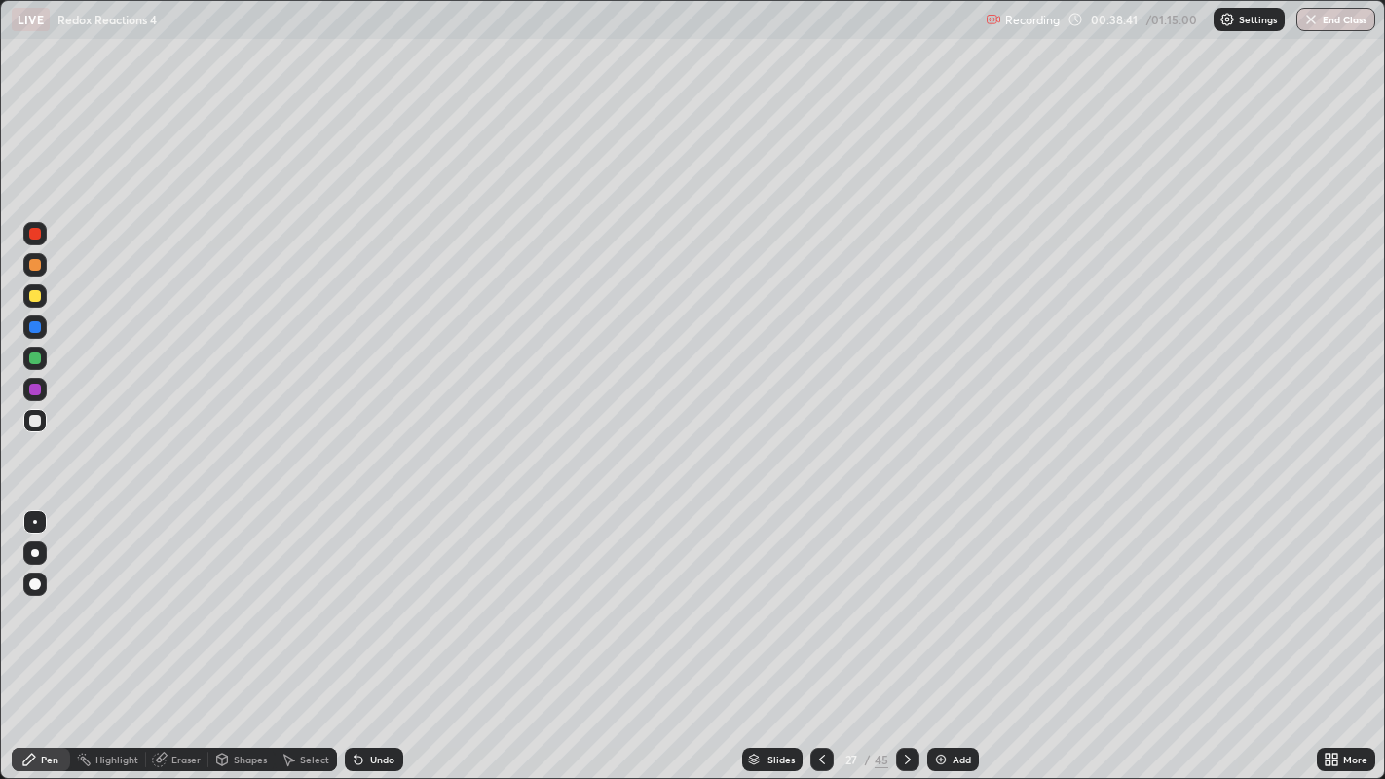
click at [37, 301] on div at bounding box center [35, 296] width 12 height 12
click at [307, 697] on div "Select" at bounding box center [314, 760] width 29 height 10
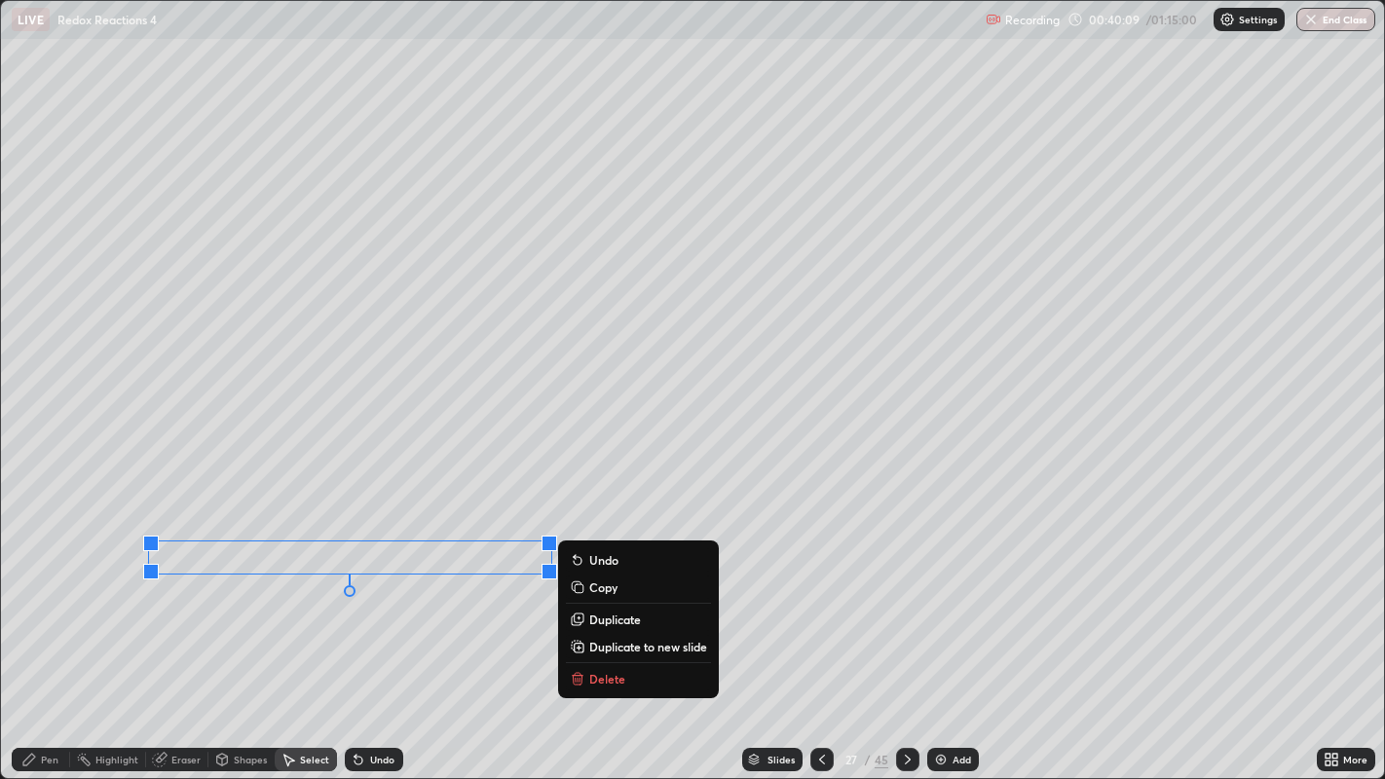
click at [585, 675] on button "Delete" at bounding box center [638, 678] width 145 height 23
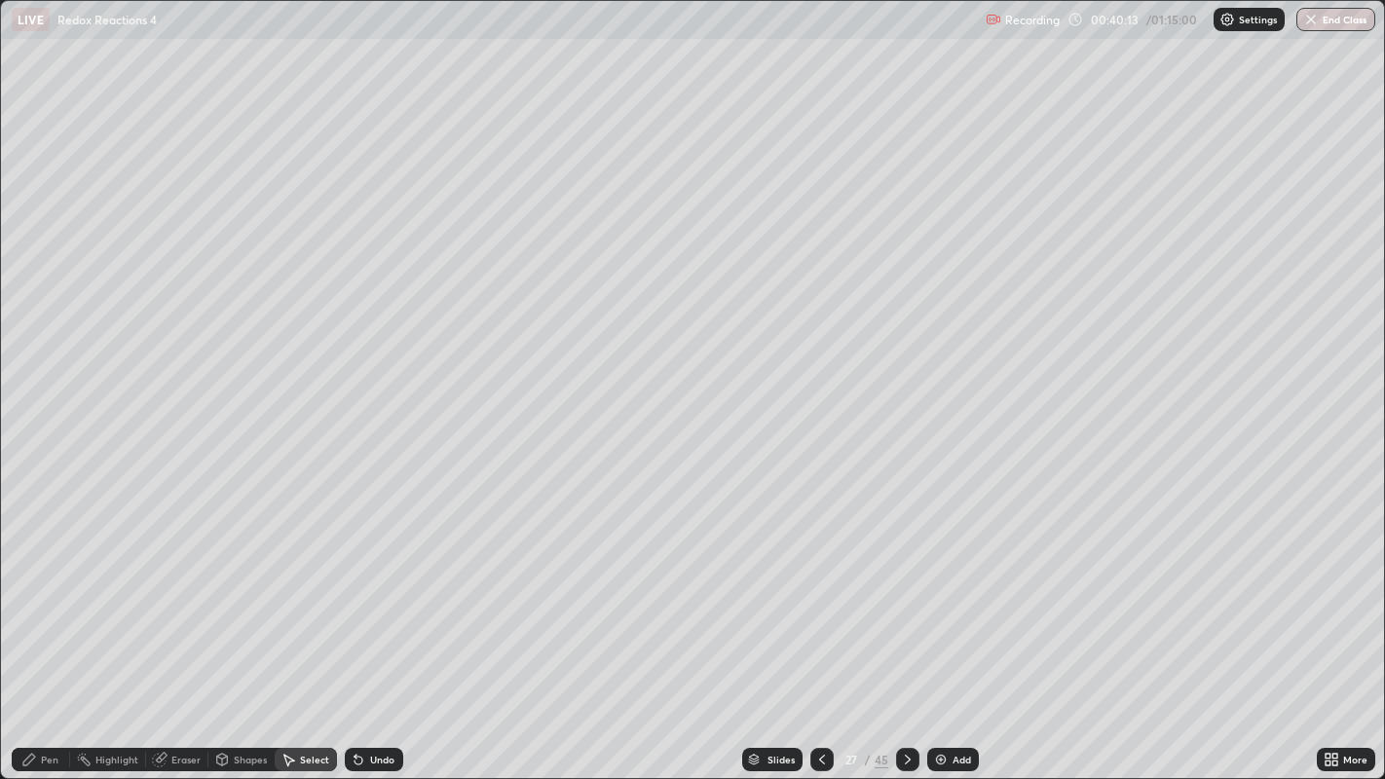
click at [293, 697] on icon at bounding box center [288, 760] width 16 height 16
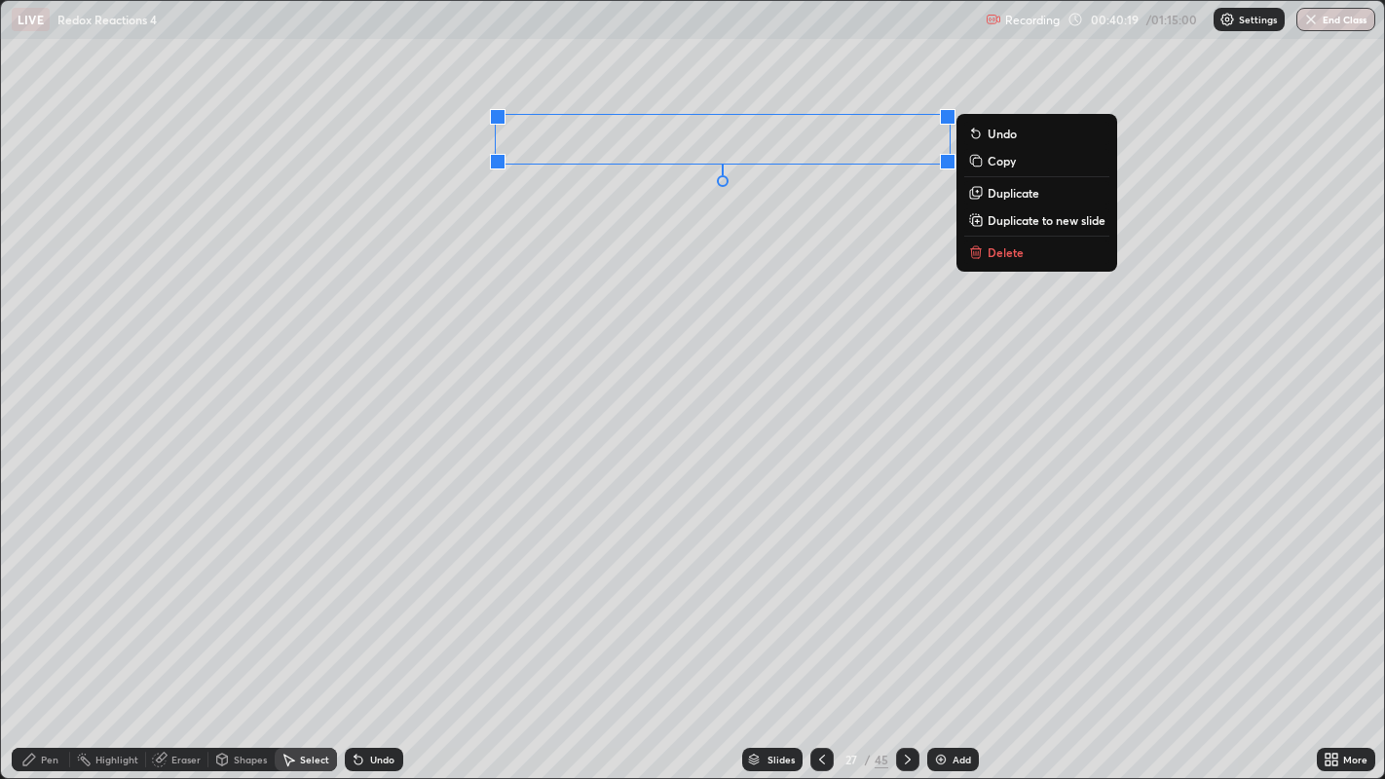
click at [799, 269] on div "0 ° Undo Copy Duplicate Duplicate to new slide Delete" at bounding box center [693, 390] width 1384 height 778
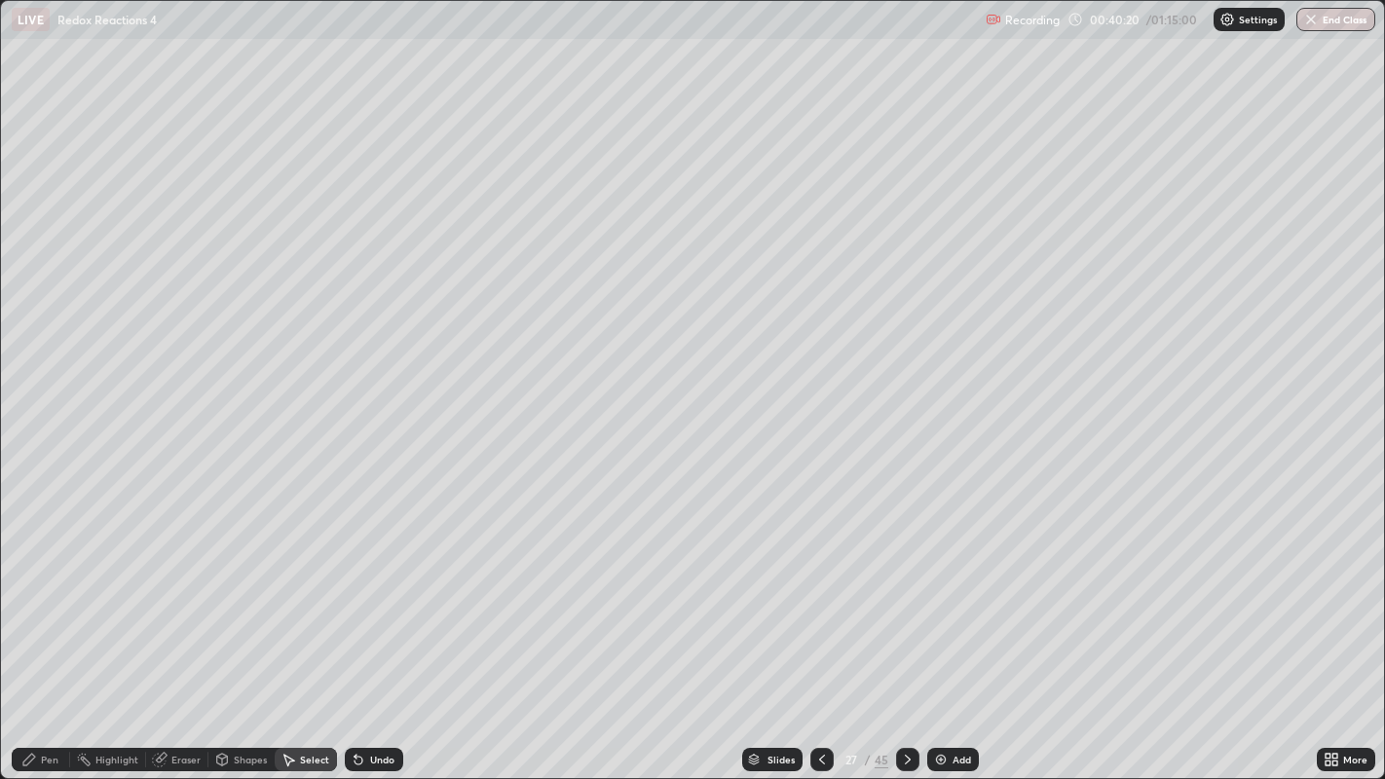
click at [61, 697] on div "Pen" at bounding box center [41, 759] width 58 height 23
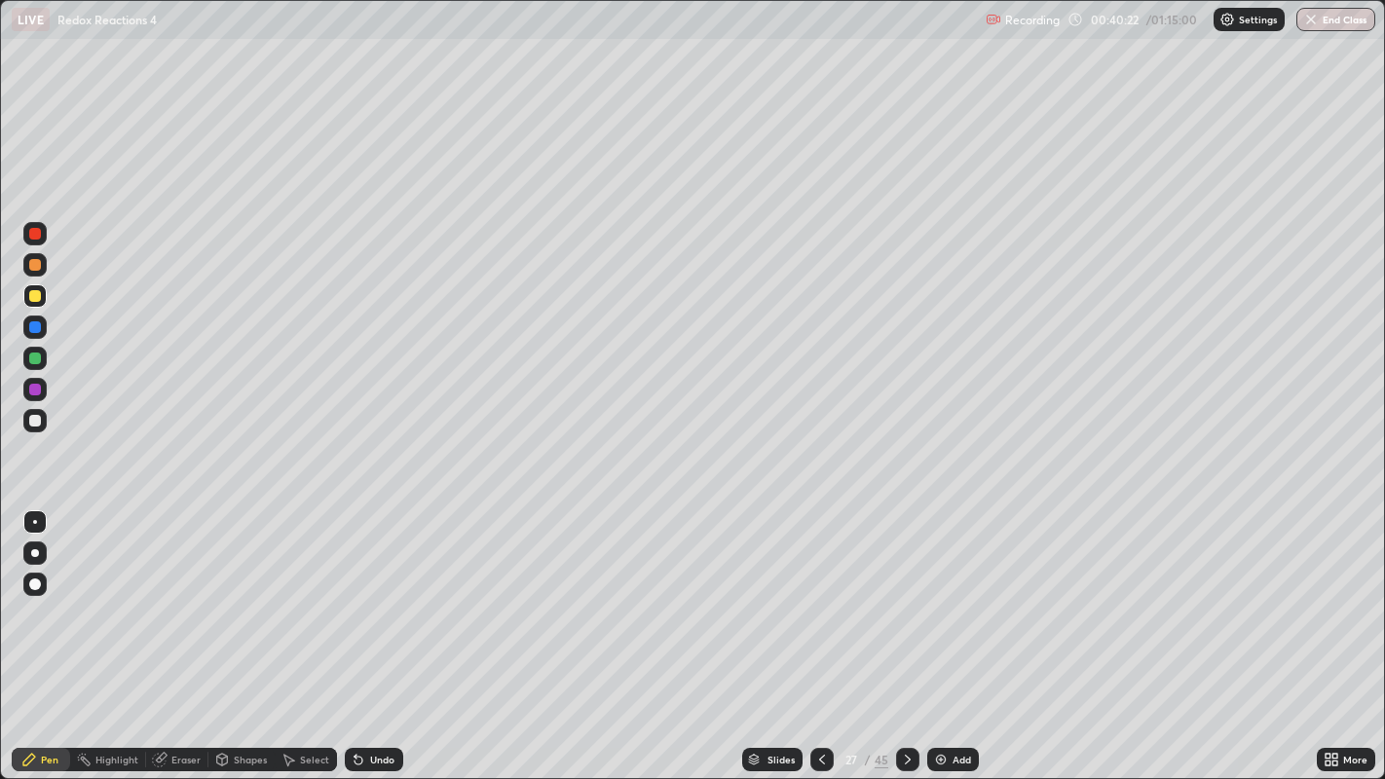
click at [37, 422] on div at bounding box center [35, 421] width 12 height 12
click at [38, 296] on div at bounding box center [35, 296] width 12 height 12
click at [40, 421] on div at bounding box center [35, 421] width 12 height 12
click at [36, 266] on div at bounding box center [35, 265] width 12 height 12
click at [40, 421] on div at bounding box center [35, 421] width 12 height 12
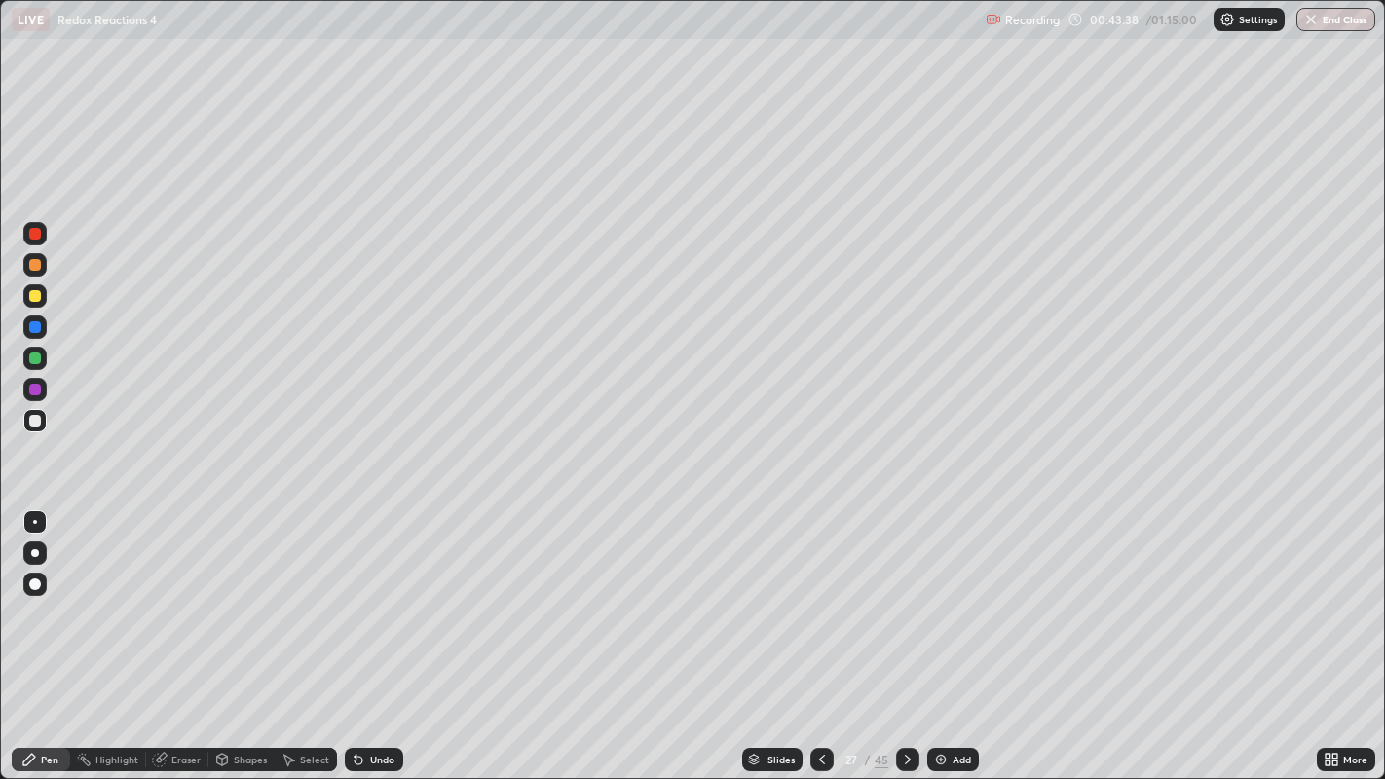
click at [37, 585] on div at bounding box center [35, 584] width 12 height 12
click at [37, 358] on div at bounding box center [35, 359] width 12 height 12
click at [354, 697] on icon at bounding box center [355, 756] width 2 height 2
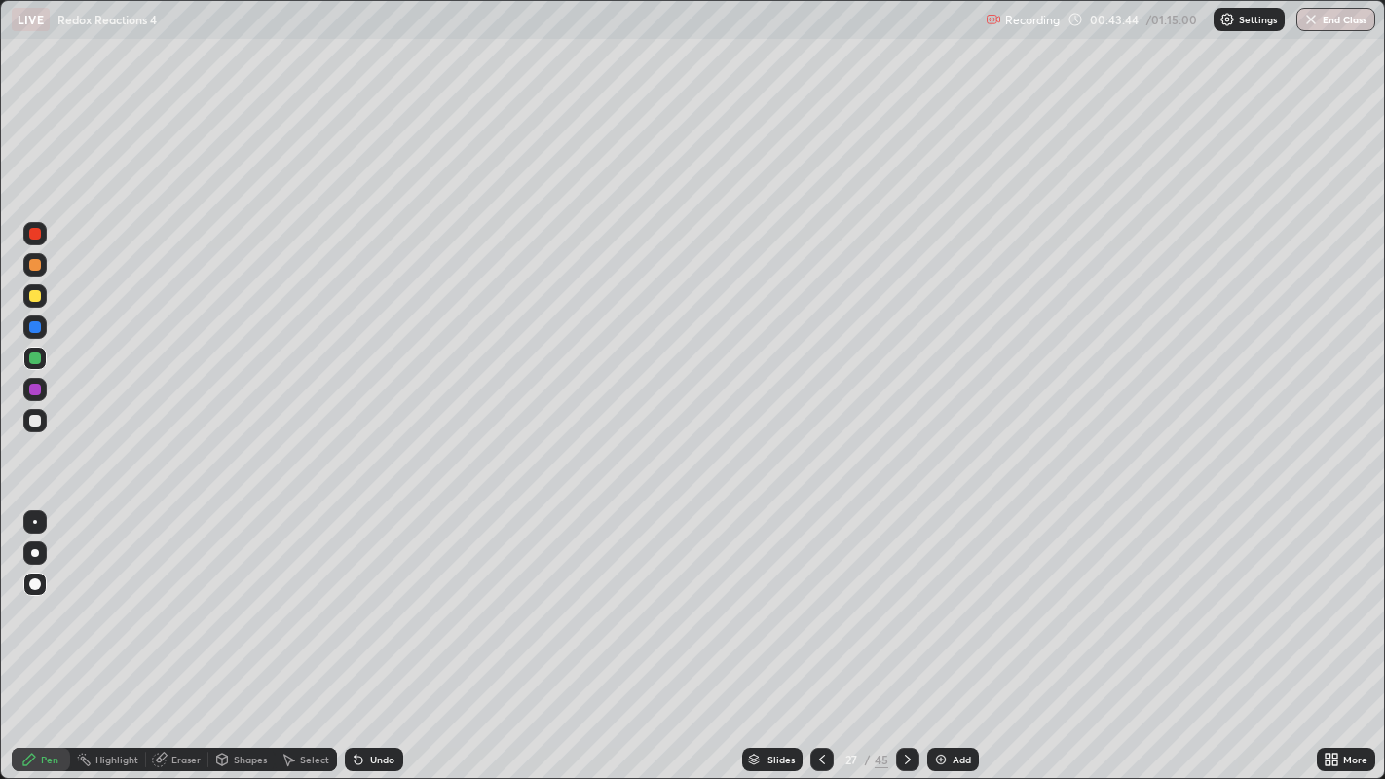
click at [354, 697] on icon at bounding box center [355, 756] width 2 height 2
click at [34, 521] on div at bounding box center [35, 522] width 4 height 4
click at [305, 697] on div "Select" at bounding box center [314, 760] width 29 height 10
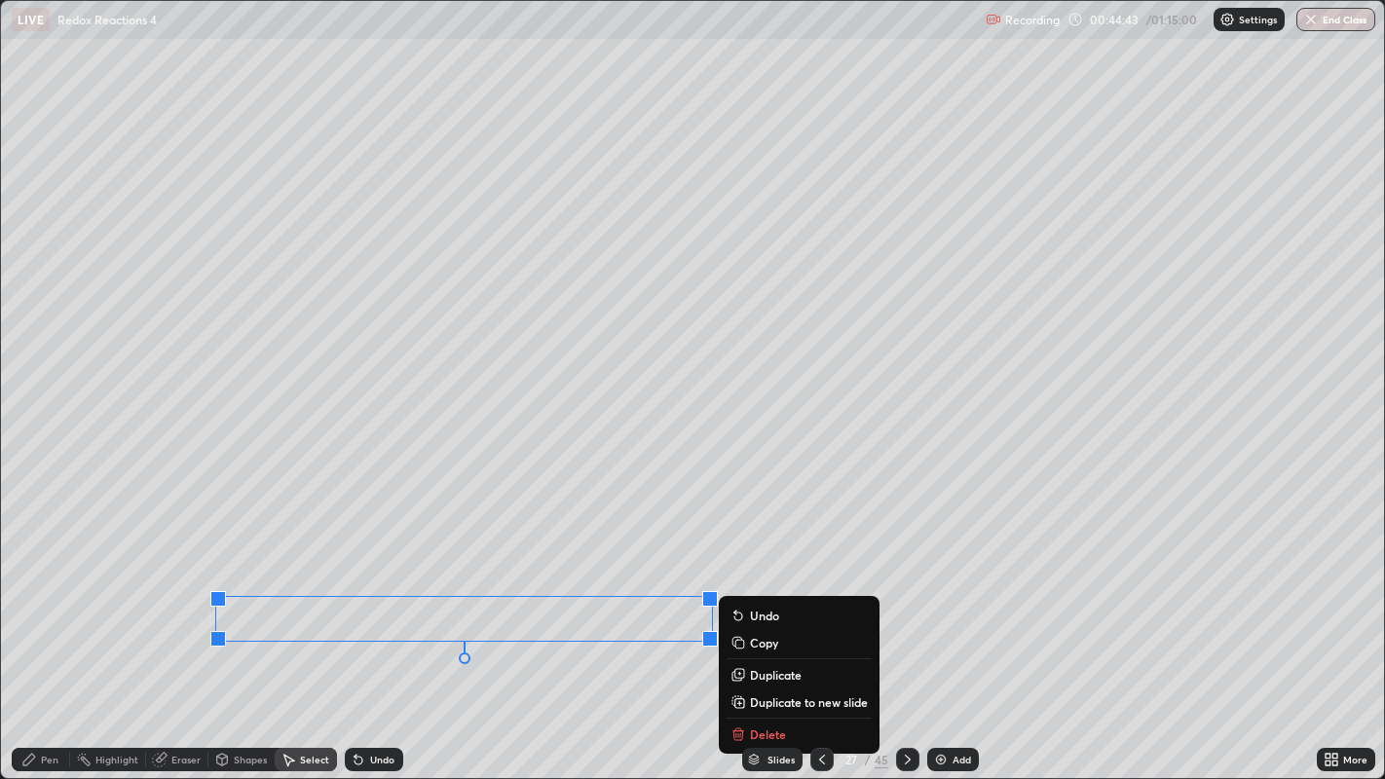
click at [747, 697] on button "Delete" at bounding box center [799, 734] width 145 height 23
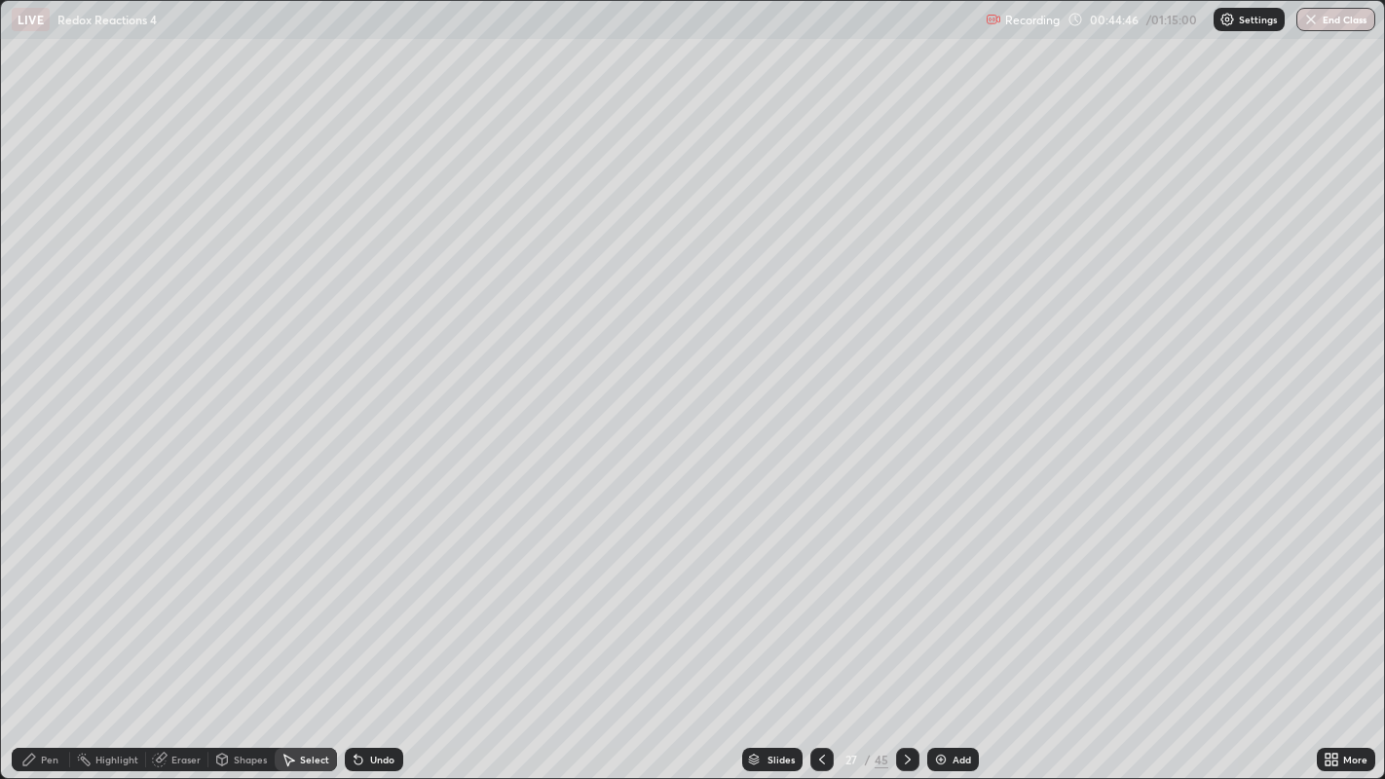
click at [896, 697] on div at bounding box center [907, 759] width 23 height 23
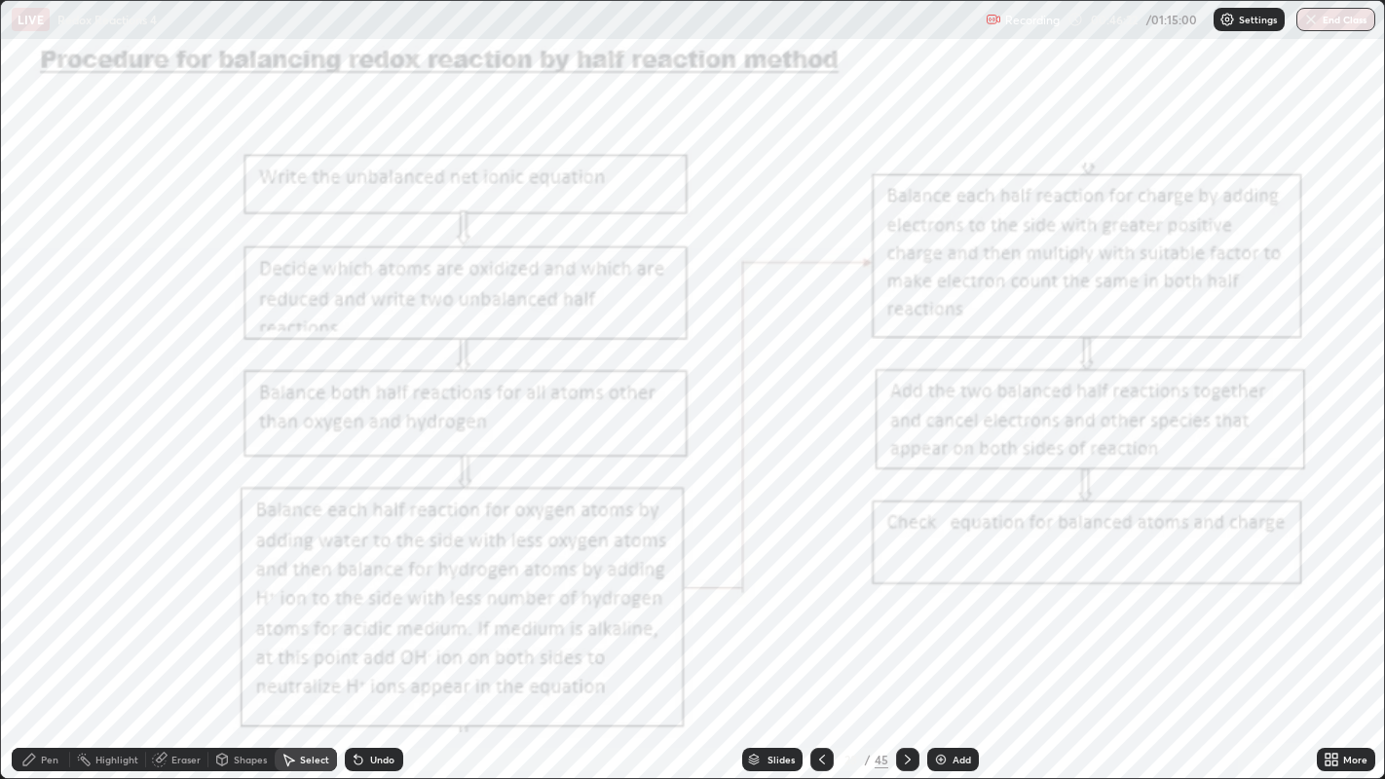
click at [761, 697] on div "Slides" at bounding box center [772, 759] width 60 height 23
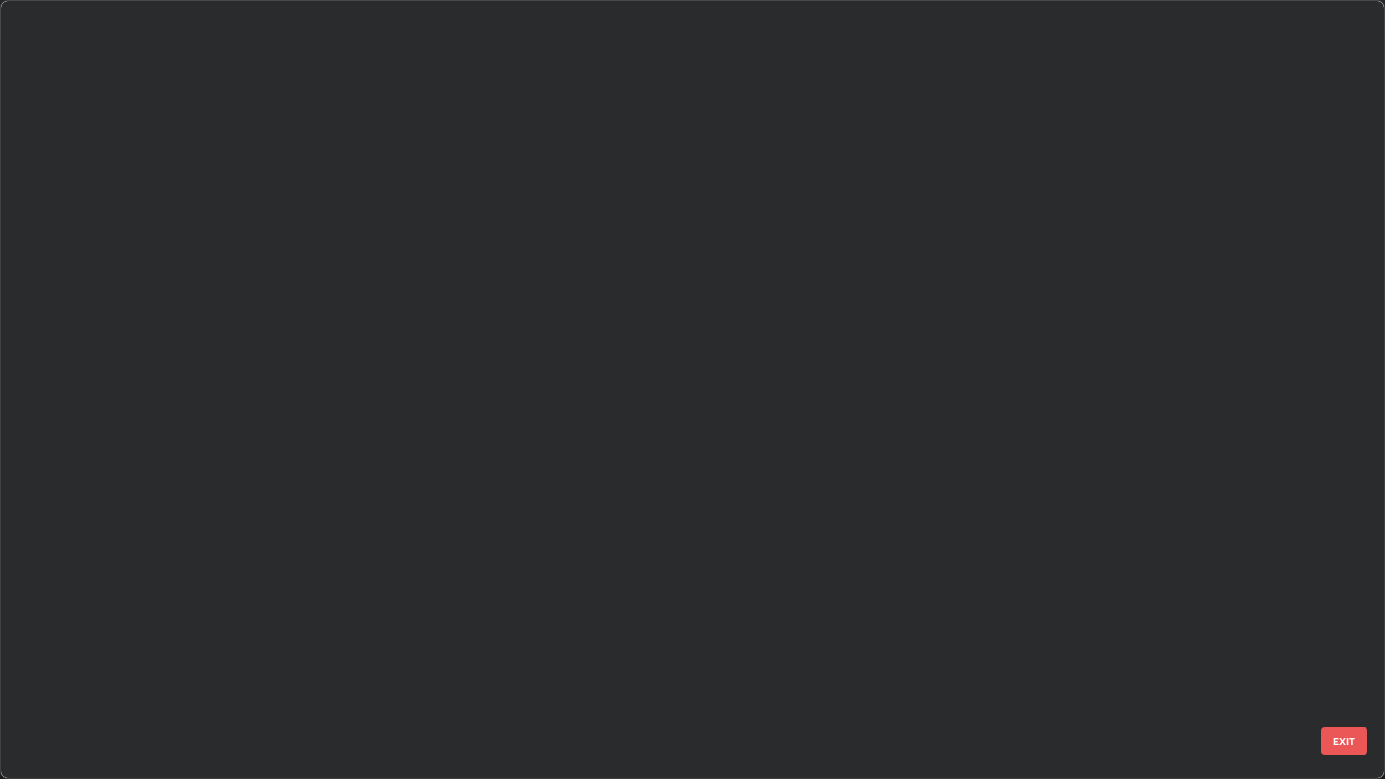
scroll to position [771, 1374]
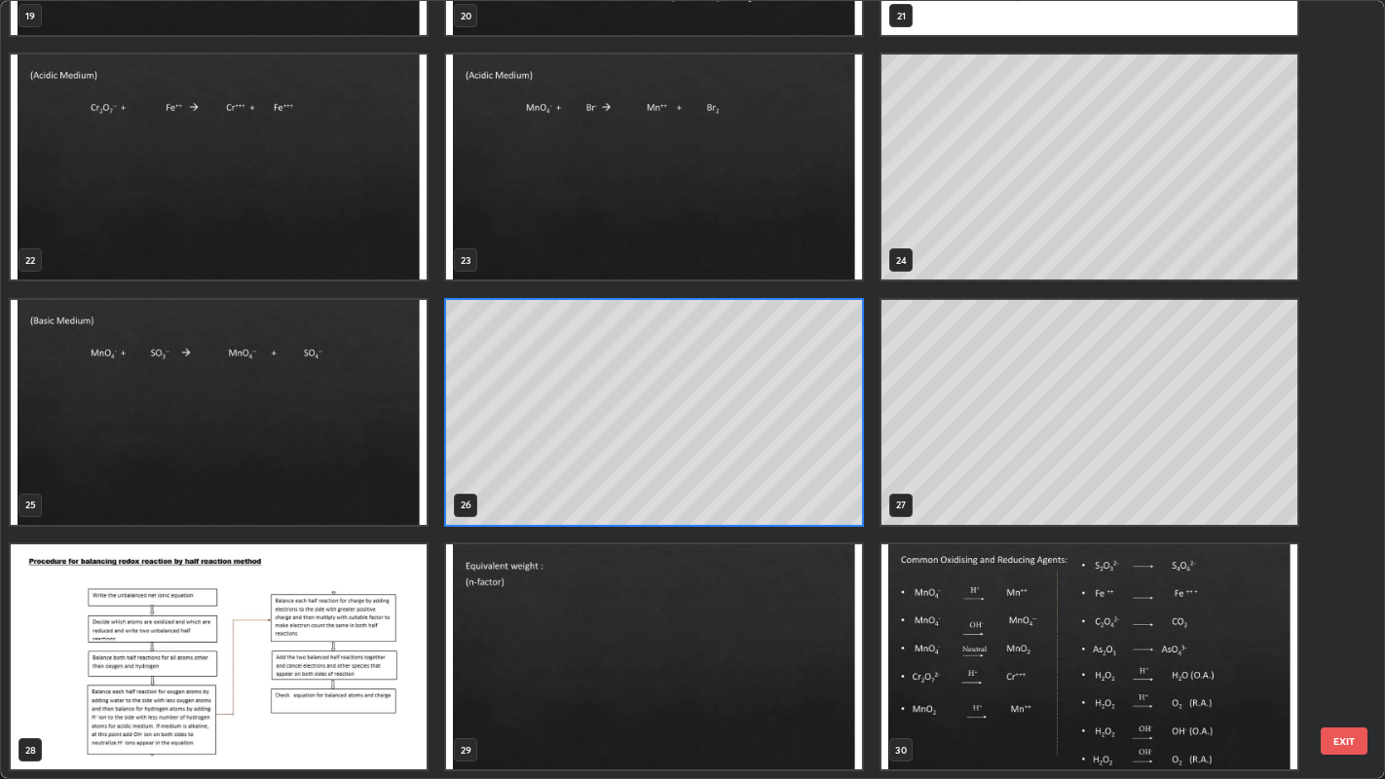
click at [354, 237] on img "grid" at bounding box center [219, 167] width 416 height 225
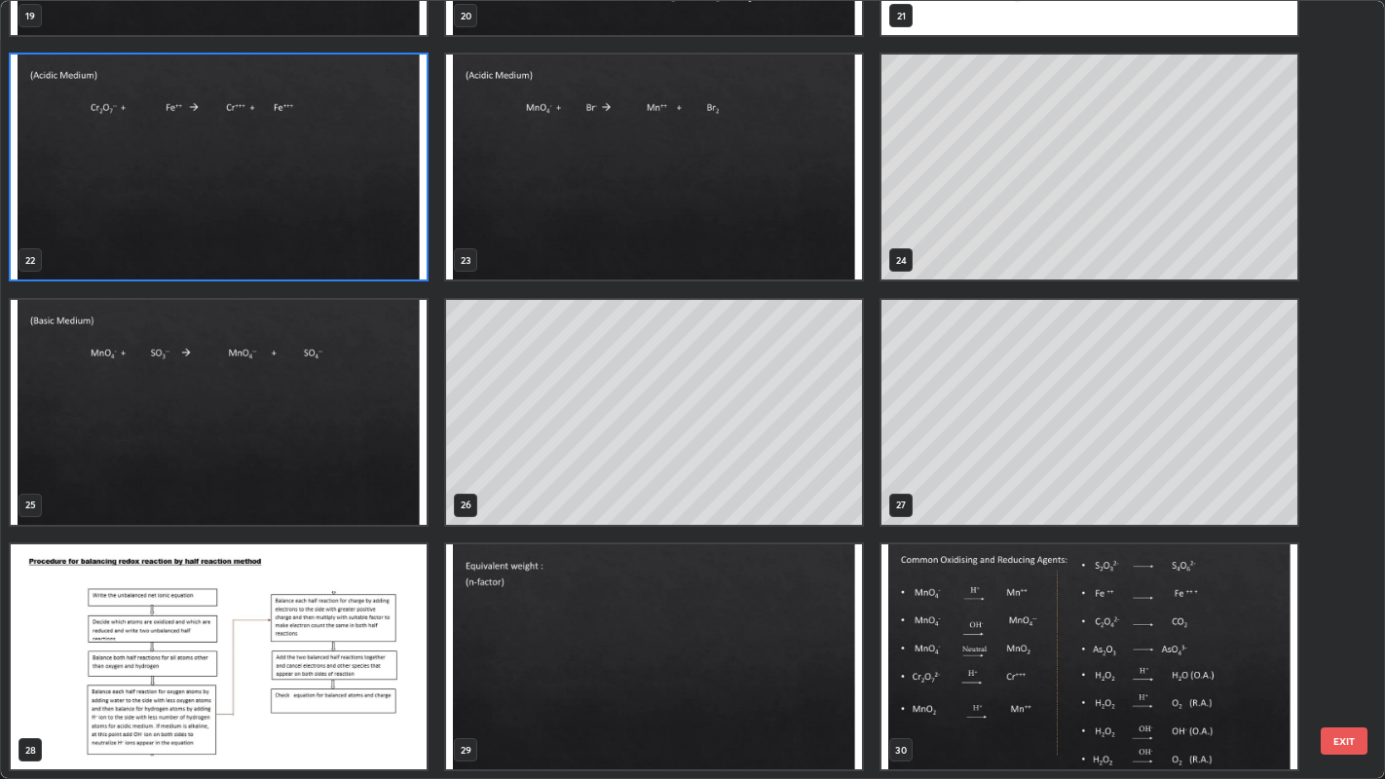
click at [352, 232] on img "grid" at bounding box center [219, 167] width 416 height 225
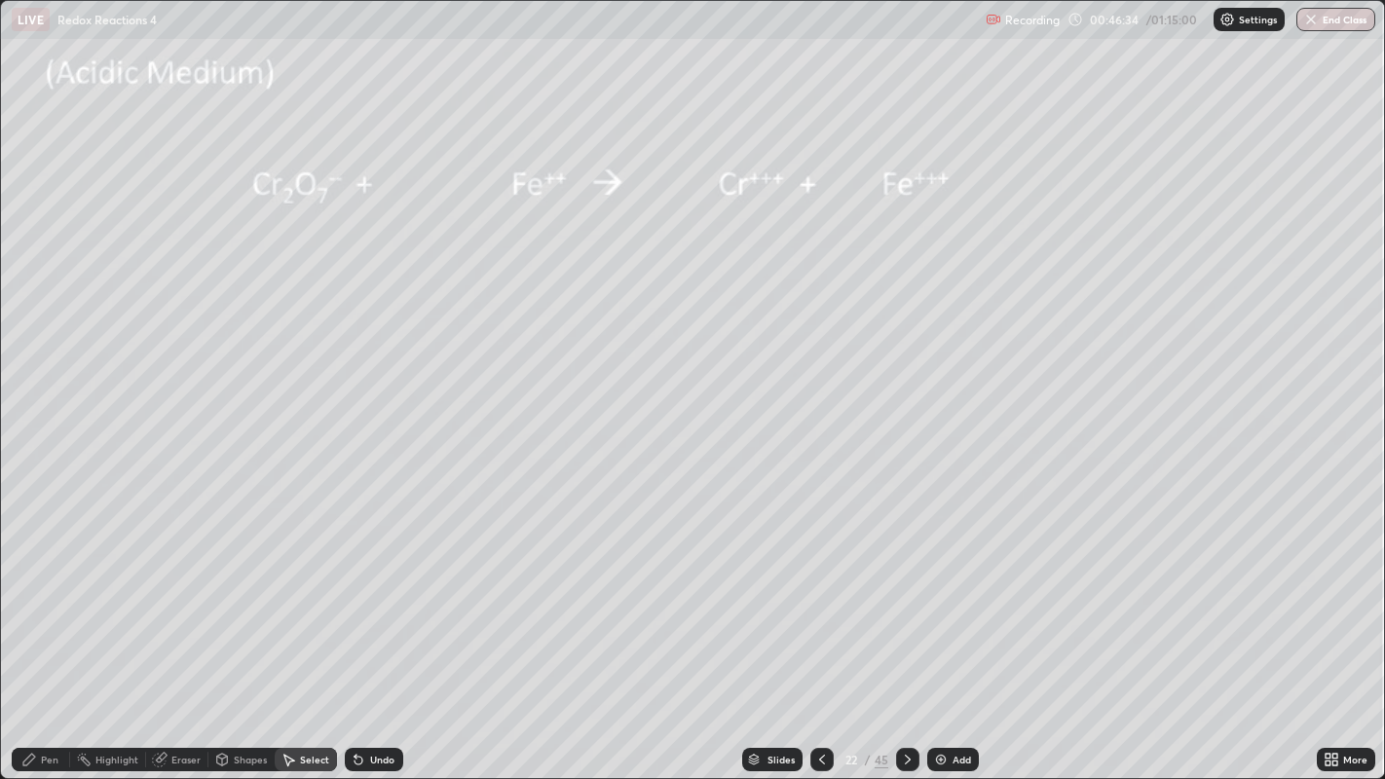
click at [59, 697] on div "Pen" at bounding box center [41, 759] width 58 height 23
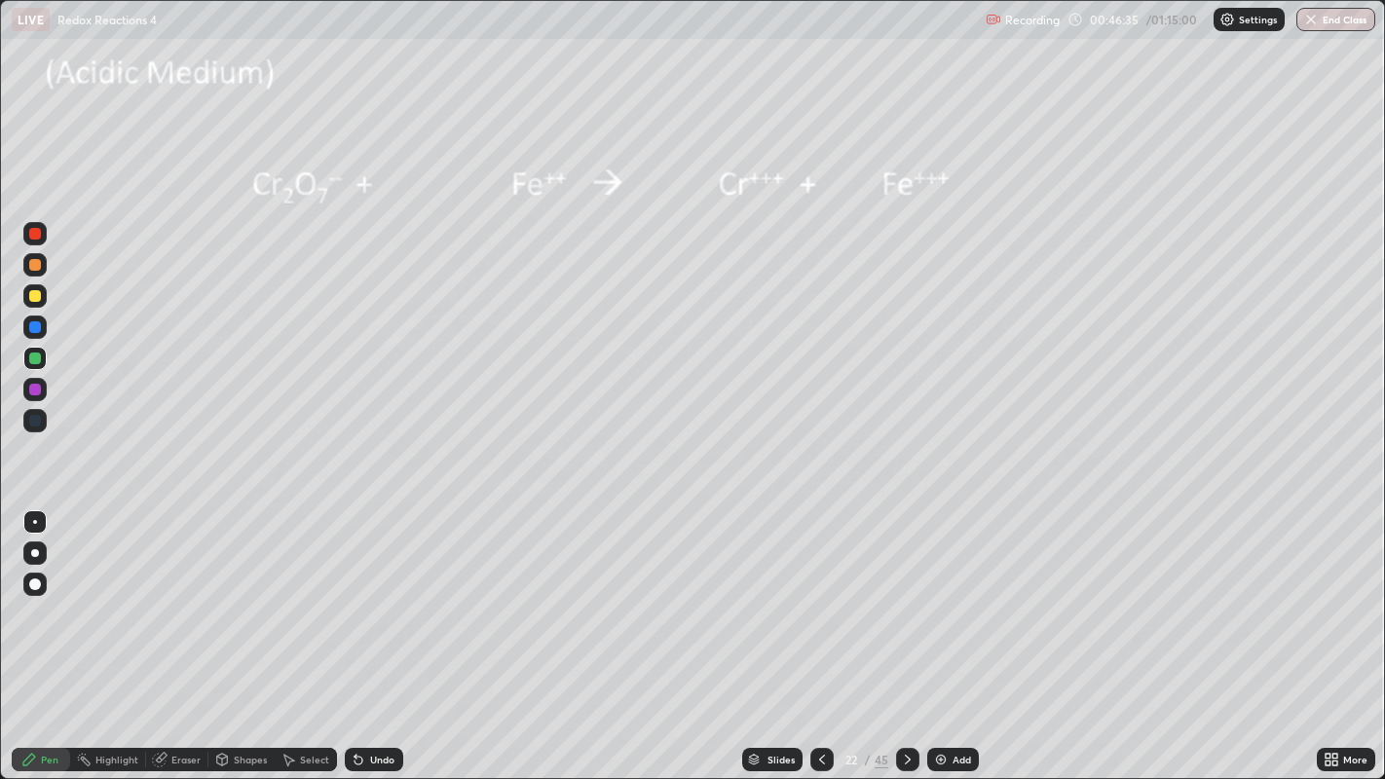
click at [37, 300] on div at bounding box center [35, 296] width 12 height 12
click at [248, 697] on div "Shapes" at bounding box center [250, 760] width 33 height 10
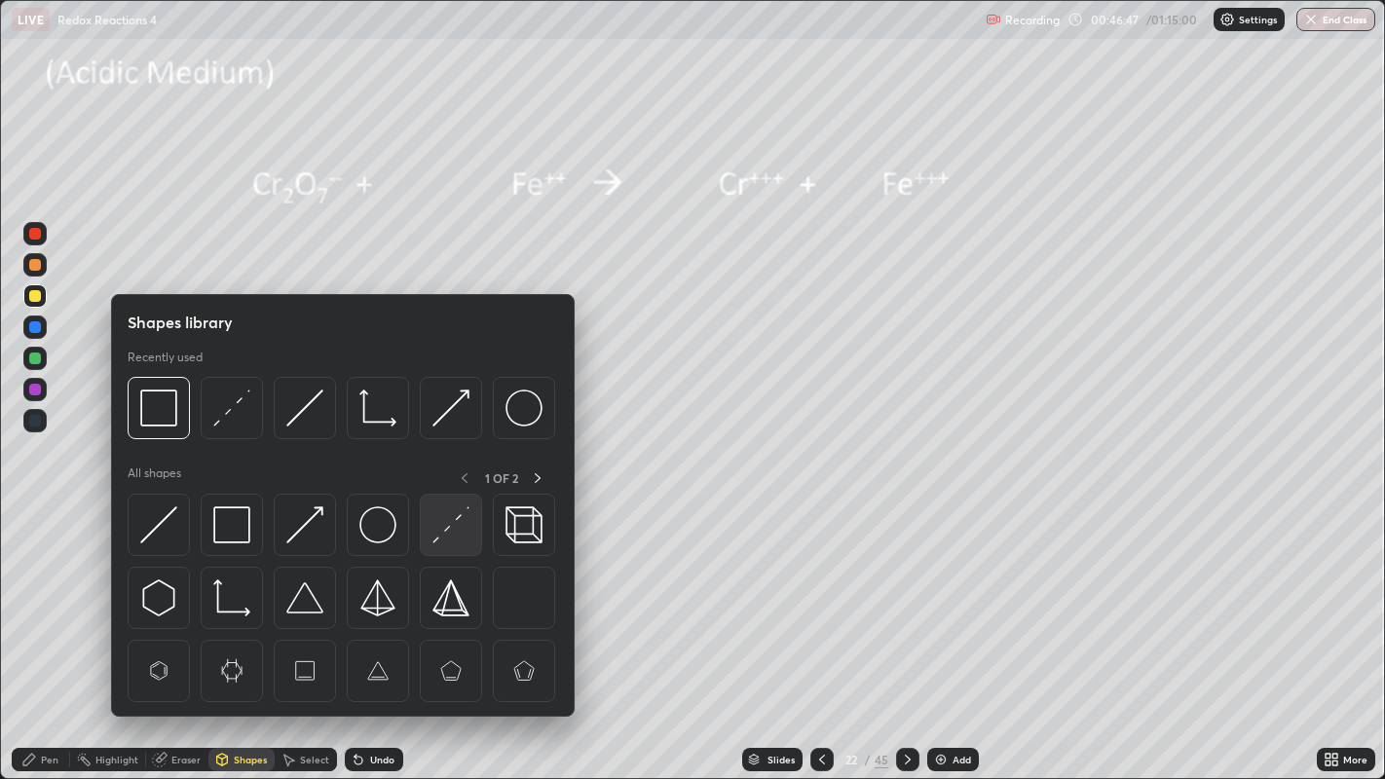
click at [439, 533] on img at bounding box center [450, 524] width 37 height 37
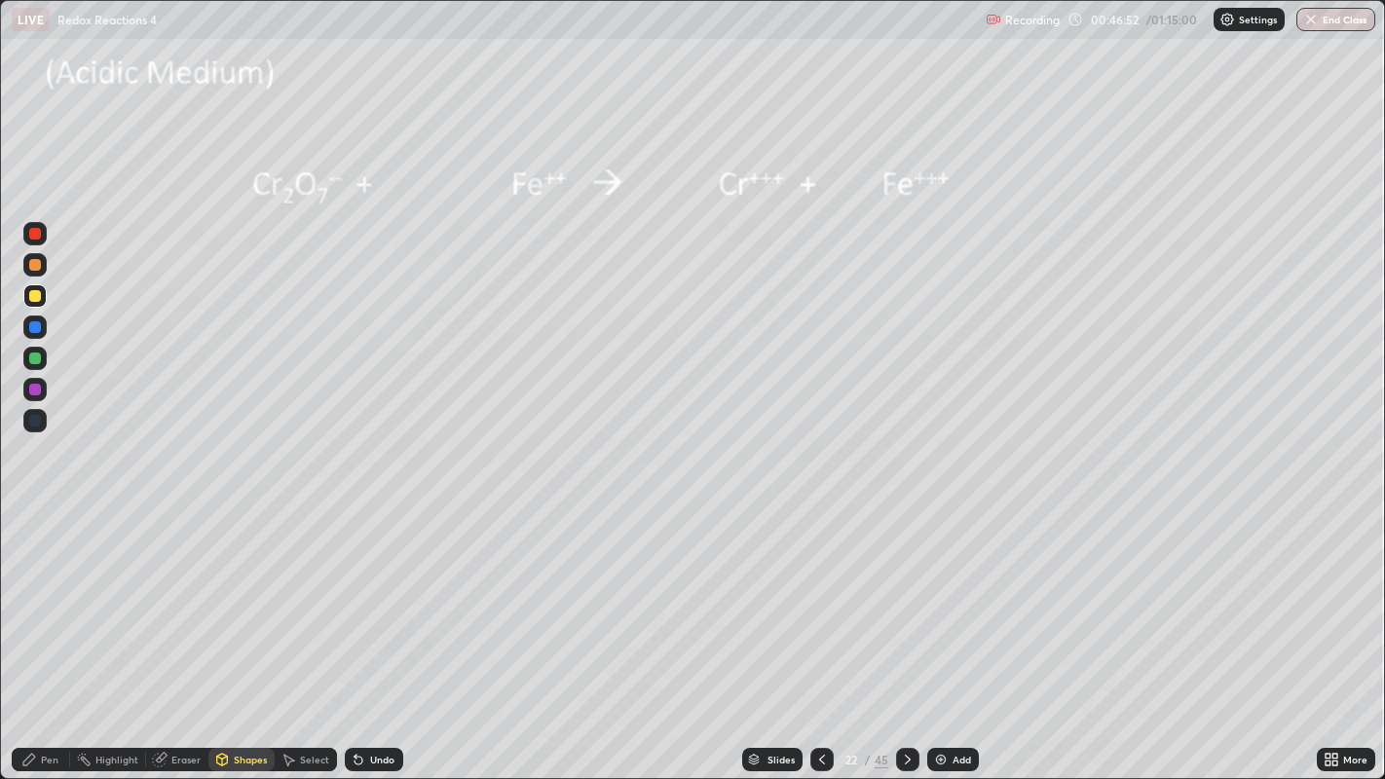
click at [61, 697] on div "Pen" at bounding box center [41, 759] width 58 height 23
click at [35, 359] on div at bounding box center [35, 359] width 12 height 12
click at [35, 294] on div at bounding box center [35, 296] width 12 height 12
click at [384, 697] on div "Undo" at bounding box center [374, 759] width 58 height 23
click at [372, 697] on div "Undo" at bounding box center [374, 759] width 58 height 23
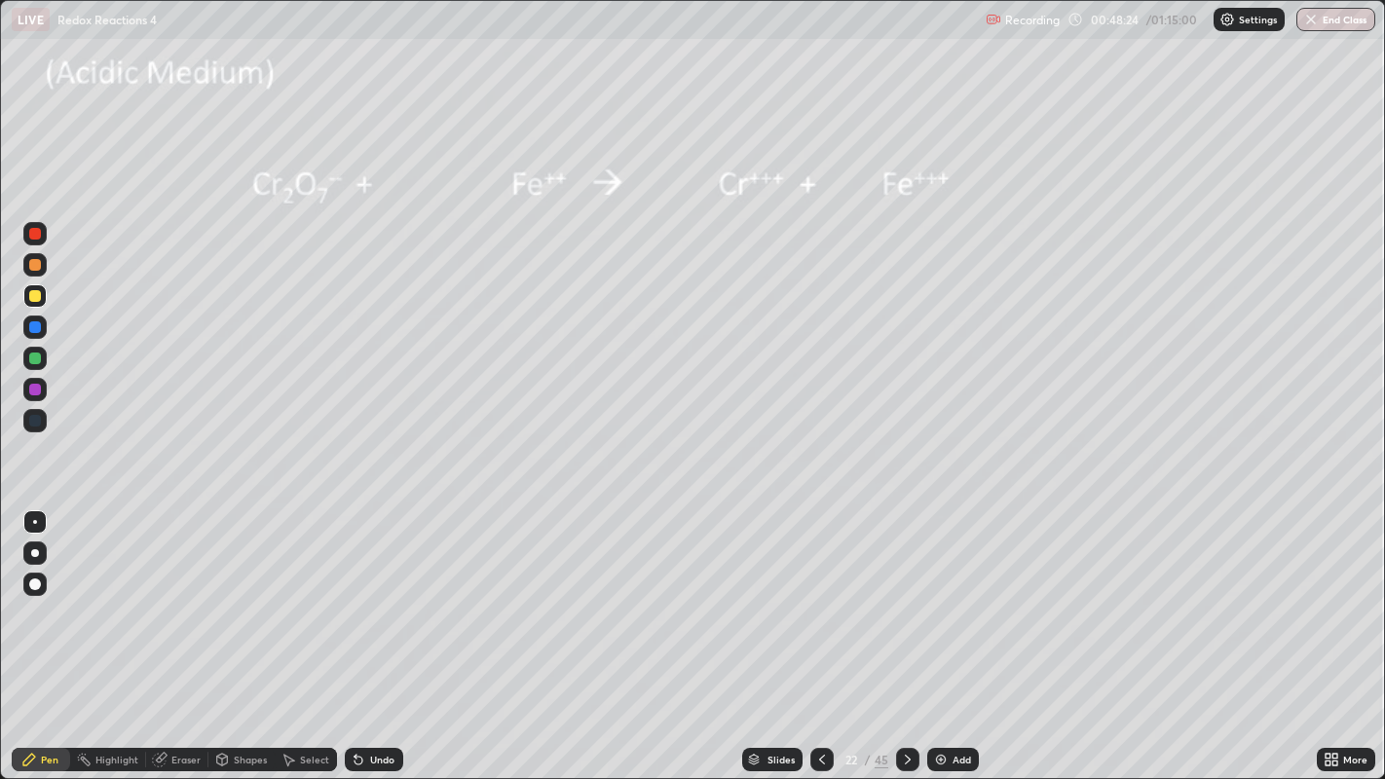
click at [370, 697] on div "Undo" at bounding box center [374, 759] width 58 height 23
click at [195, 697] on div "Eraser" at bounding box center [185, 760] width 29 height 10
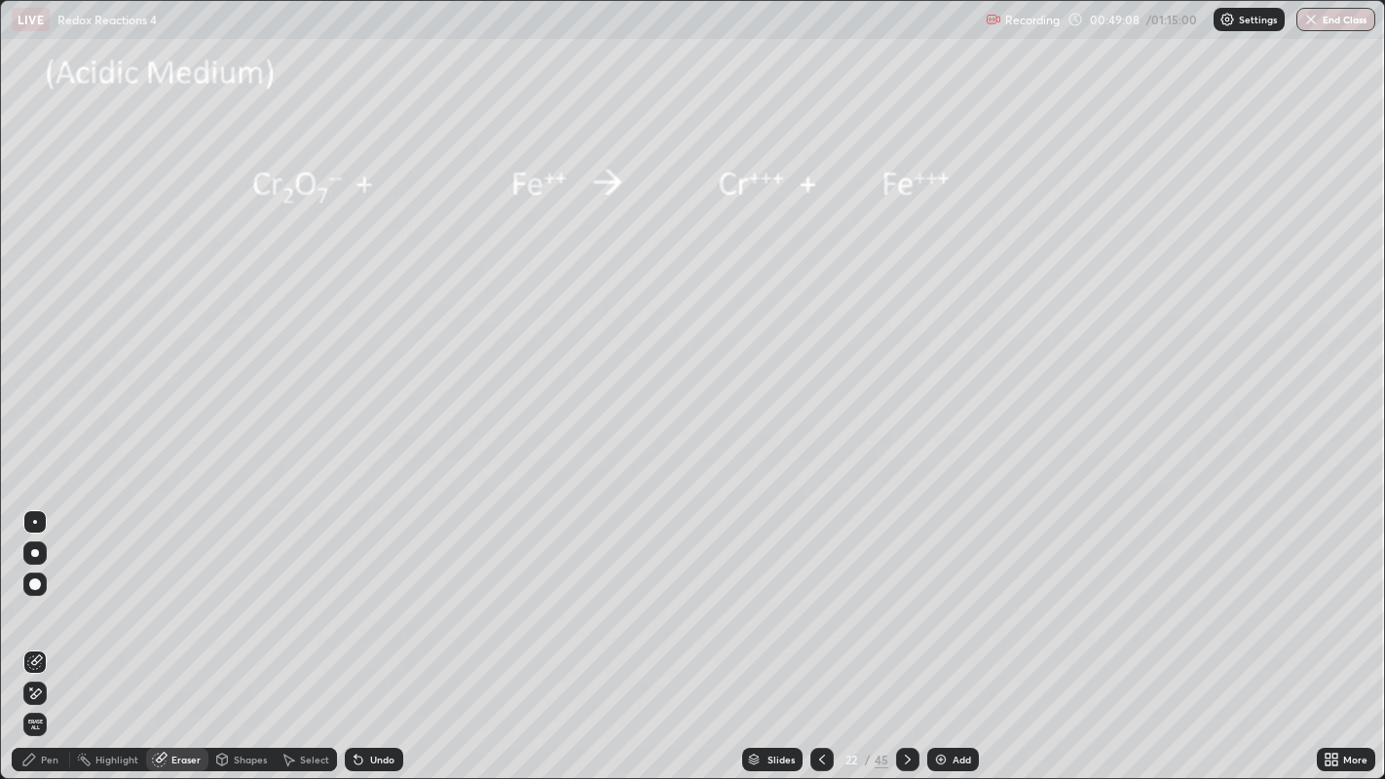
click at [60, 697] on div "Pen" at bounding box center [41, 759] width 58 height 23
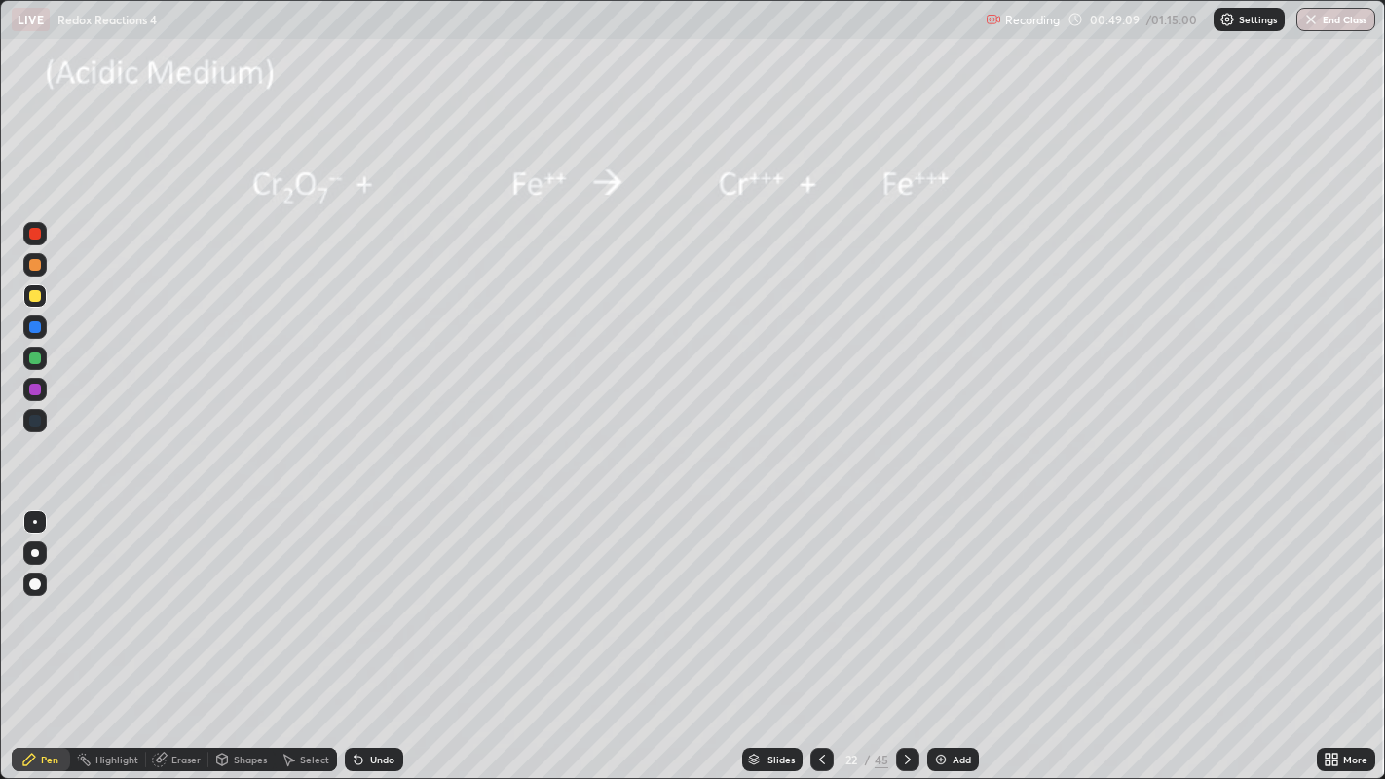
click at [36, 296] on div at bounding box center [35, 296] width 12 height 12
click at [36, 300] on div at bounding box center [35, 296] width 12 height 12
click at [37, 362] on div at bounding box center [35, 359] width 12 height 12
click at [39, 390] on div at bounding box center [35, 390] width 12 height 12
click at [916, 697] on div at bounding box center [907, 759] width 23 height 23
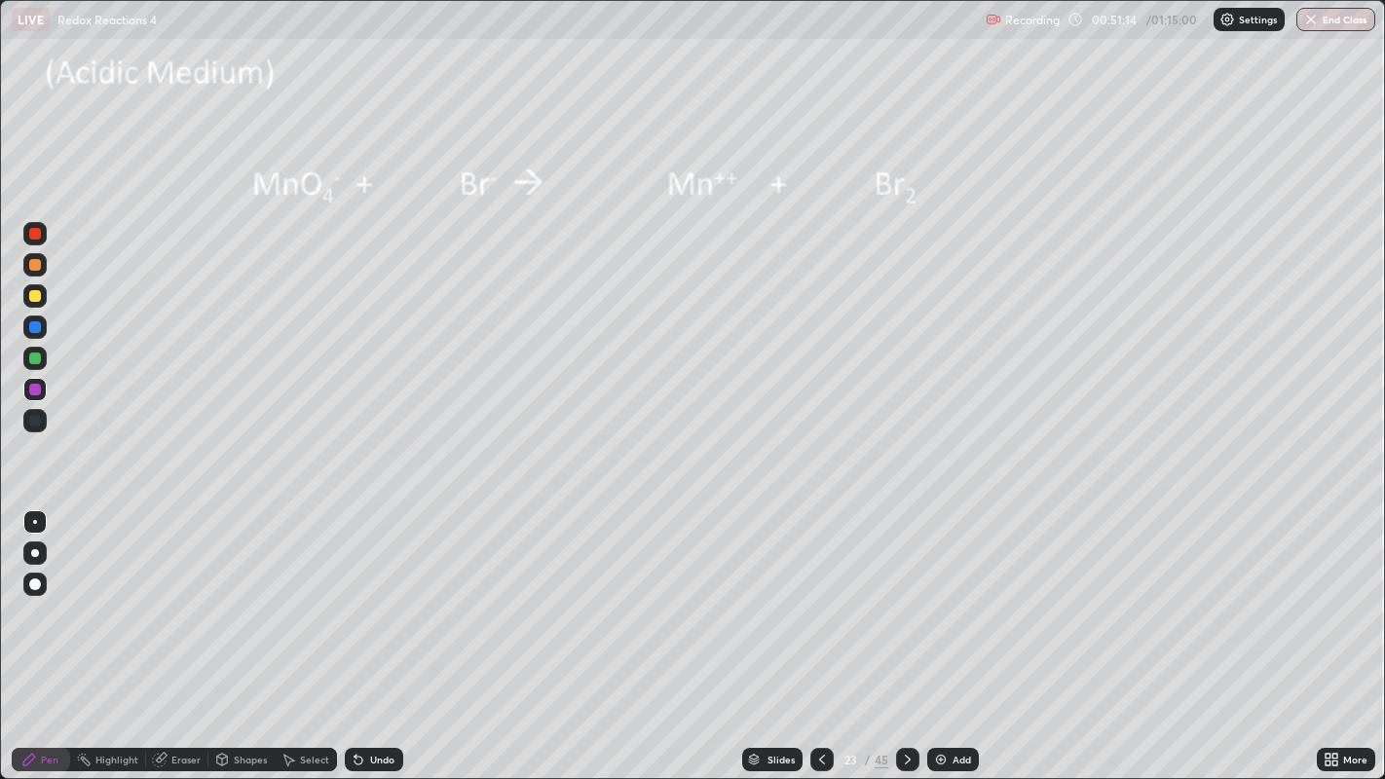
click at [914, 697] on div at bounding box center [907, 759] width 23 height 23
click at [915, 697] on div at bounding box center [907, 759] width 23 height 39
click at [913, 697] on div at bounding box center [907, 759] width 23 height 23
click at [927, 697] on div "Add" at bounding box center [953, 759] width 52 height 23
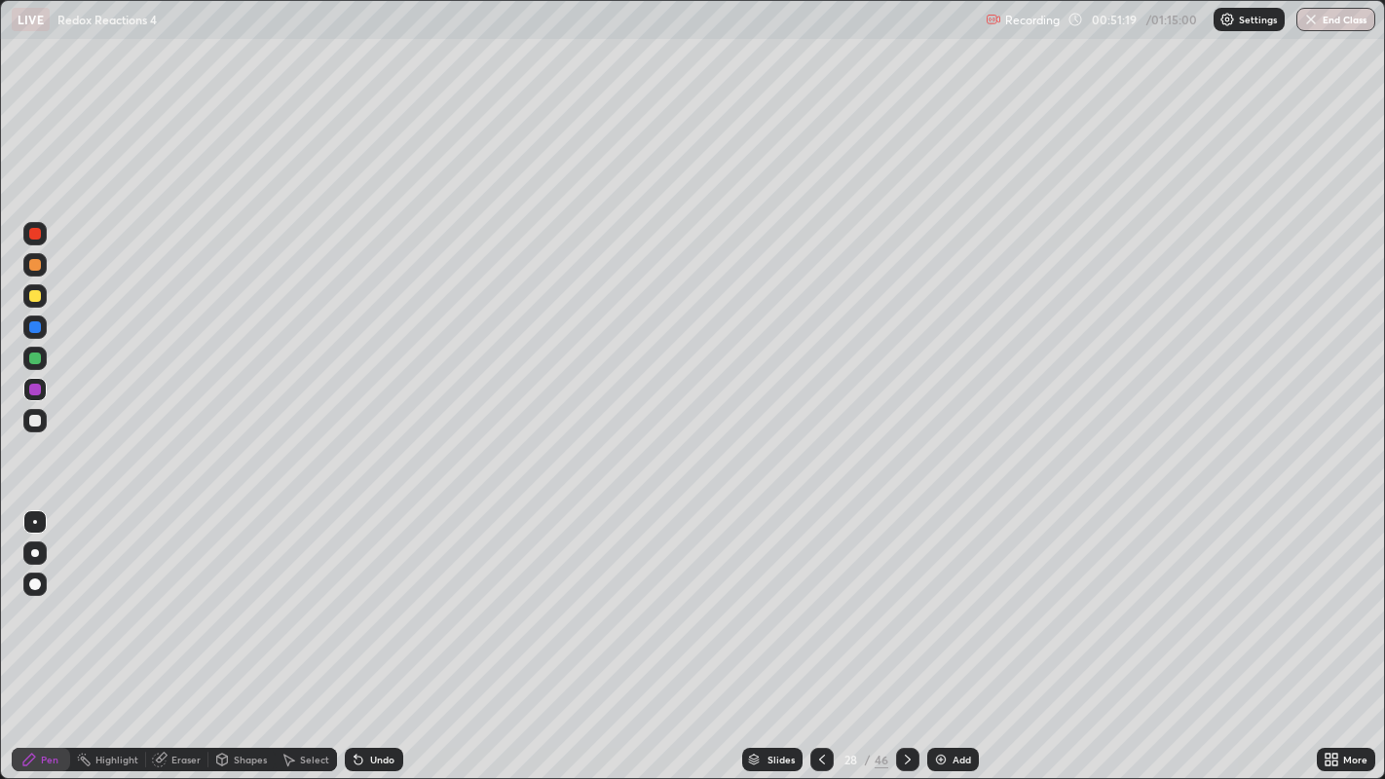
click at [906, 697] on icon at bounding box center [908, 760] width 16 height 16
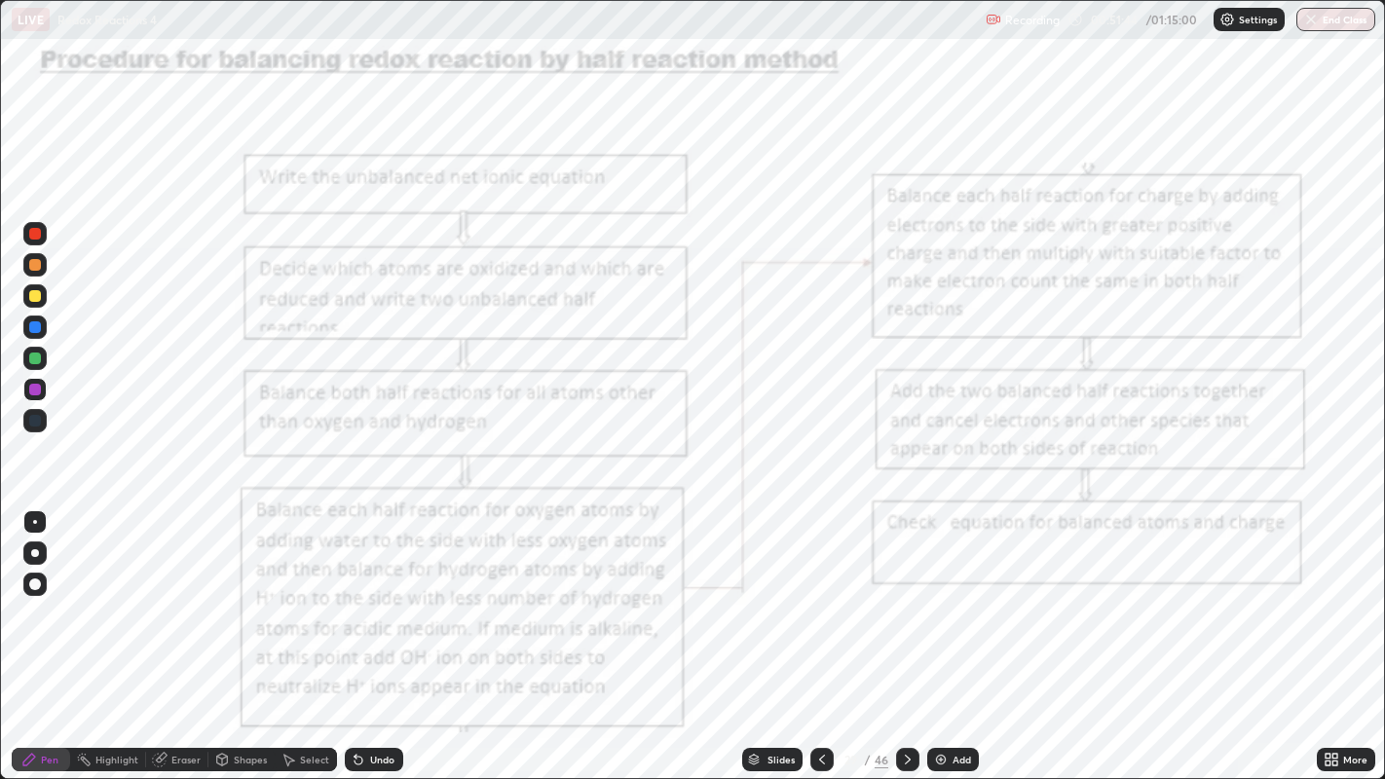
click at [784, 697] on div "Slides" at bounding box center [780, 760] width 27 height 10
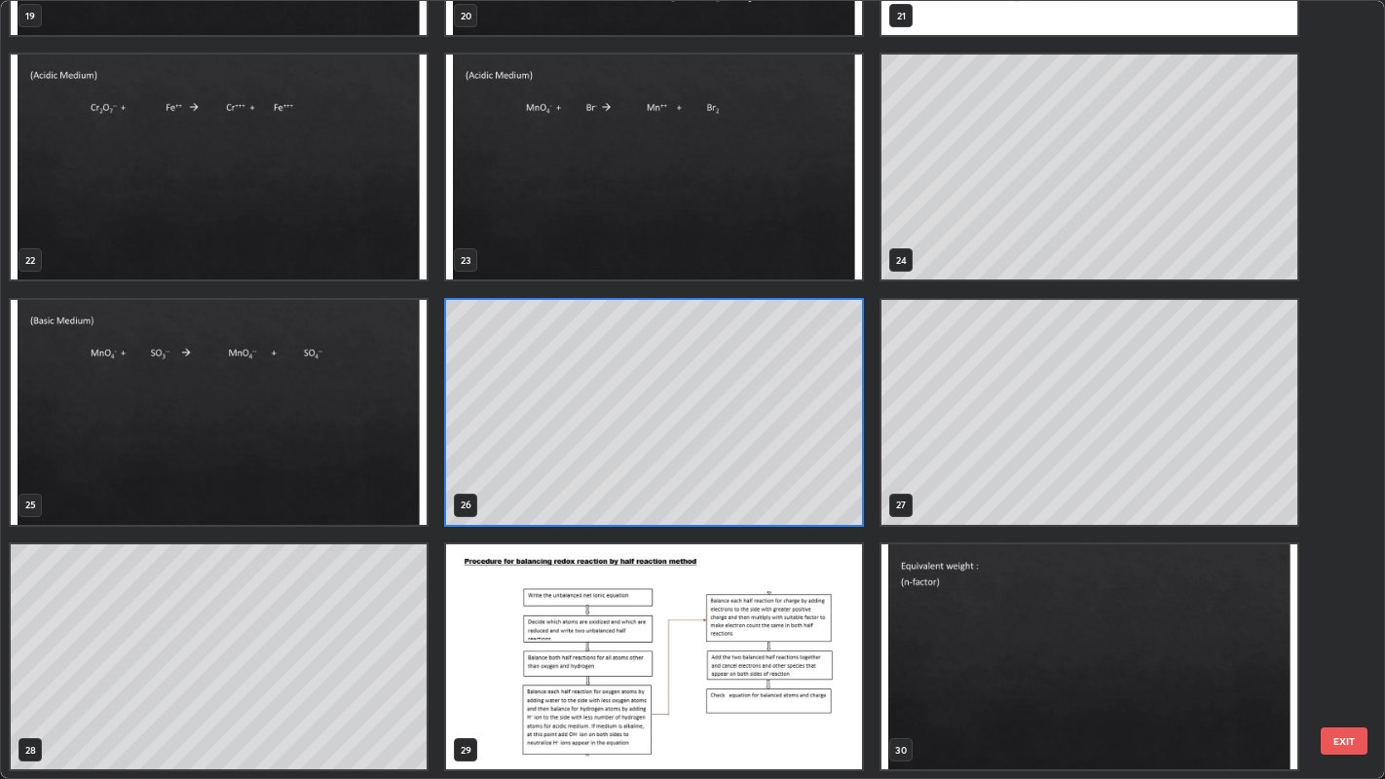
click at [380, 229] on img "grid" at bounding box center [219, 167] width 416 height 225
click at [369, 224] on img "grid" at bounding box center [219, 167] width 416 height 225
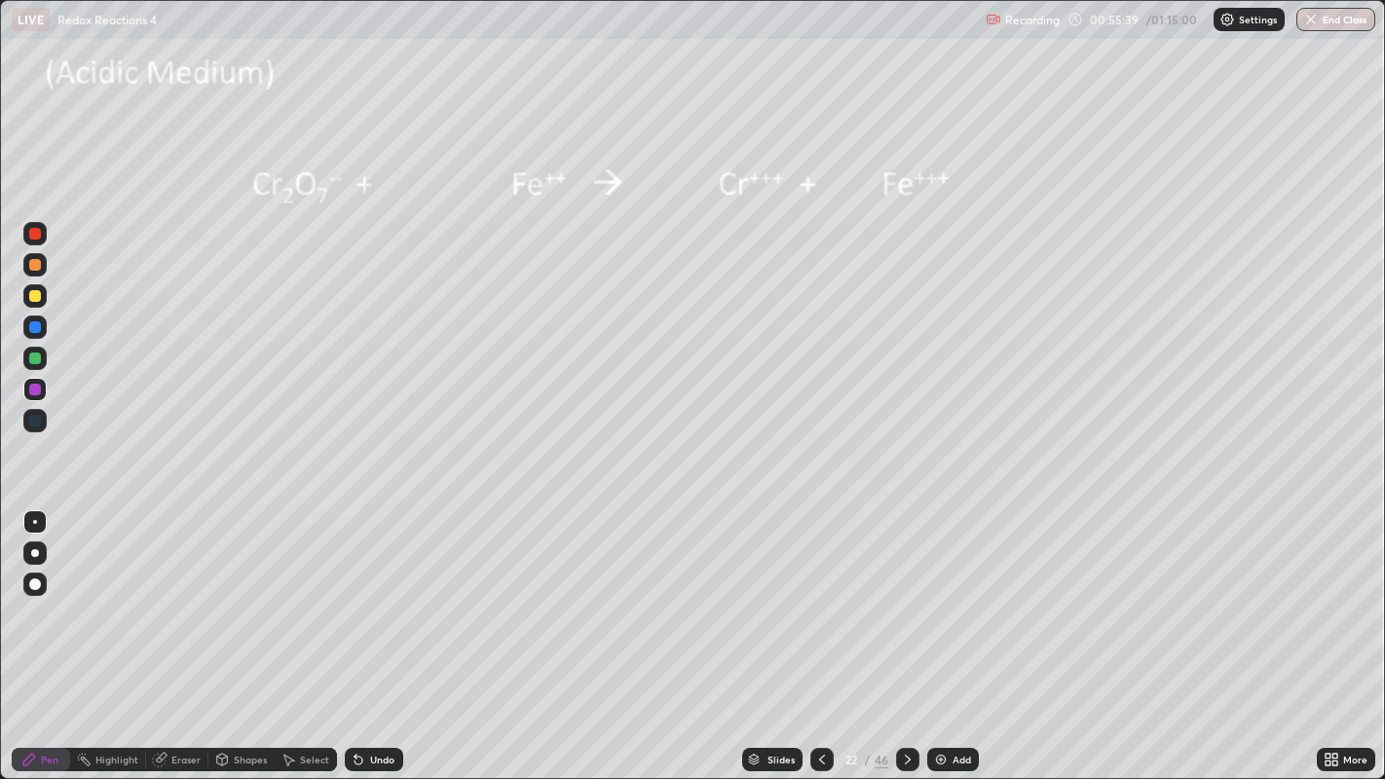
click at [178, 697] on div "Eraser" at bounding box center [185, 760] width 29 height 10
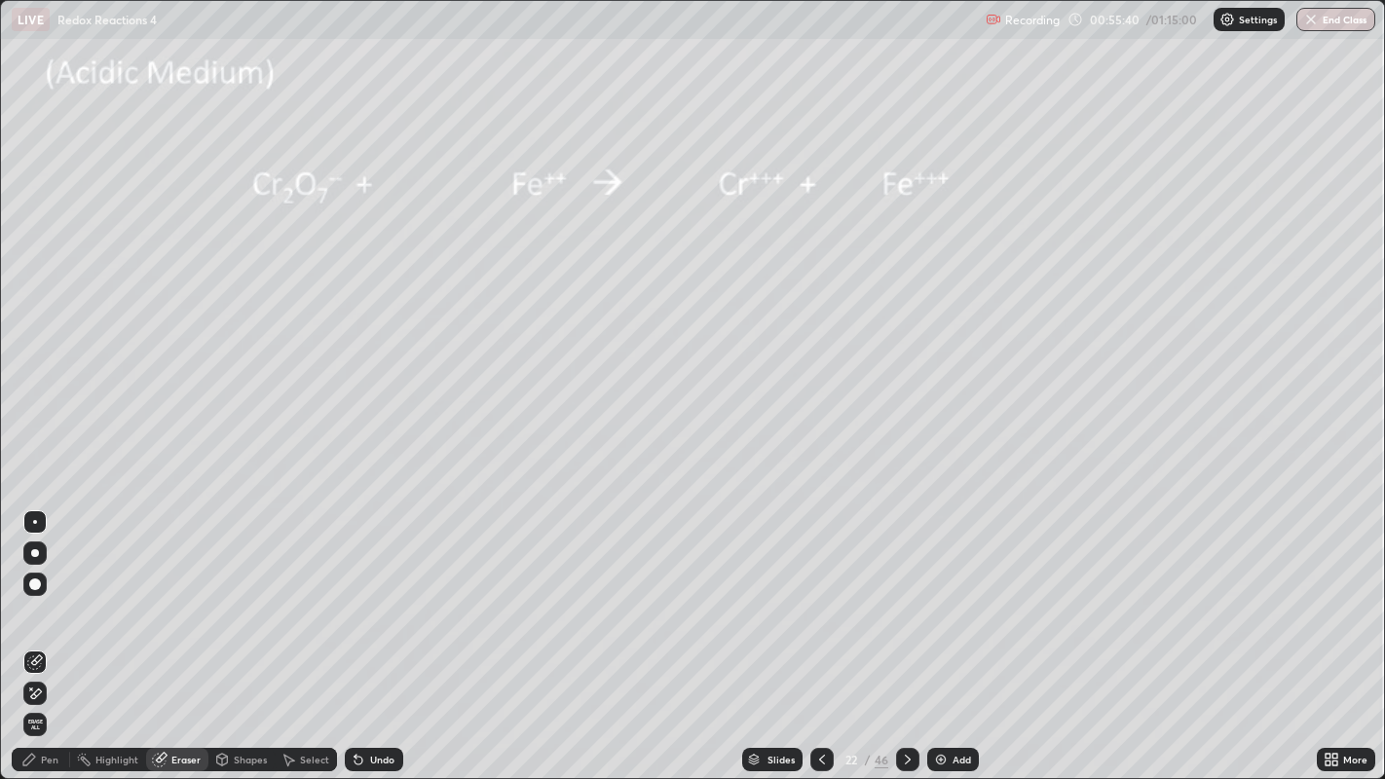
click at [38, 697] on span "Erase all" at bounding box center [34, 725] width 21 height 12
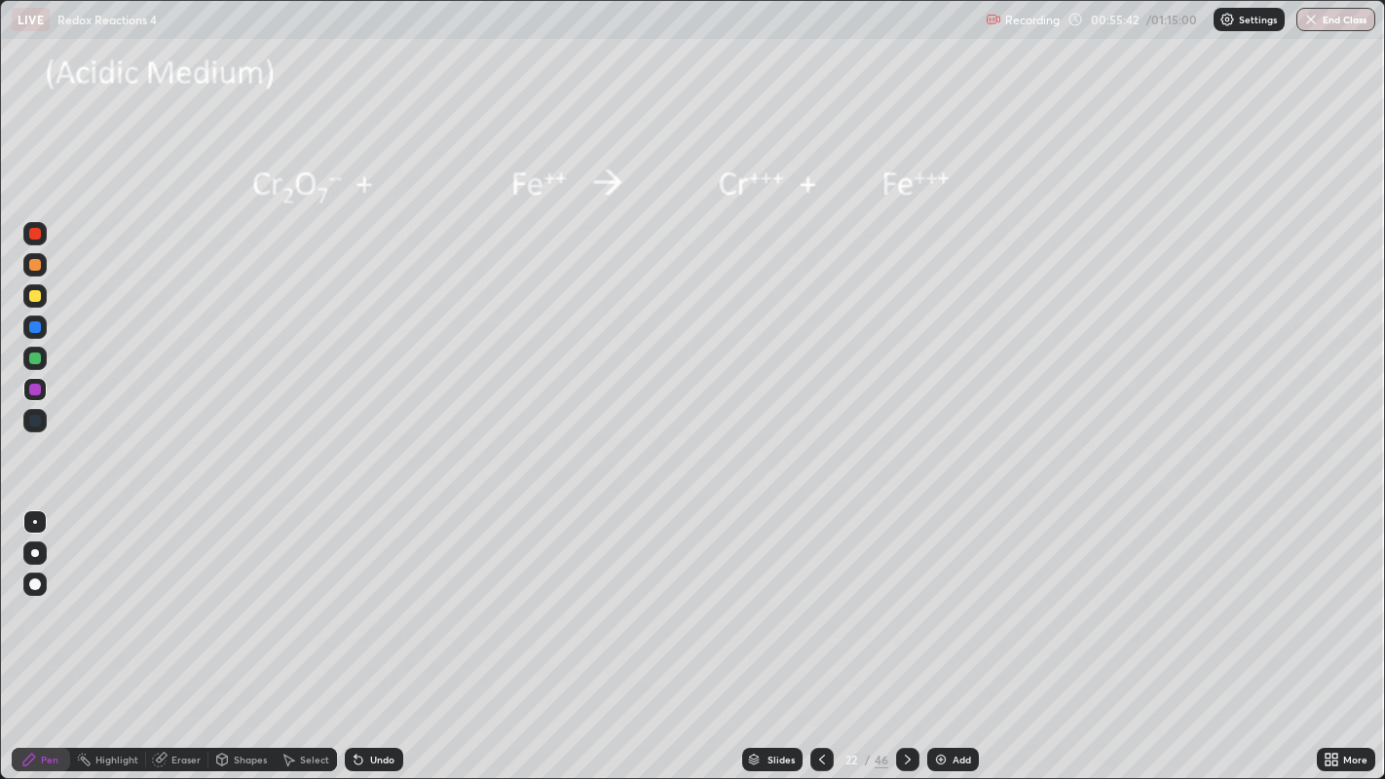
click at [36, 300] on div at bounding box center [35, 296] width 12 height 12
click at [381, 697] on div "Undo" at bounding box center [374, 759] width 58 height 23
click at [36, 301] on div at bounding box center [35, 296] width 12 height 12
click at [306, 697] on div "Select" at bounding box center [314, 760] width 29 height 10
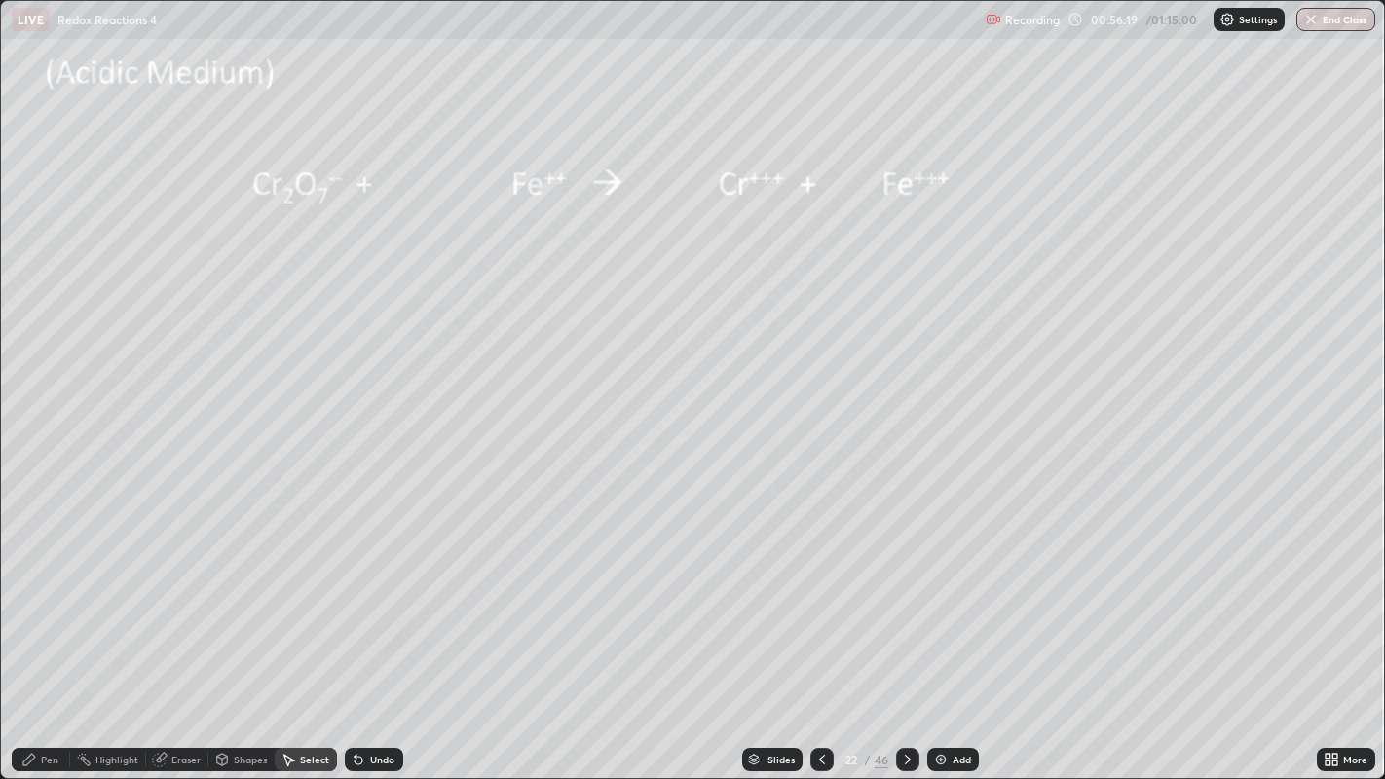
click at [239, 697] on div "Shapes" at bounding box center [250, 760] width 33 height 10
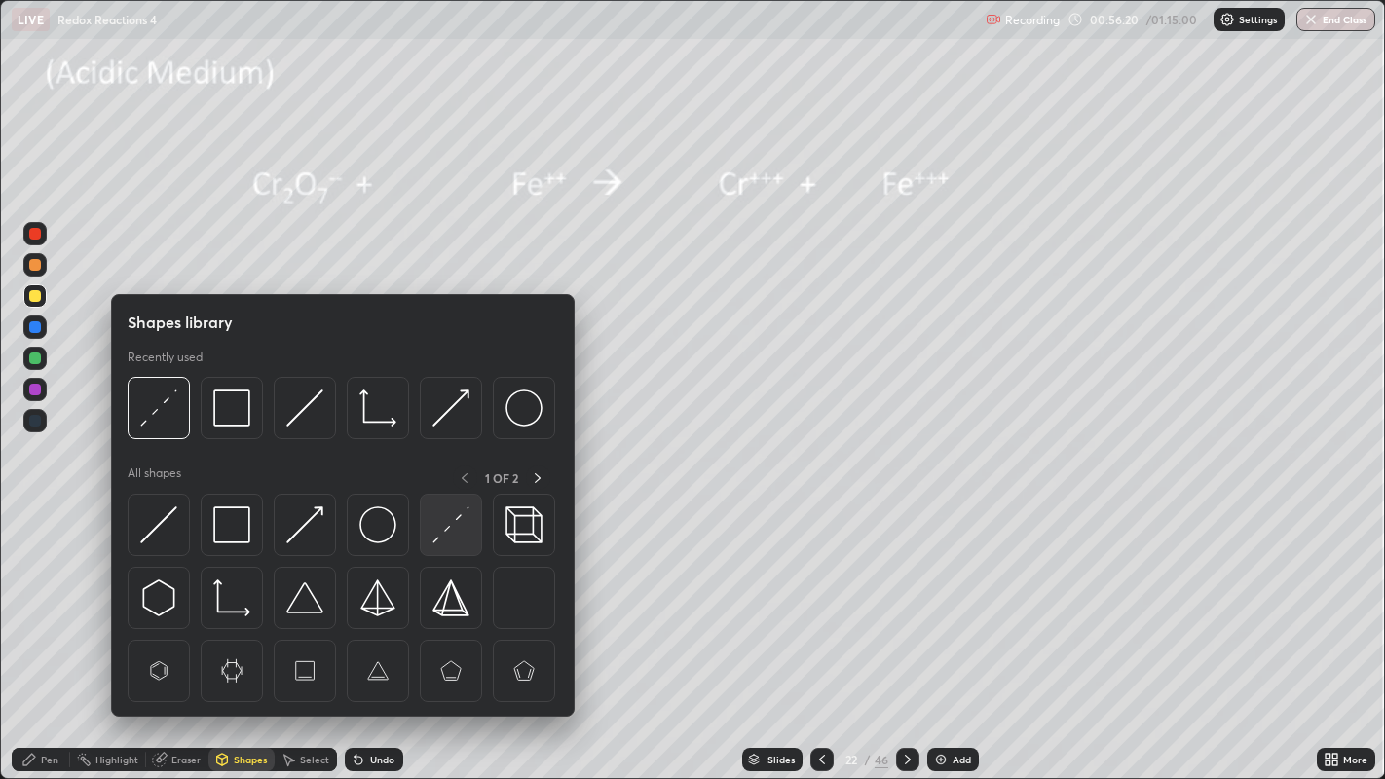
click at [446, 530] on img at bounding box center [450, 524] width 37 height 37
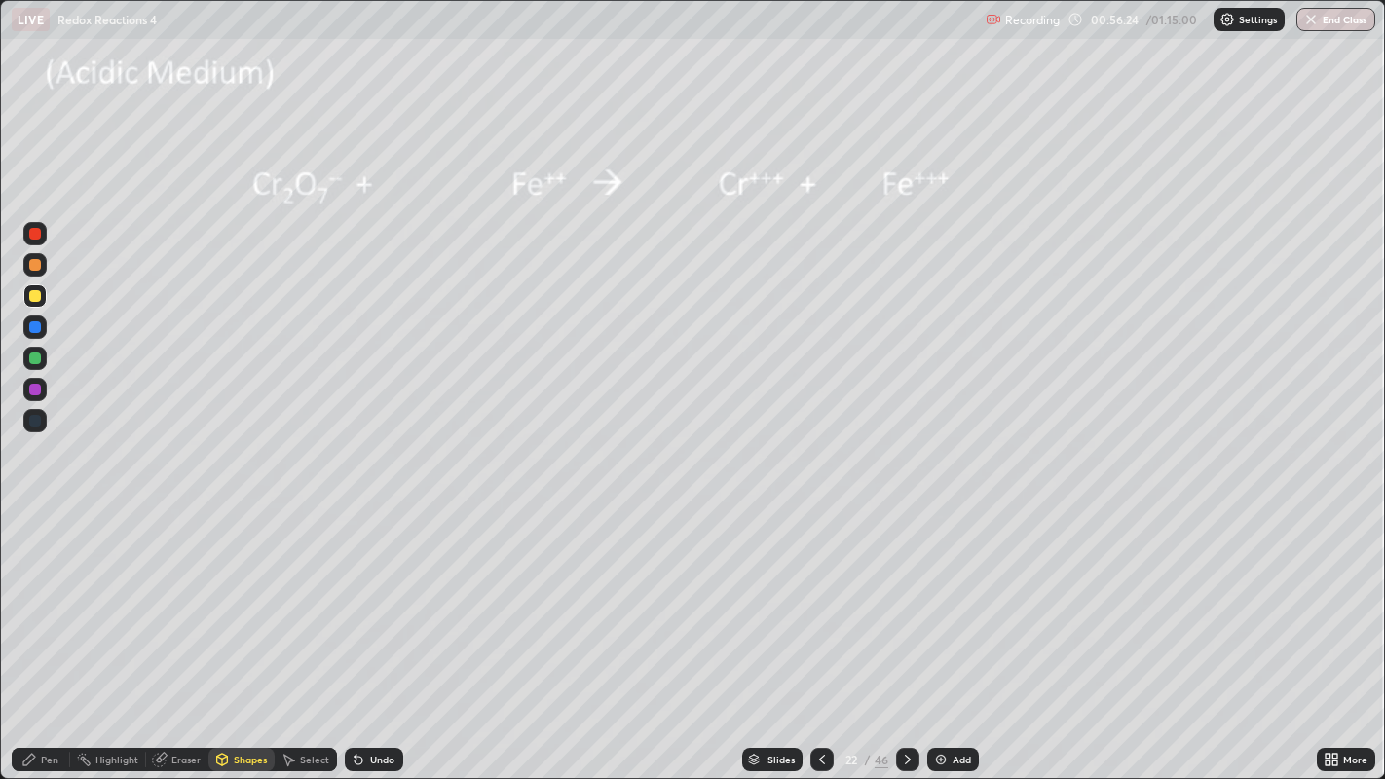
click at [56, 697] on div "Pen" at bounding box center [41, 759] width 58 height 23
click at [40, 296] on div at bounding box center [35, 296] width 12 height 12
click at [381, 697] on div "Undo" at bounding box center [374, 759] width 58 height 23
click at [40, 266] on div at bounding box center [35, 265] width 12 height 12
click at [182, 697] on div "Eraser" at bounding box center [185, 760] width 29 height 10
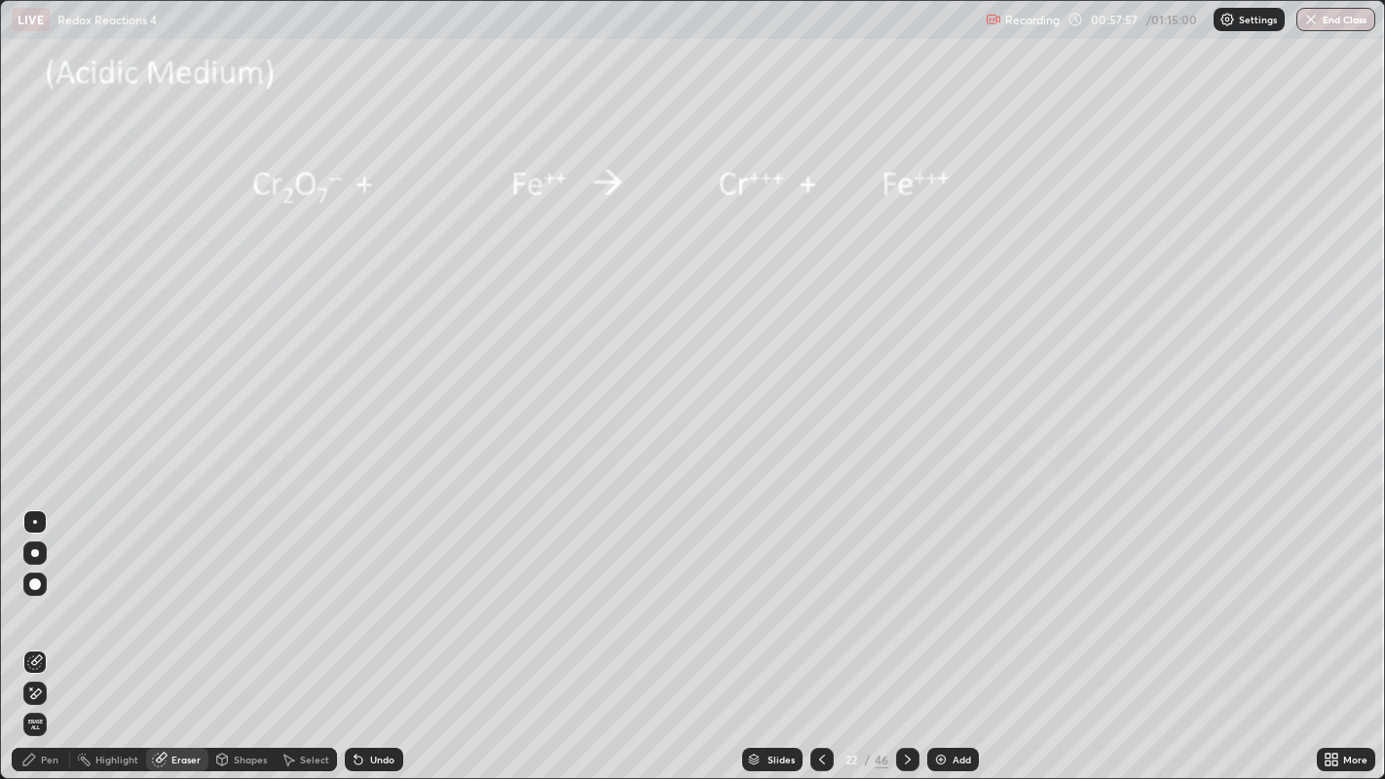
click at [57, 697] on div "Pen" at bounding box center [50, 760] width 18 height 10
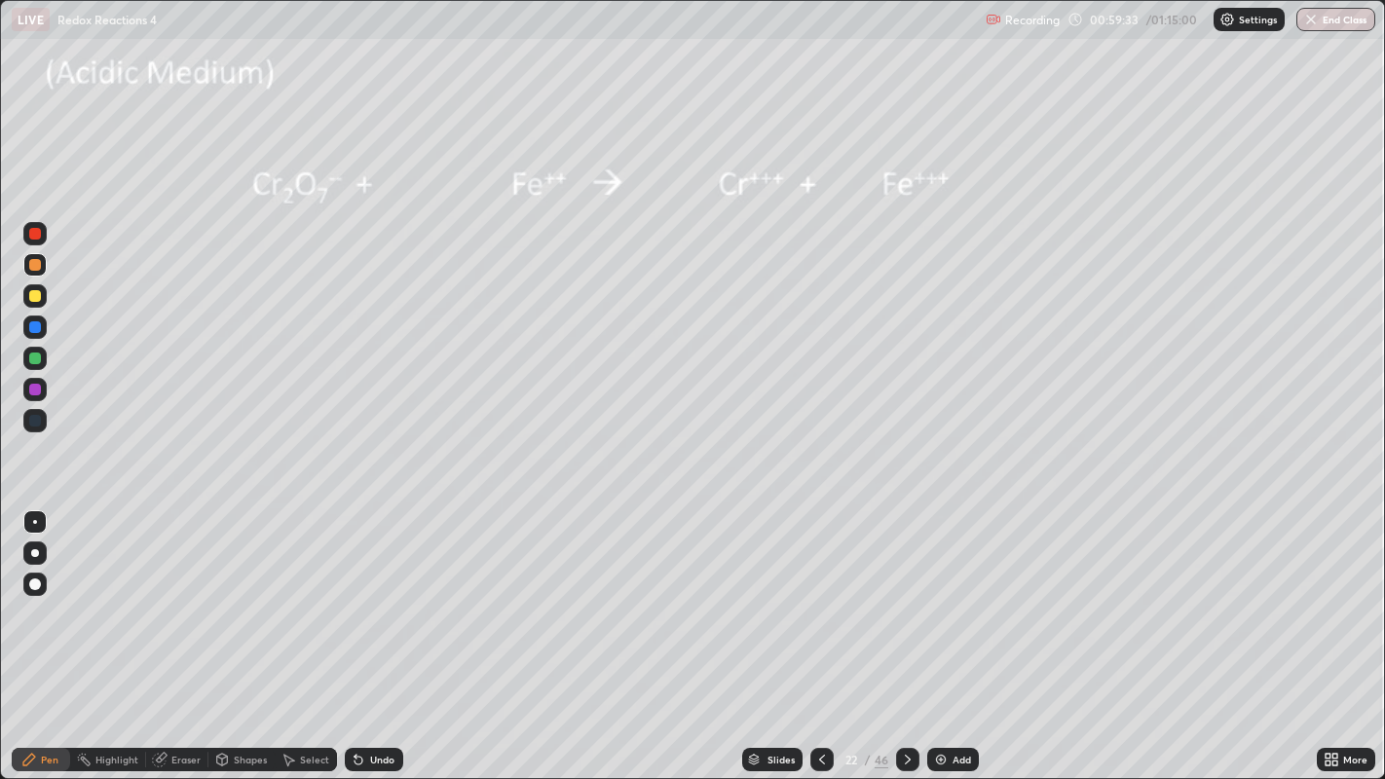
click at [40, 361] on div at bounding box center [35, 359] width 12 height 12
click at [200, 697] on div "Eraser" at bounding box center [177, 759] width 62 height 23
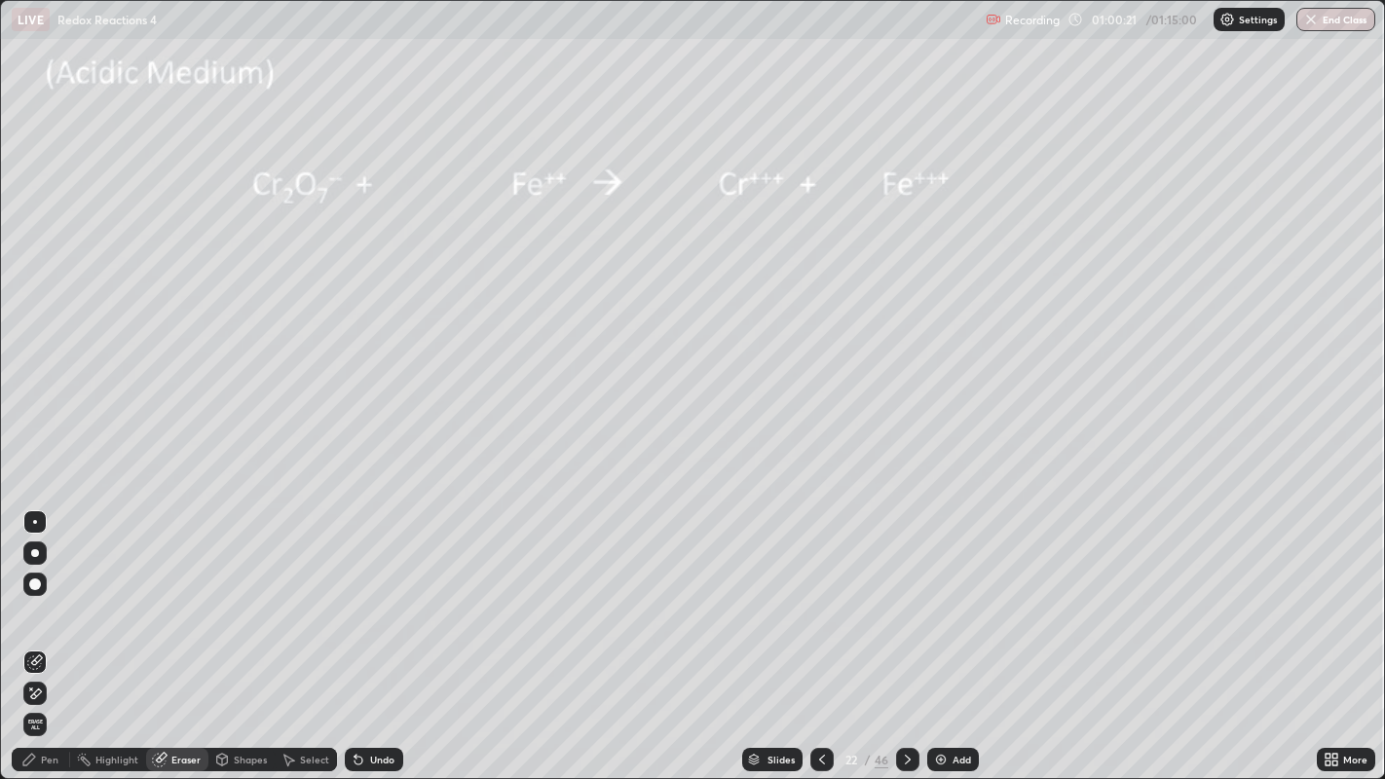
click at [915, 697] on div at bounding box center [907, 759] width 23 height 23
click at [241, 697] on div "Shapes" at bounding box center [250, 760] width 33 height 10
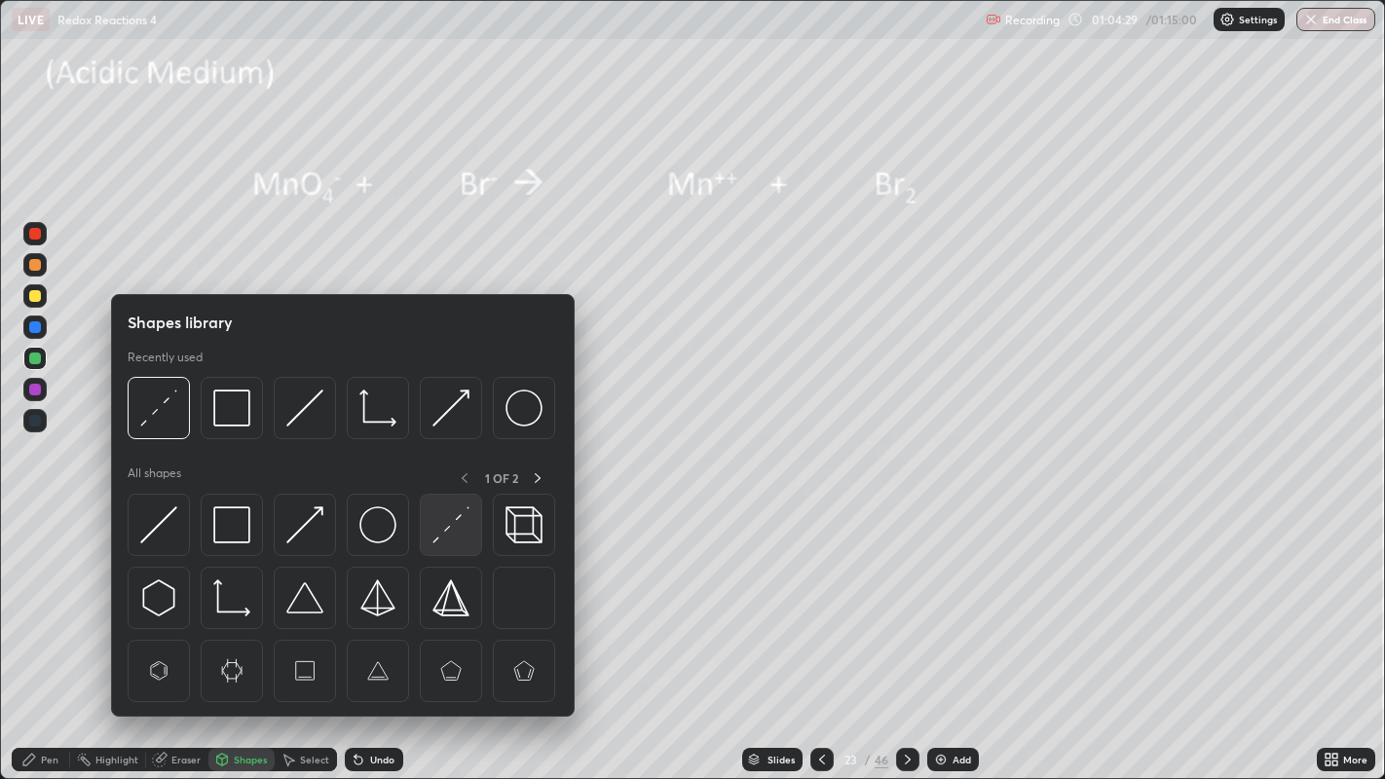
click at [442, 528] on img at bounding box center [450, 524] width 37 height 37
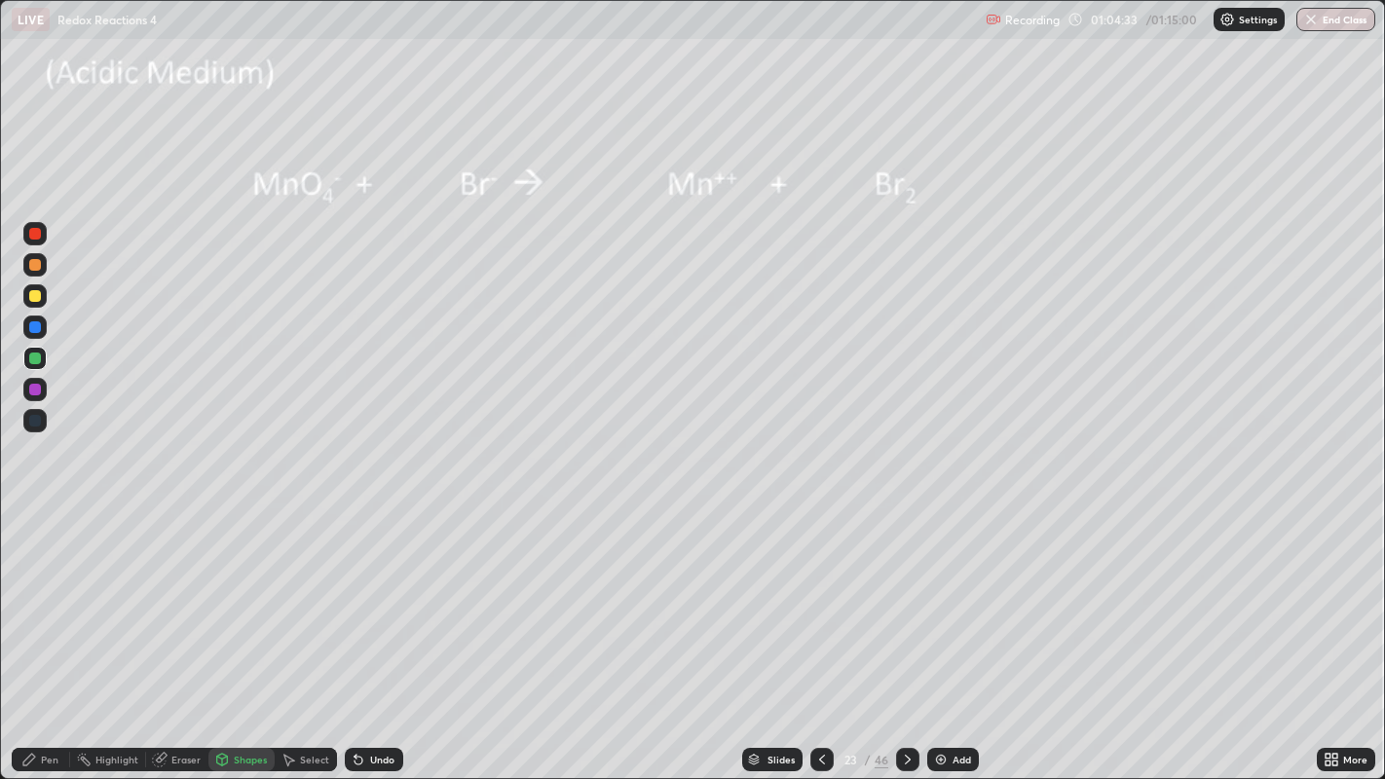
click at [58, 697] on div "Pen" at bounding box center [41, 759] width 58 height 23
click at [37, 299] on div at bounding box center [35, 296] width 12 height 12
click at [372, 697] on div "Undo" at bounding box center [382, 760] width 24 height 10
click at [241, 697] on div "Shapes" at bounding box center [250, 760] width 33 height 10
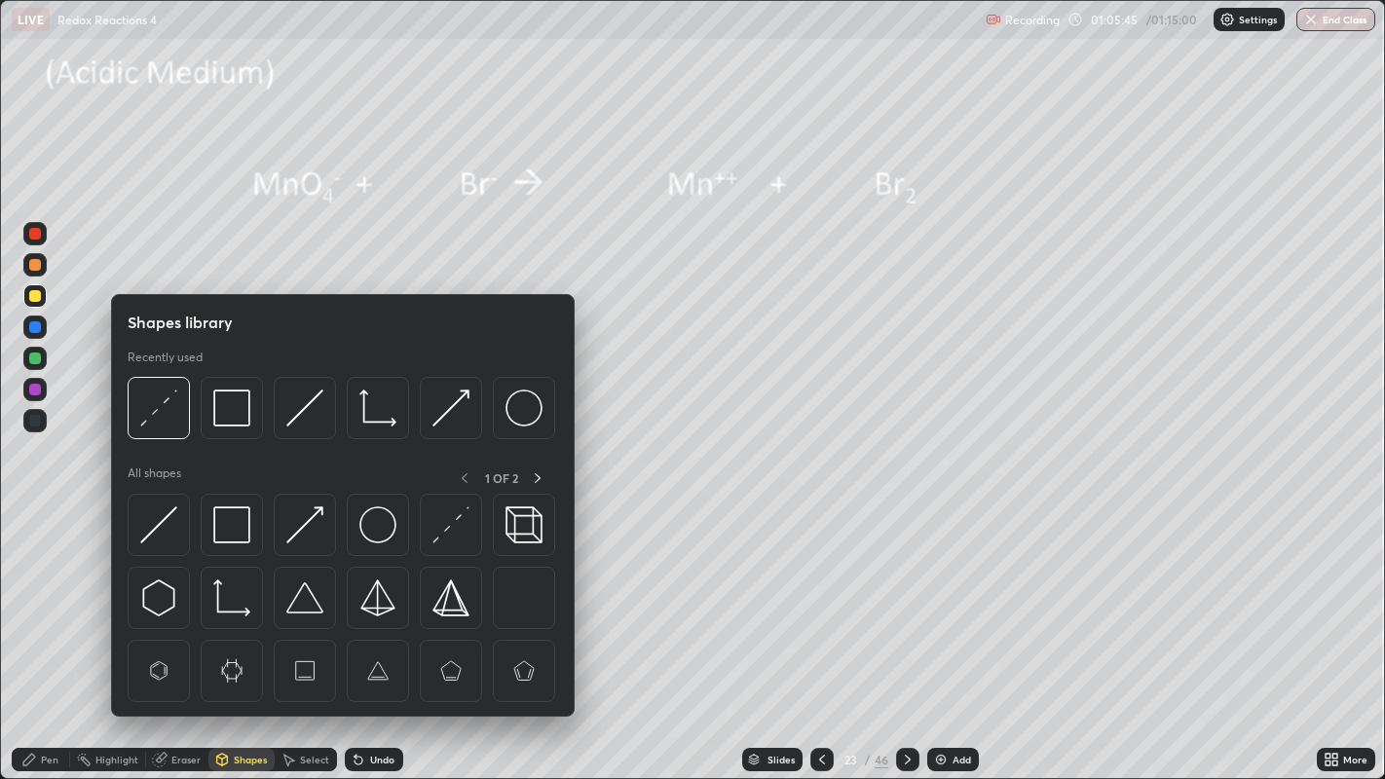
click at [185, 697] on div "Eraser" at bounding box center [185, 760] width 29 height 10
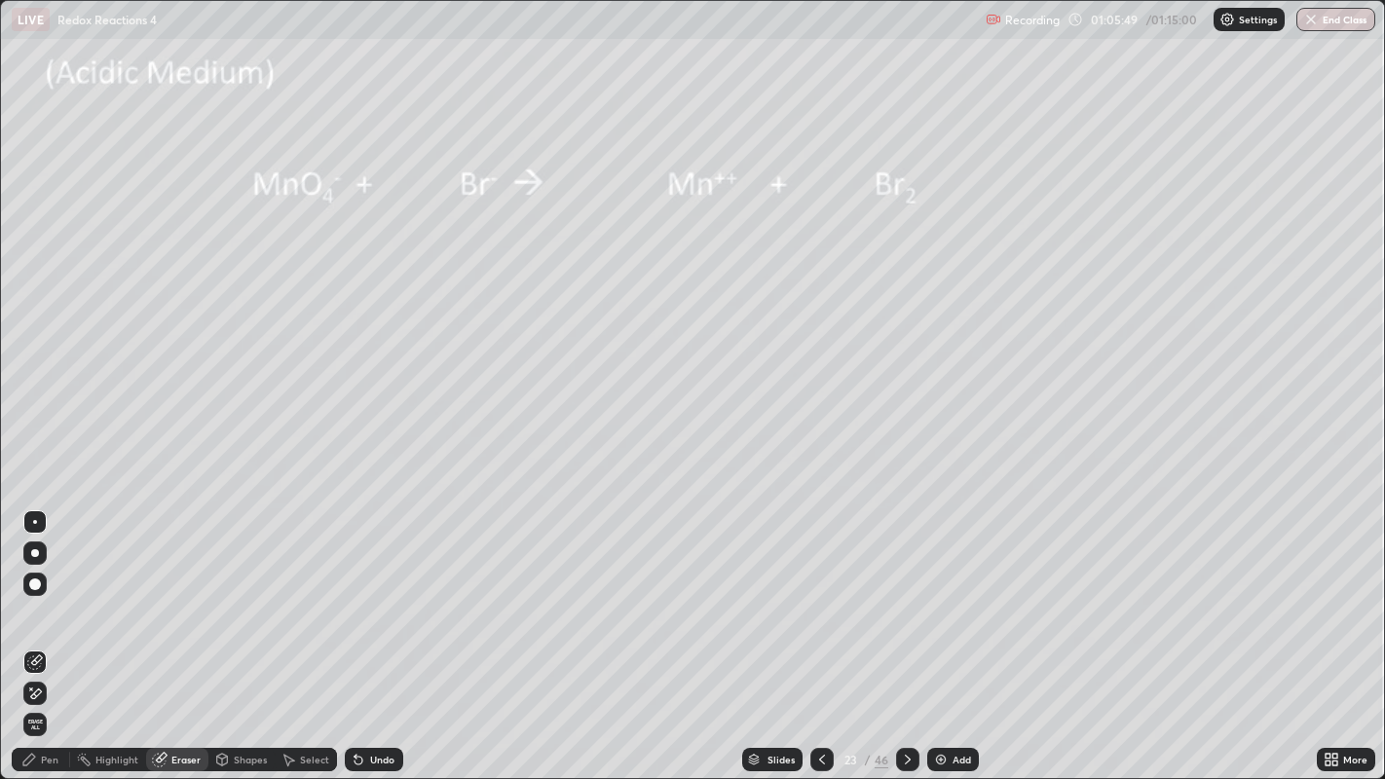
click at [51, 697] on div "Pen" at bounding box center [50, 760] width 18 height 10
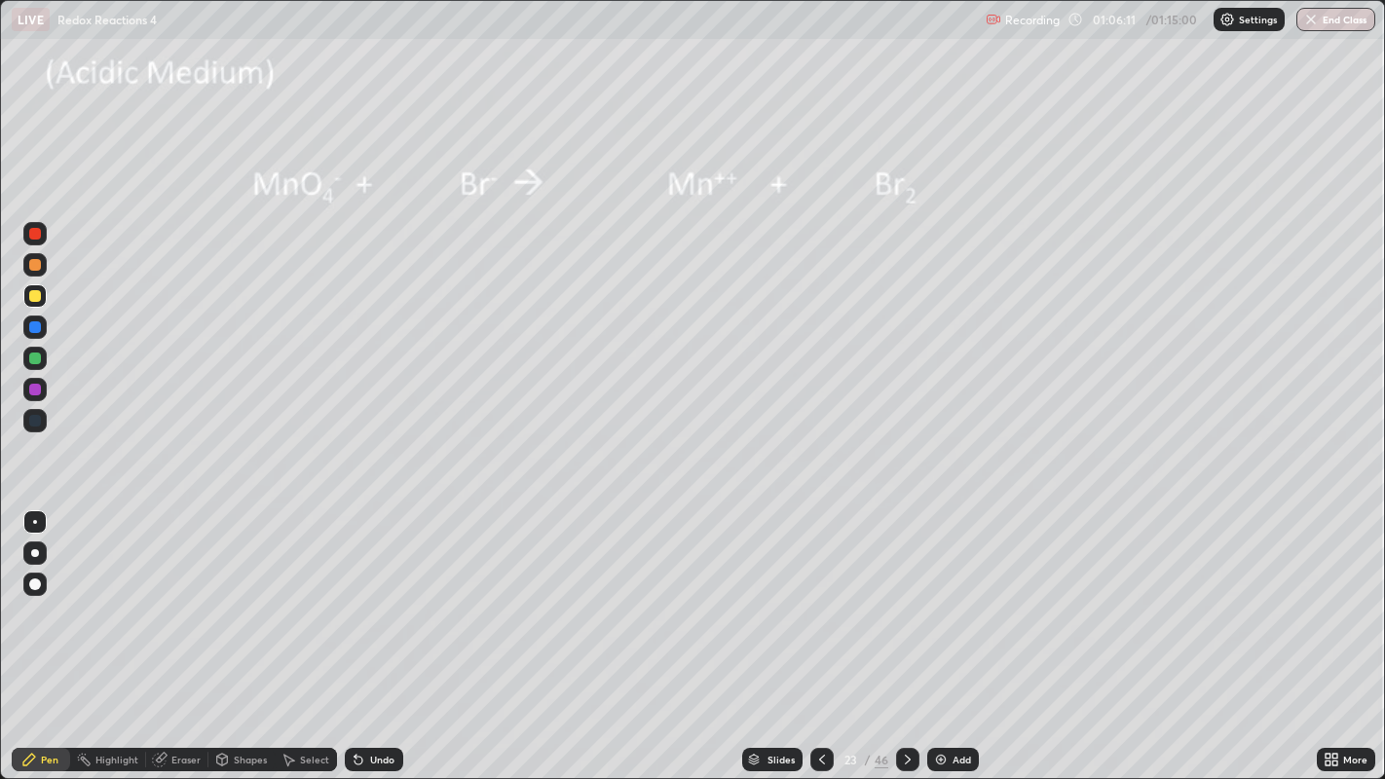
click at [200, 697] on div "Eraser" at bounding box center [177, 759] width 62 height 23
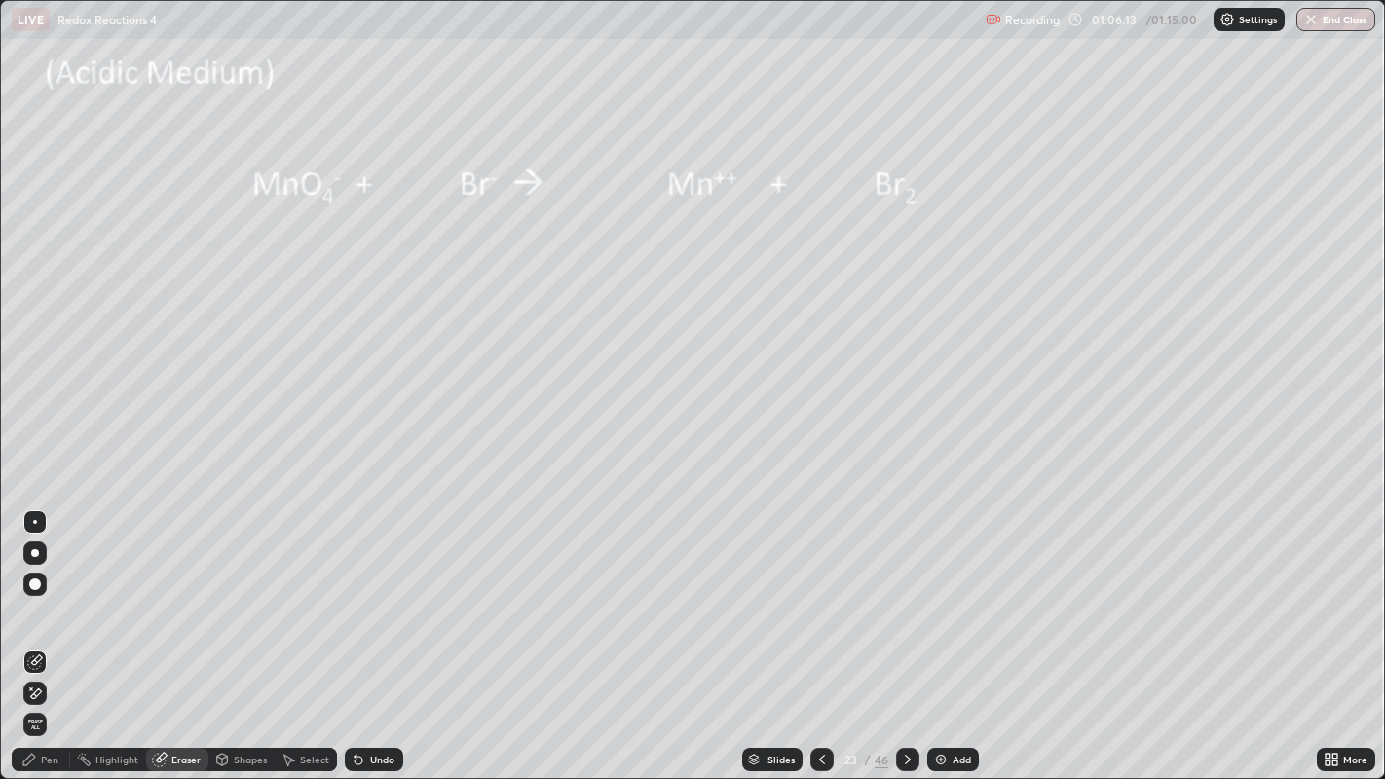
click at [57, 697] on div "Pen" at bounding box center [50, 760] width 18 height 10
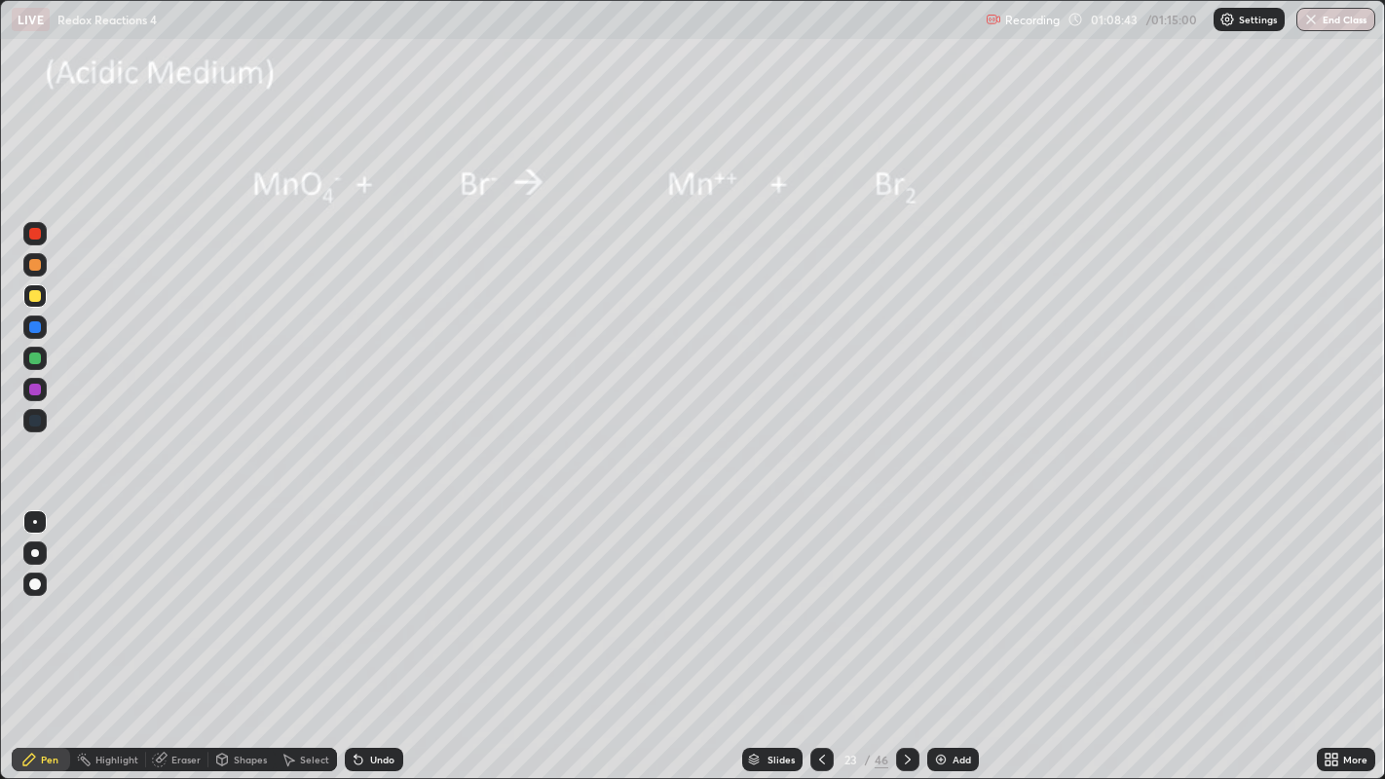
click at [1339, 697] on div "More" at bounding box center [1346, 759] width 58 height 23
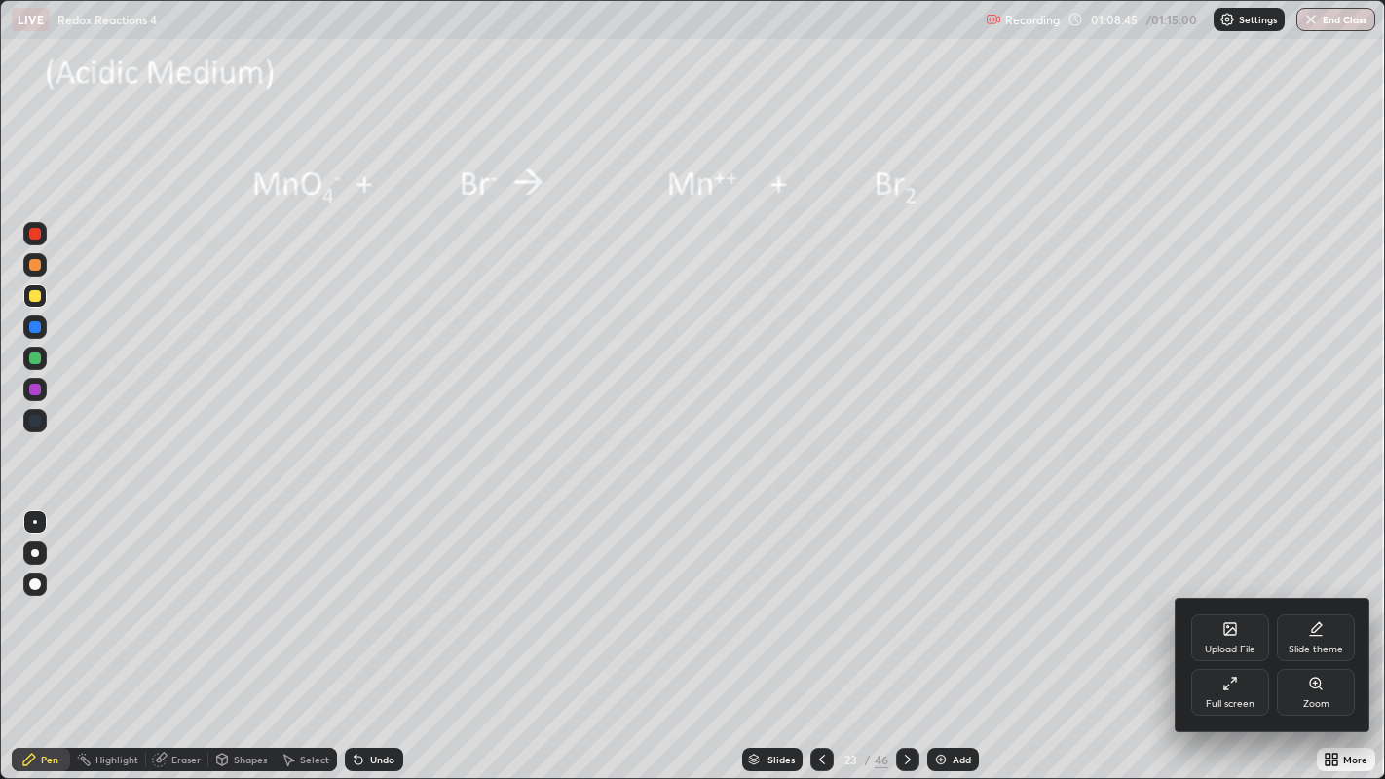
click at [1320, 688] on icon at bounding box center [1320, 688] width 3 height 3
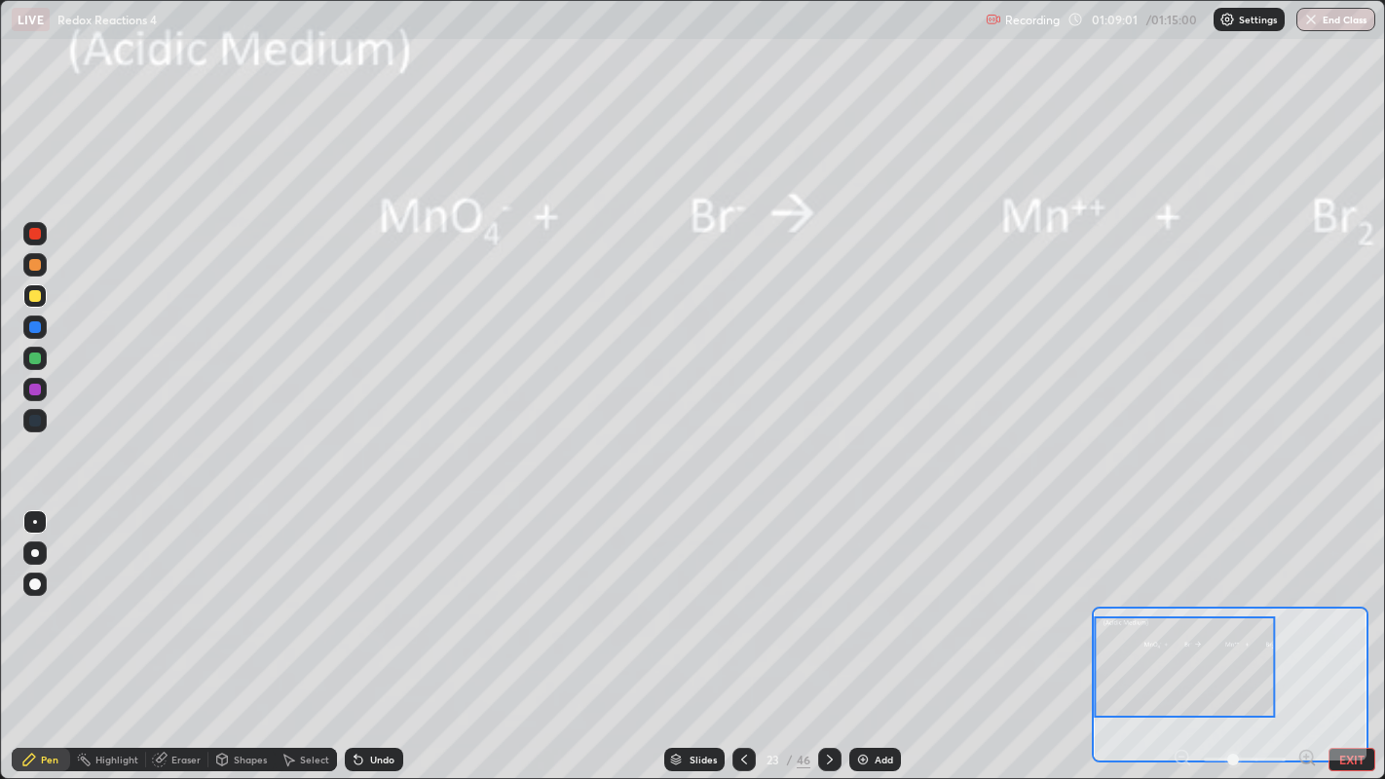
click at [1354, 18] on button "End Class" at bounding box center [1335, 19] width 79 height 23
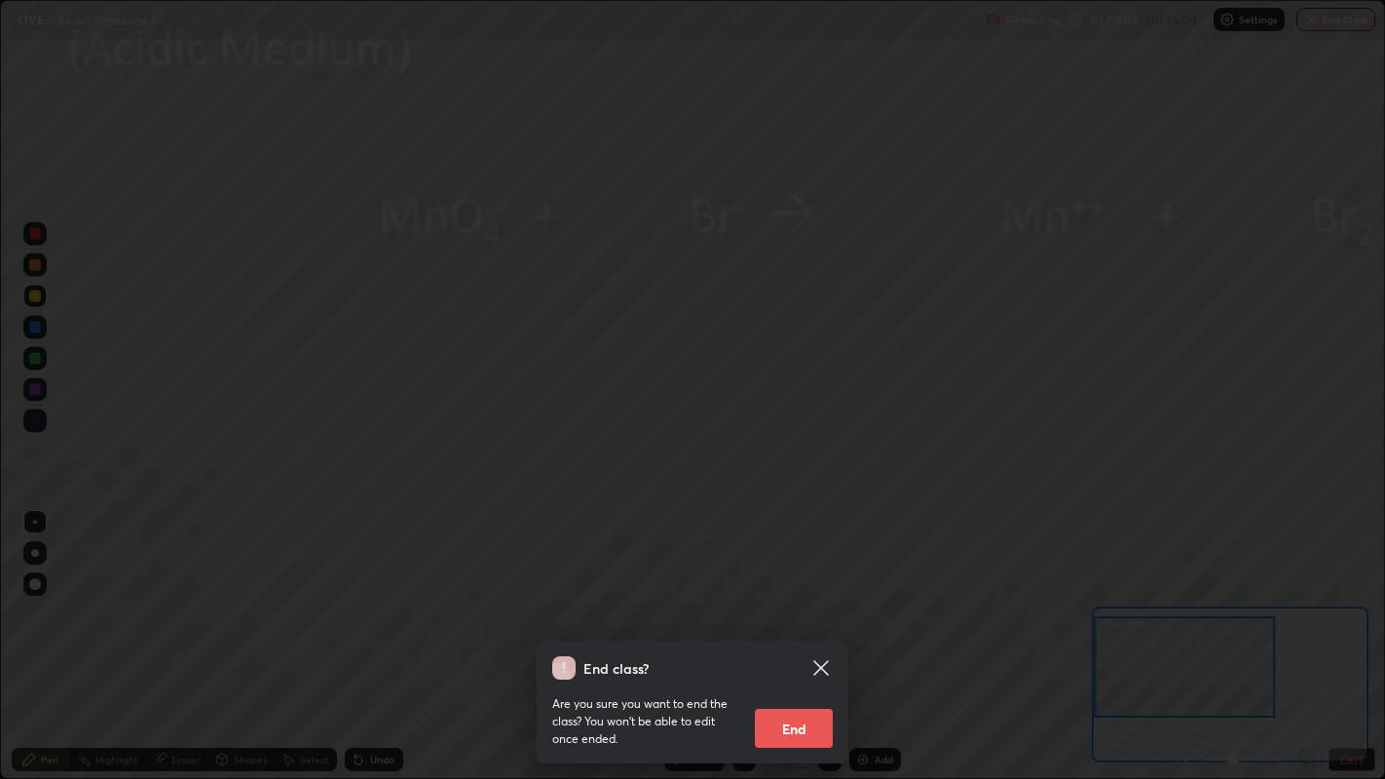
click at [795, 697] on button "End" at bounding box center [794, 728] width 78 height 39
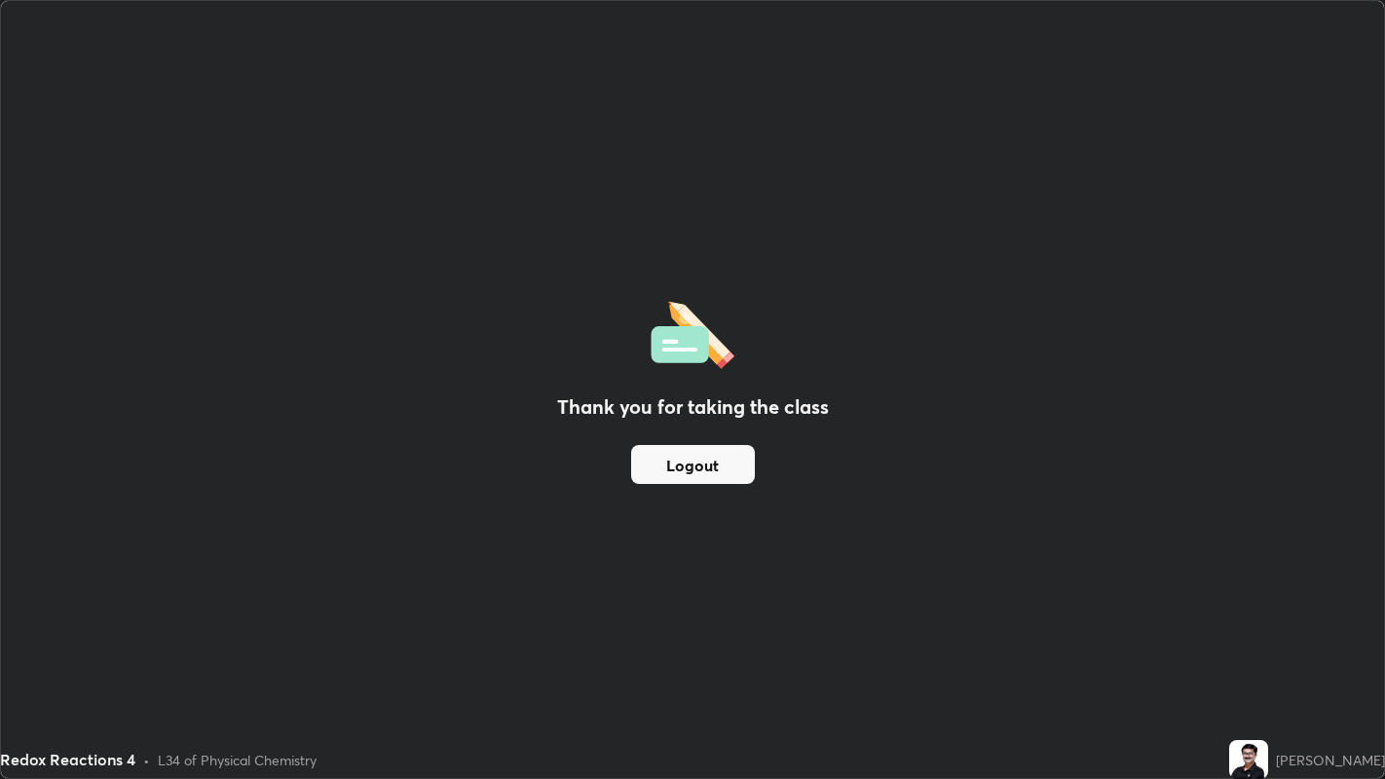
click at [720, 476] on button "Logout" at bounding box center [693, 464] width 124 height 39
click at [706, 466] on button "Logout" at bounding box center [693, 464] width 124 height 39
click at [708, 464] on button "Logout" at bounding box center [693, 464] width 124 height 39
click at [700, 471] on button "Logout" at bounding box center [693, 464] width 124 height 39
